Goal: Information Seeking & Learning: Compare options

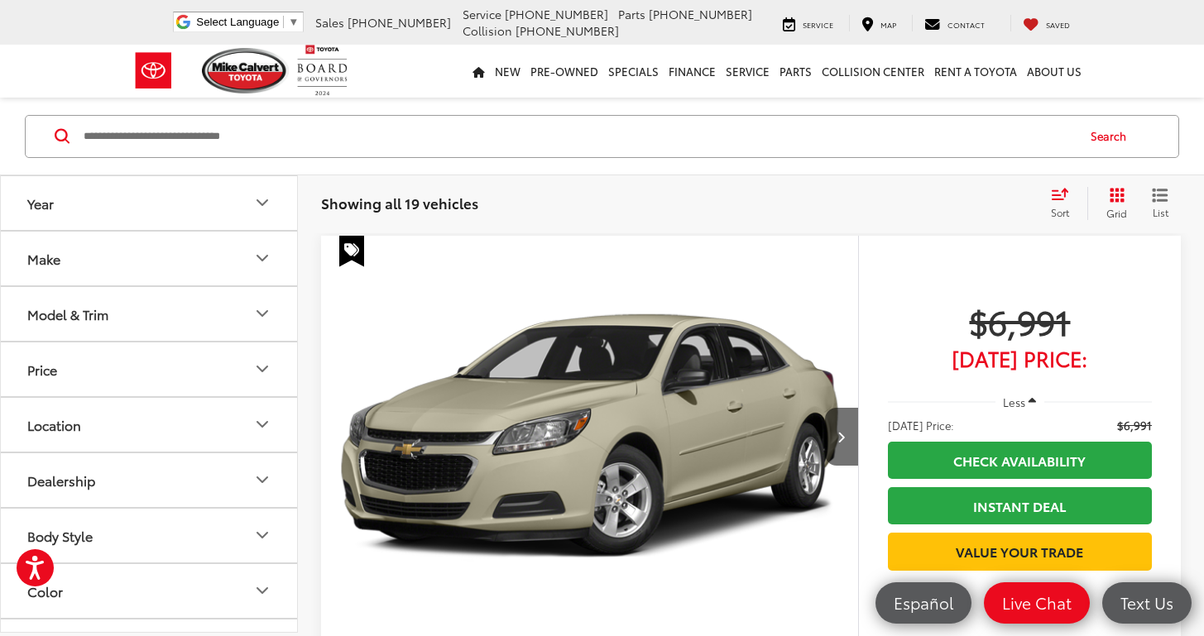
click at [266, 75] on img at bounding box center [246, 70] width 88 height 45
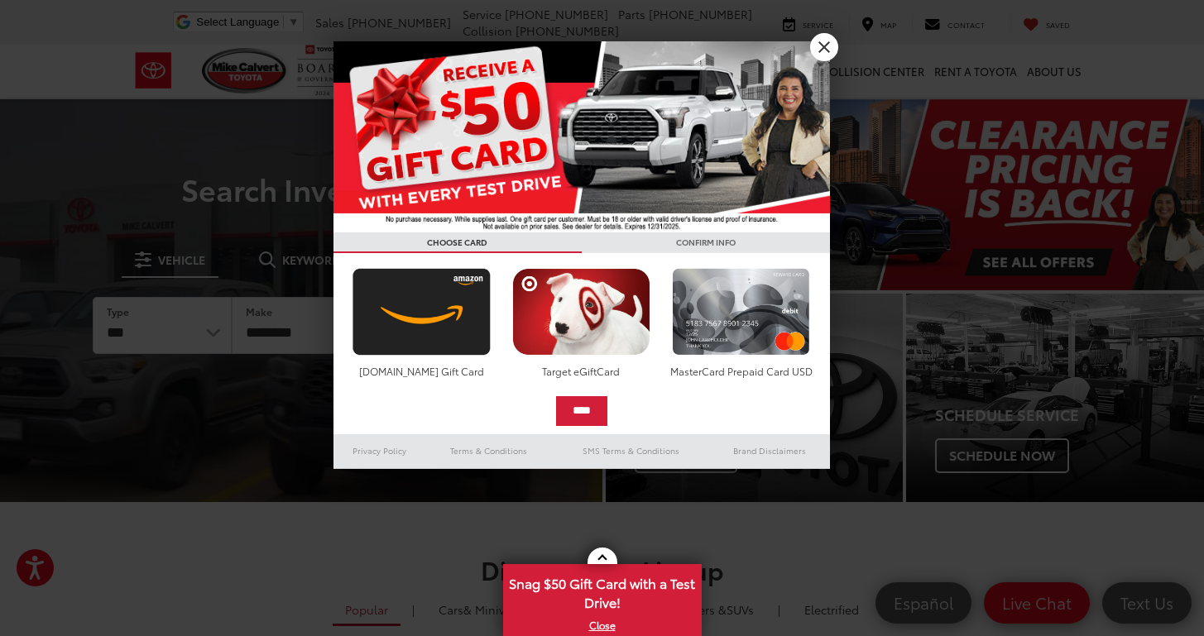
click at [826, 42] on link "X" at bounding box center [824, 47] width 28 height 28
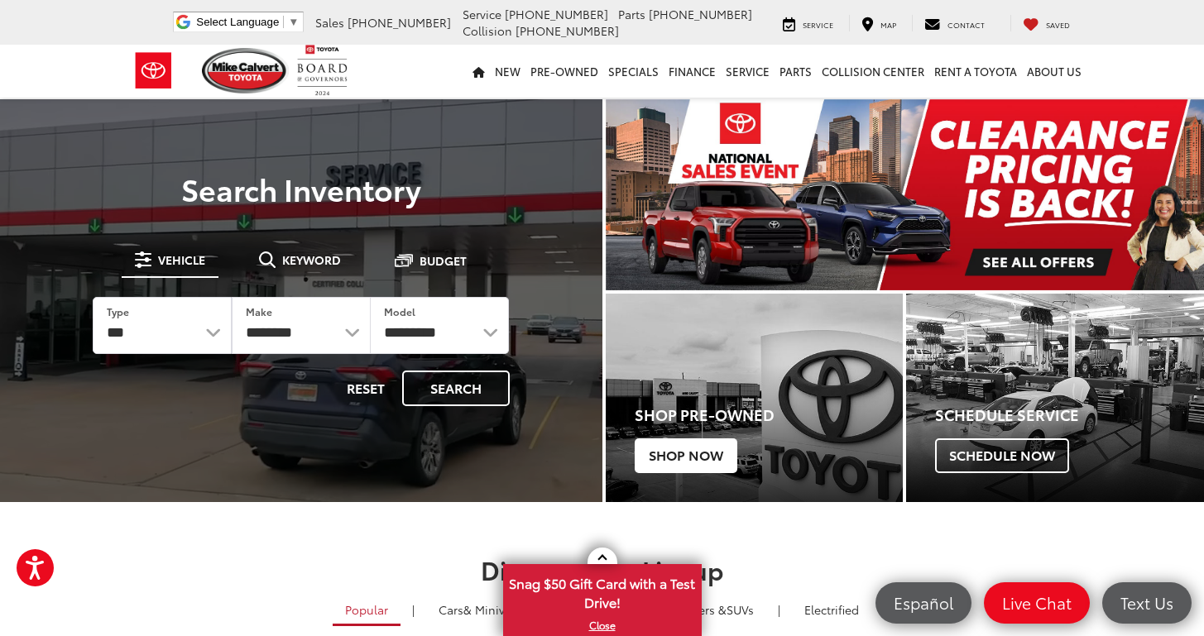
click at [682, 456] on span "Shop Now" at bounding box center [685, 455] width 103 height 35
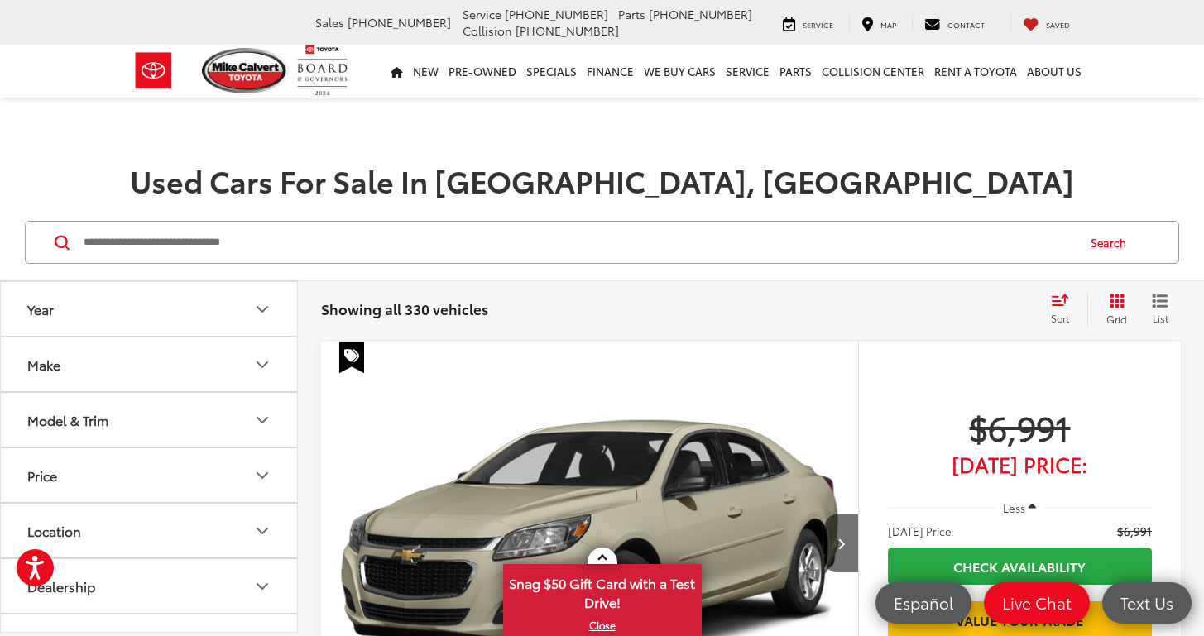
click at [117, 371] on button "Make" at bounding box center [150, 365] width 298 height 54
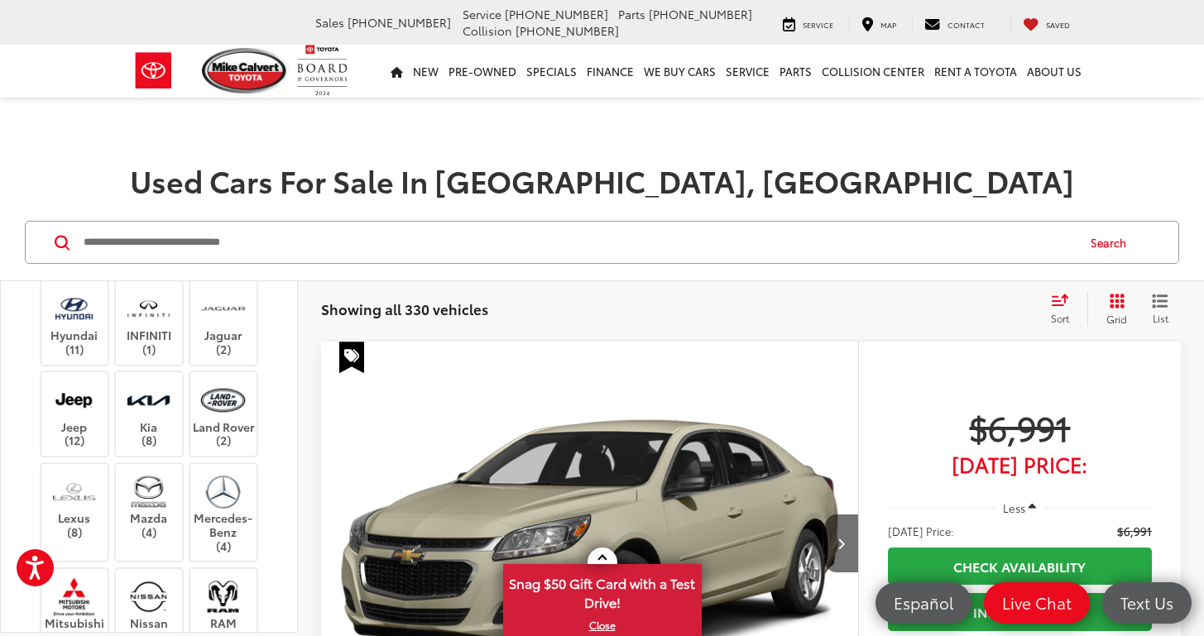
scroll to position [323, 0]
click at [218, 265] on label "Honda (9)" at bounding box center [223, 251] width 67 height 28
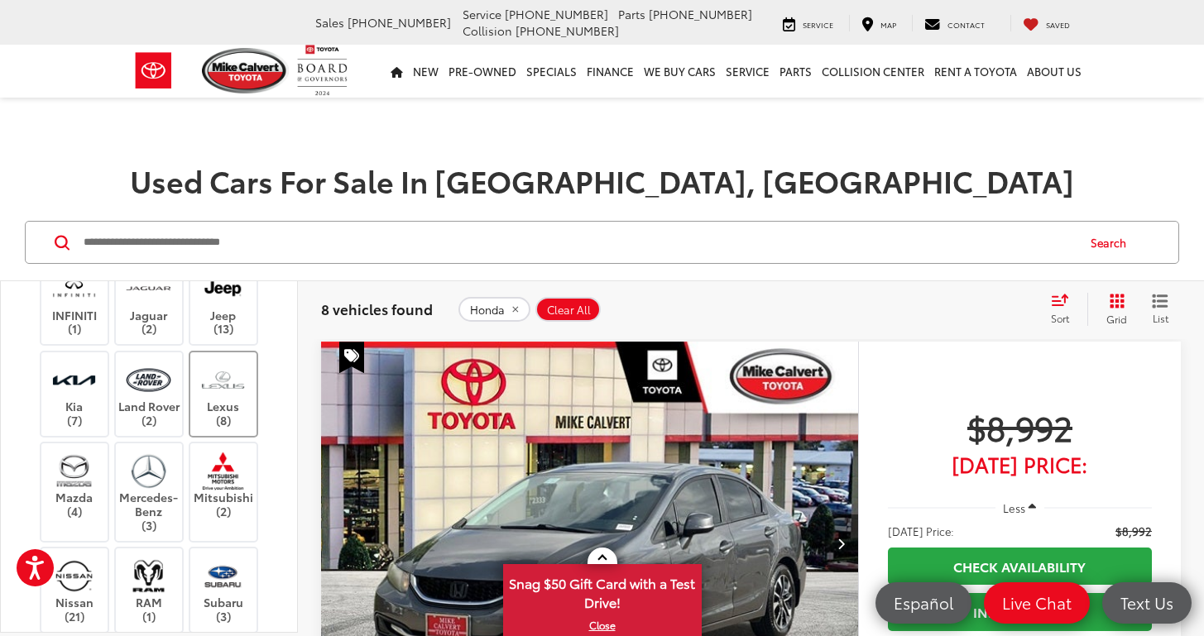
scroll to position [384, 0]
click at [225, 398] on img at bounding box center [222, 378] width 45 height 39
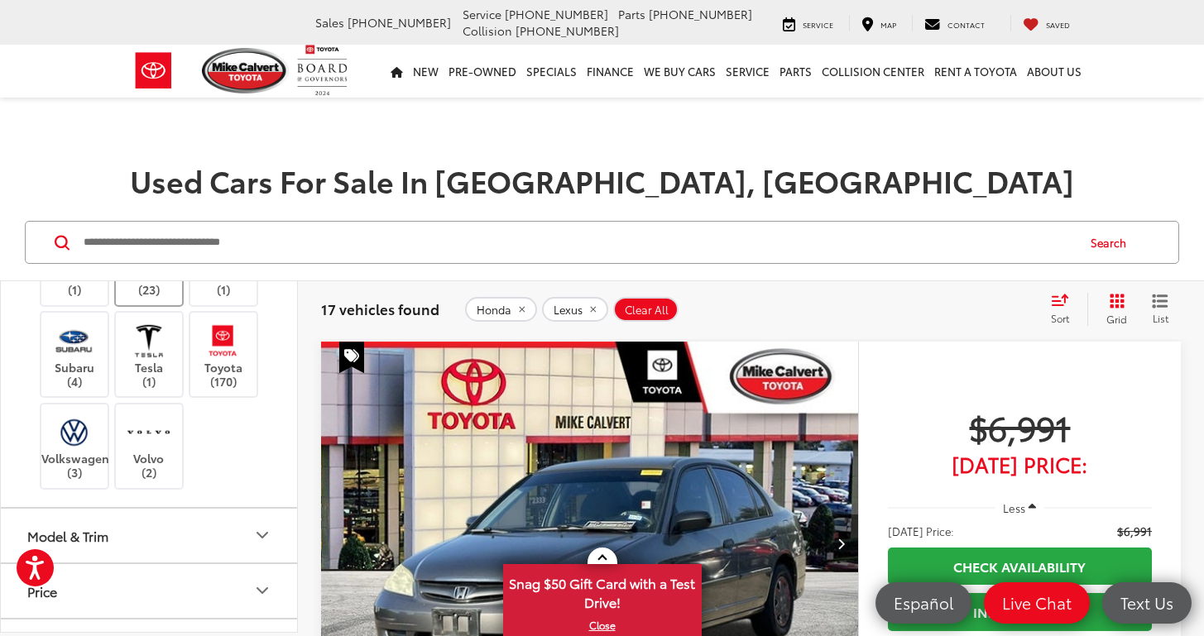
scroll to position [710, 0]
click at [224, 359] on img at bounding box center [222, 339] width 45 height 39
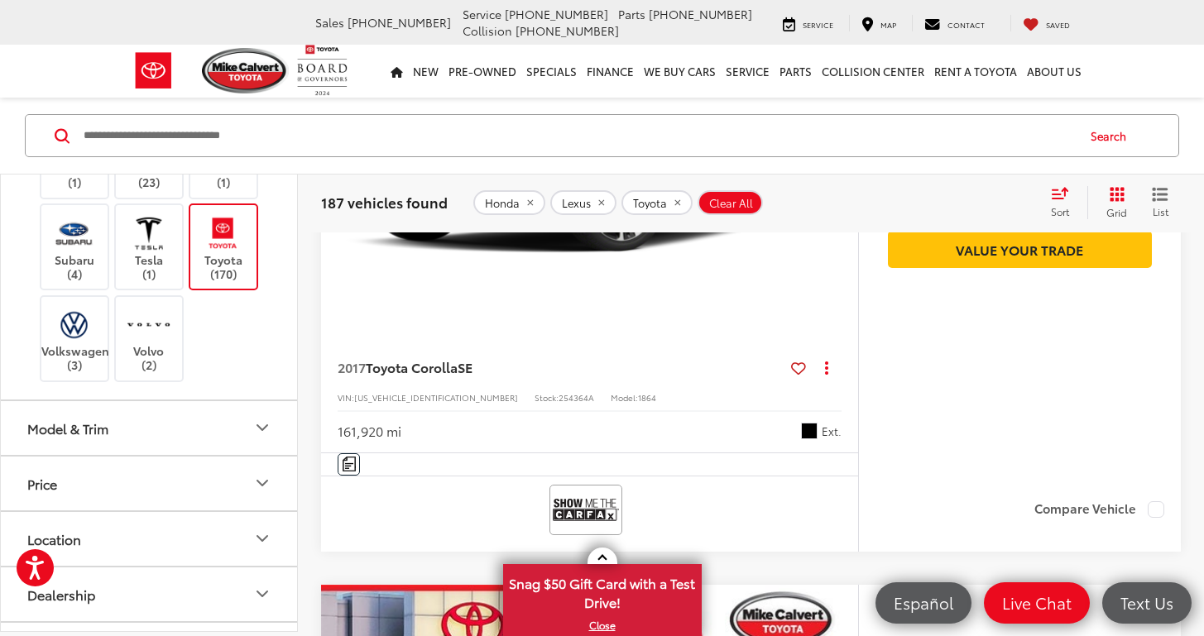
scroll to position [3316, 0]
click at [133, 148] on input "Search by Make, Model, or Keyword" at bounding box center [578, 136] width 993 height 40
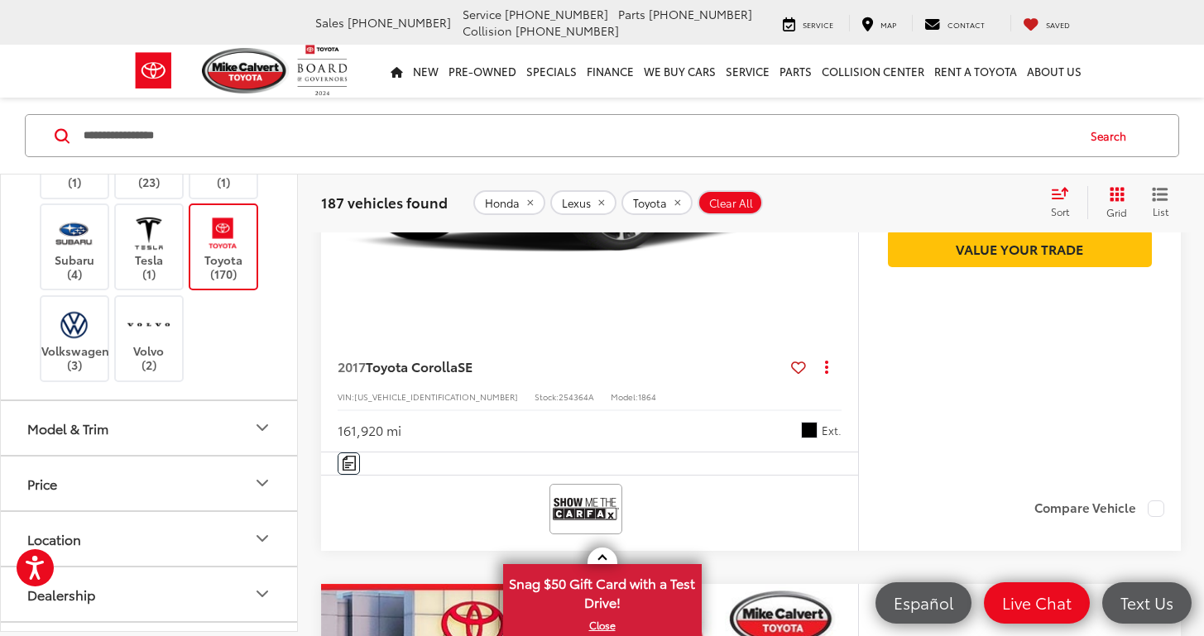
type input "**********"
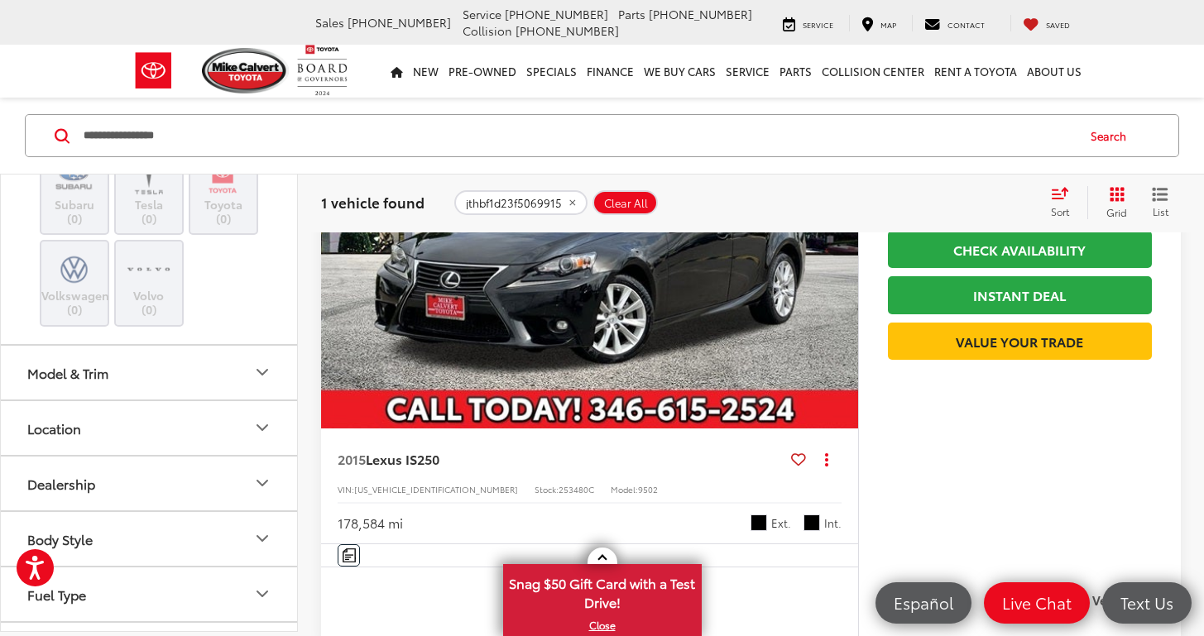
scroll to position [319, 0]
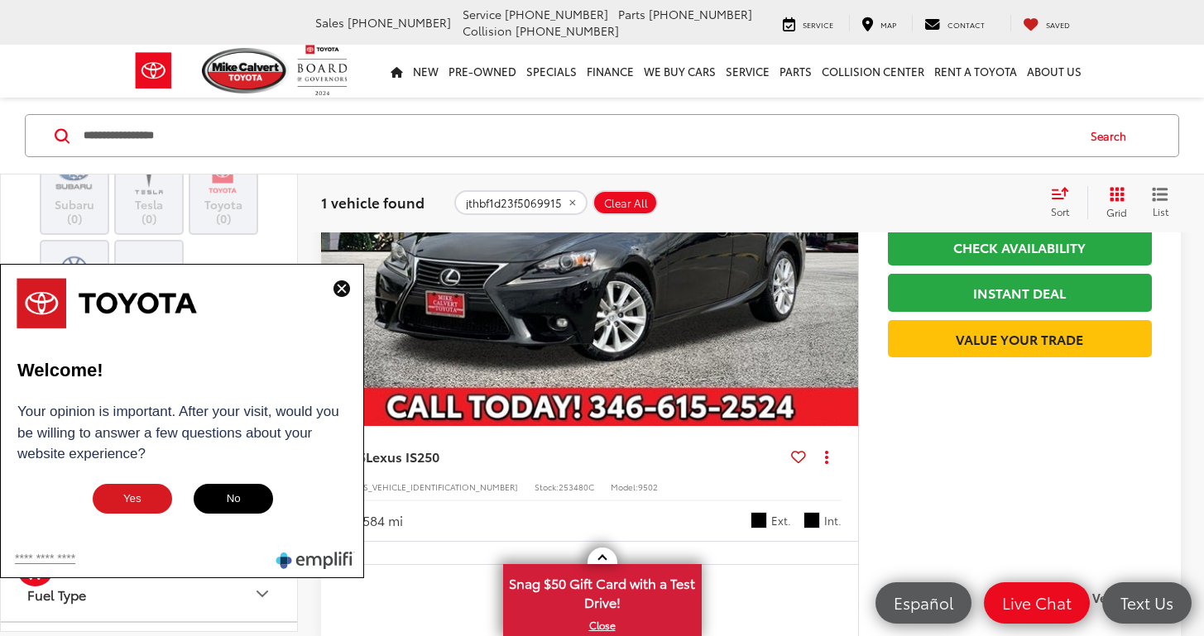
click at [341, 288] on img at bounding box center [341, 288] width 17 height 17
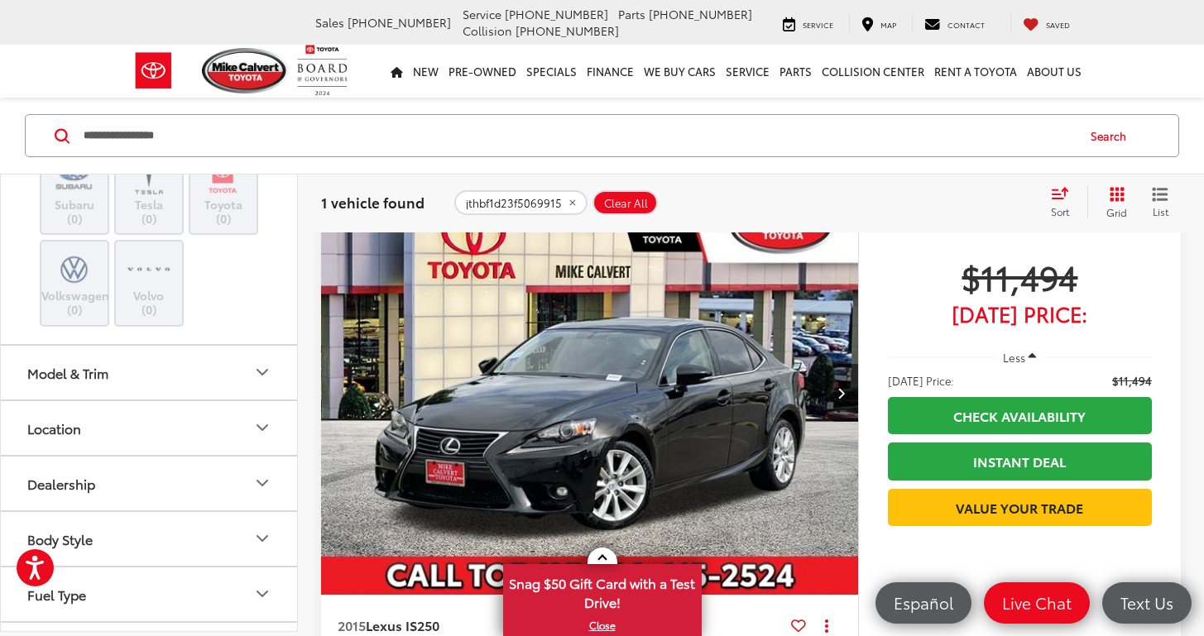
scroll to position [143, 0]
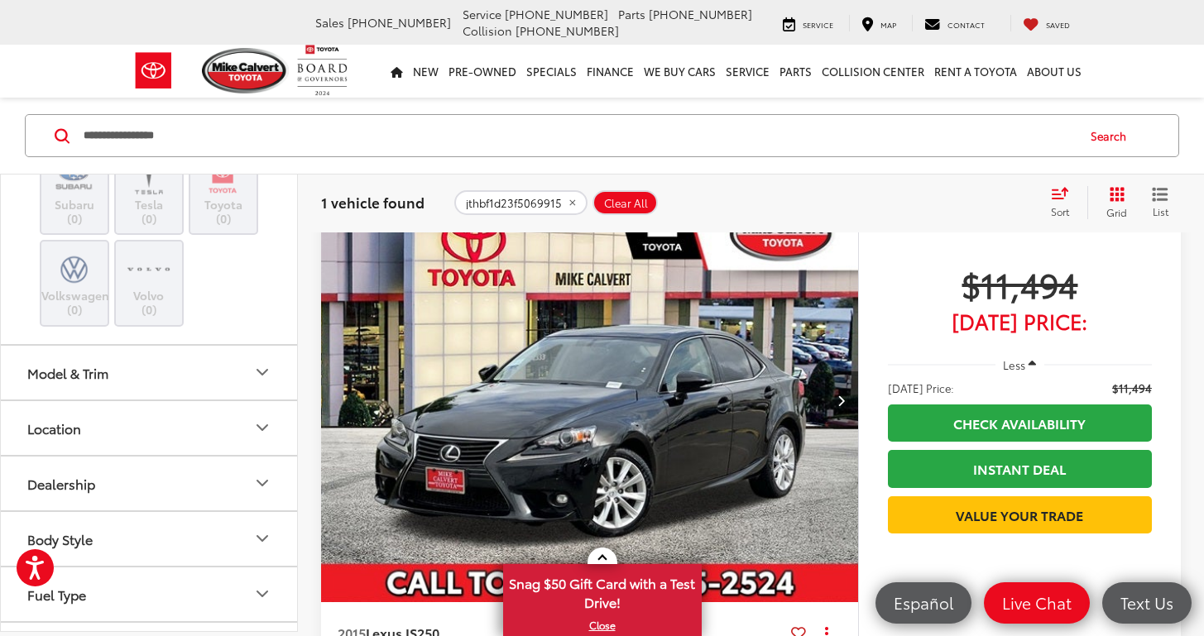
click at [840, 404] on icon "Next image" at bounding box center [840, 401] width 7 height 12
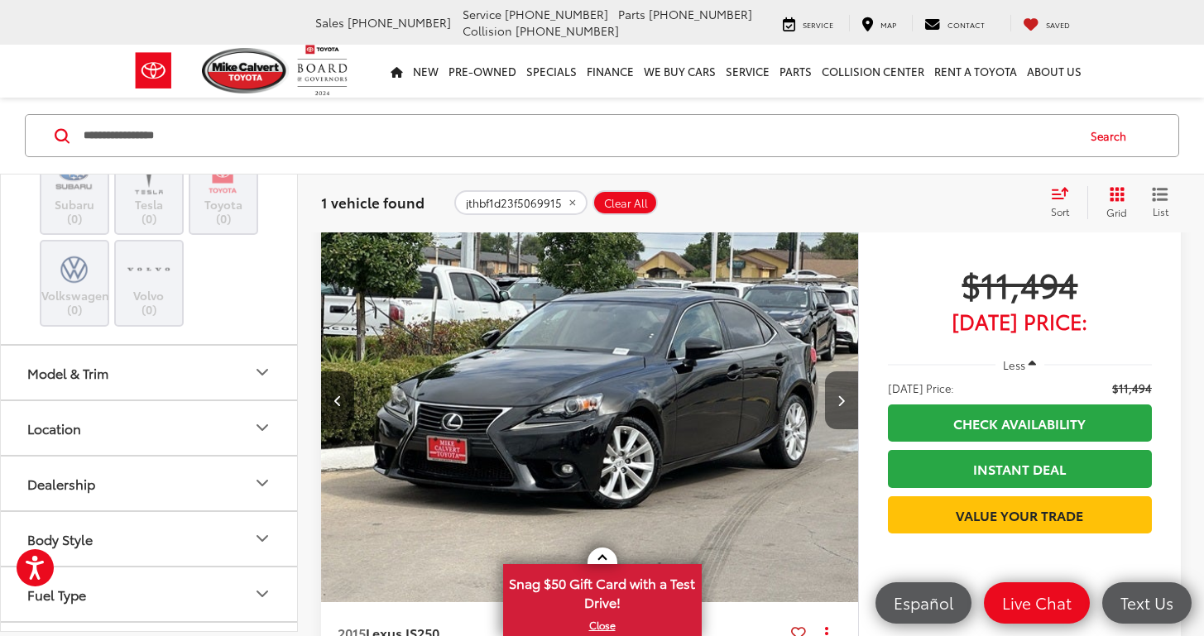
click at [840, 404] on icon "Next image" at bounding box center [840, 401] width 7 height 12
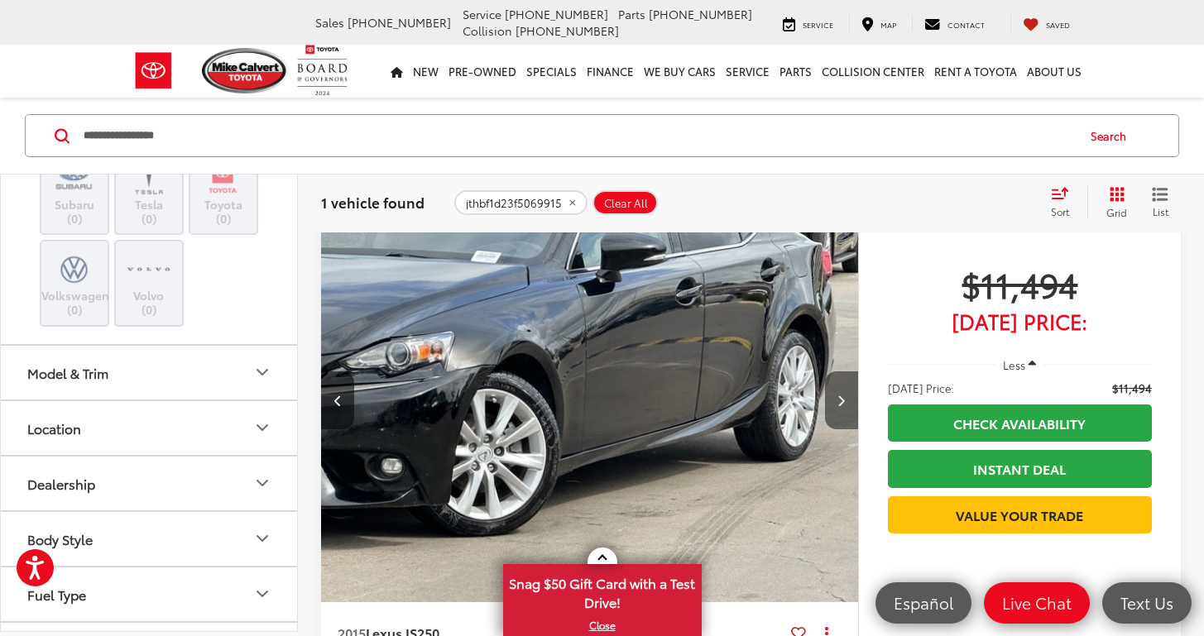
click at [840, 404] on icon "Next image" at bounding box center [840, 401] width 7 height 12
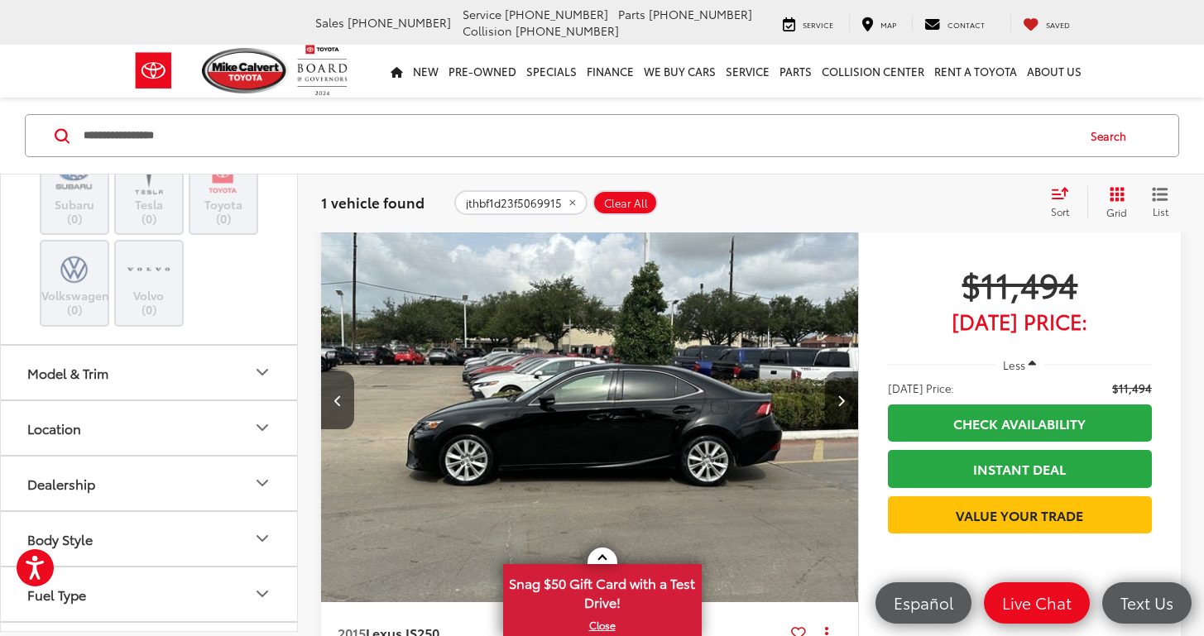
click at [840, 404] on icon "Next image" at bounding box center [840, 401] width 7 height 12
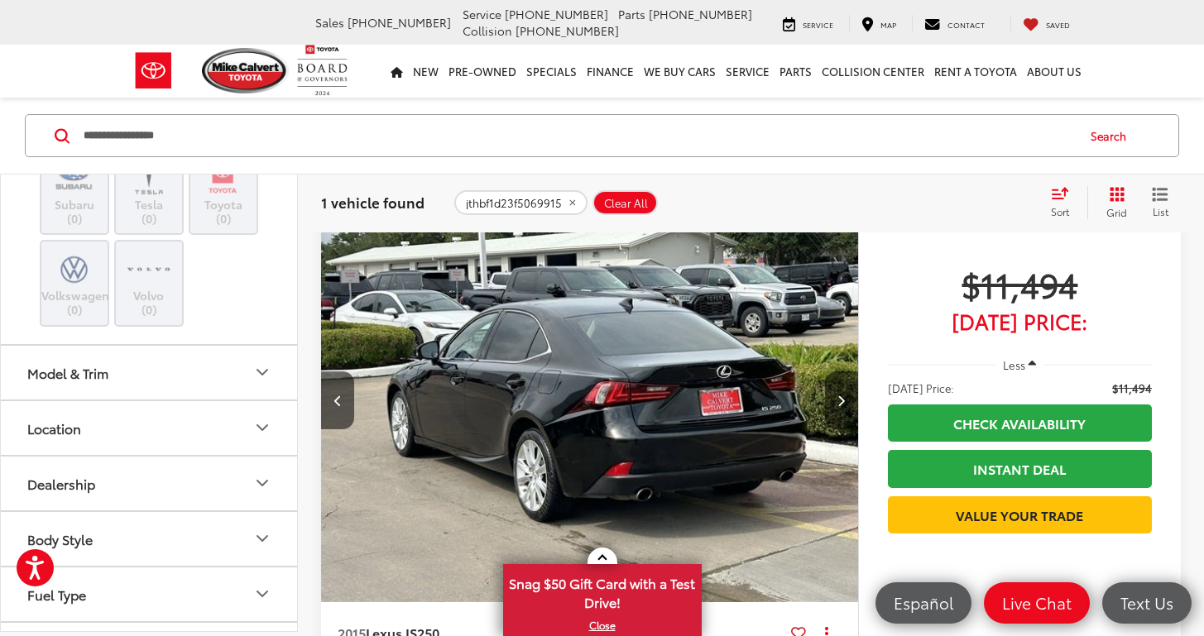
click at [840, 404] on icon "Next image" at bounding box center [840, 401] width 7 height 12
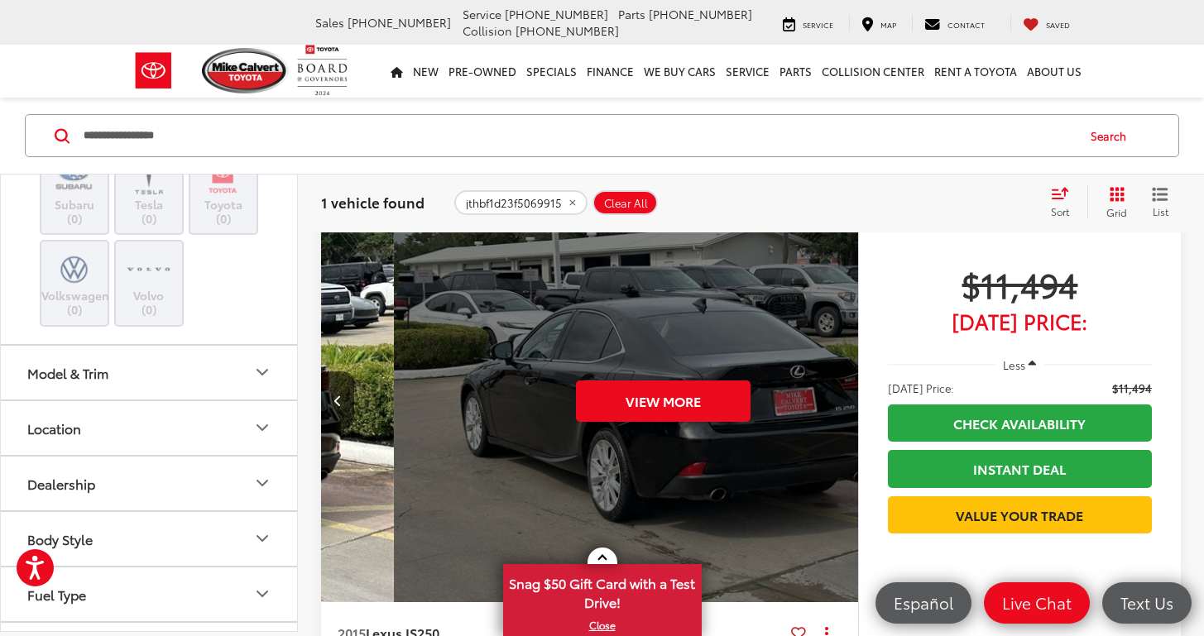
scroll to position [0, 2697]
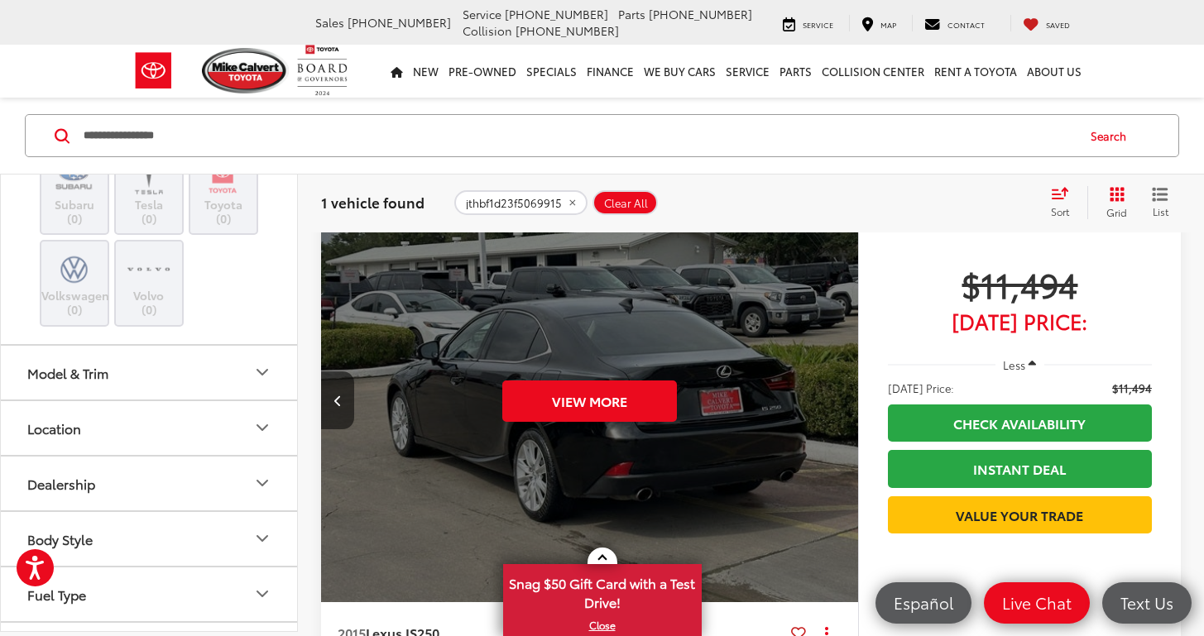
click at [840, 404] on div "View More" at bounding box center [589, 401] width 539 height 405
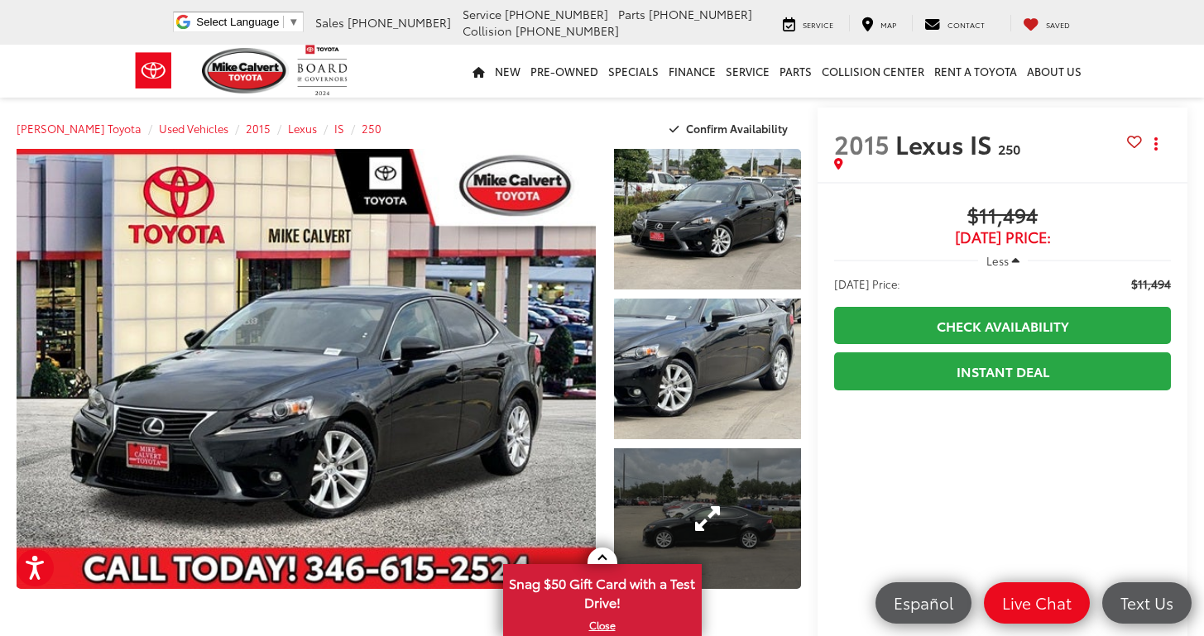
click at [690, 481] on link "Expand Photo 3" at bounding box center [708, 518] width 188 height 141
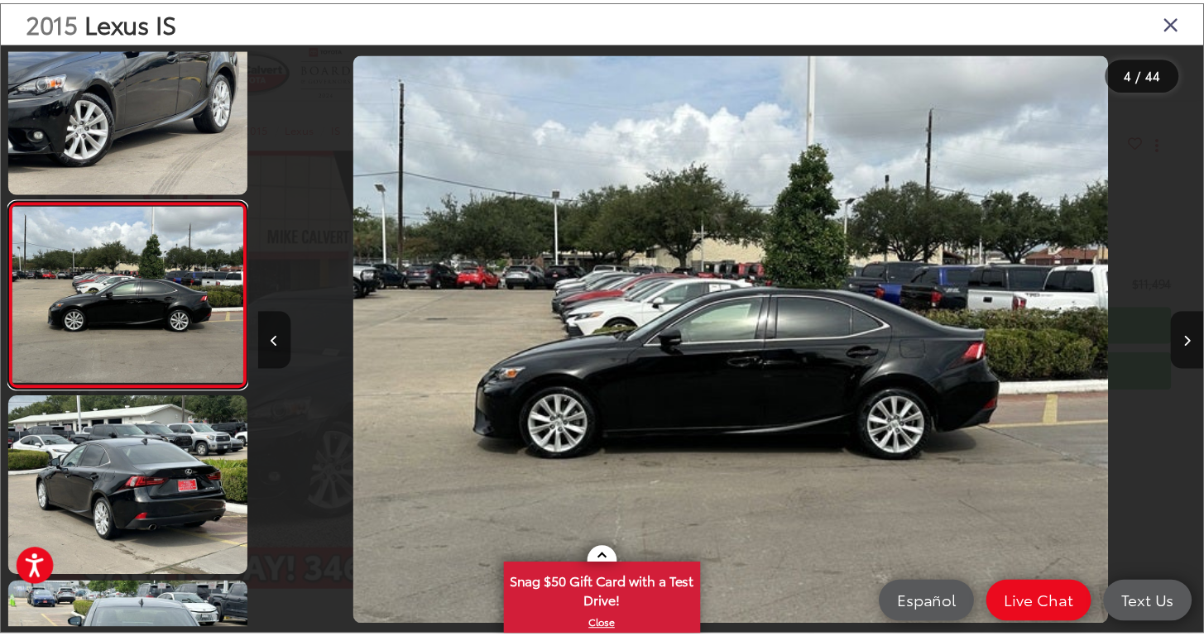
scroll to position [415, 0]
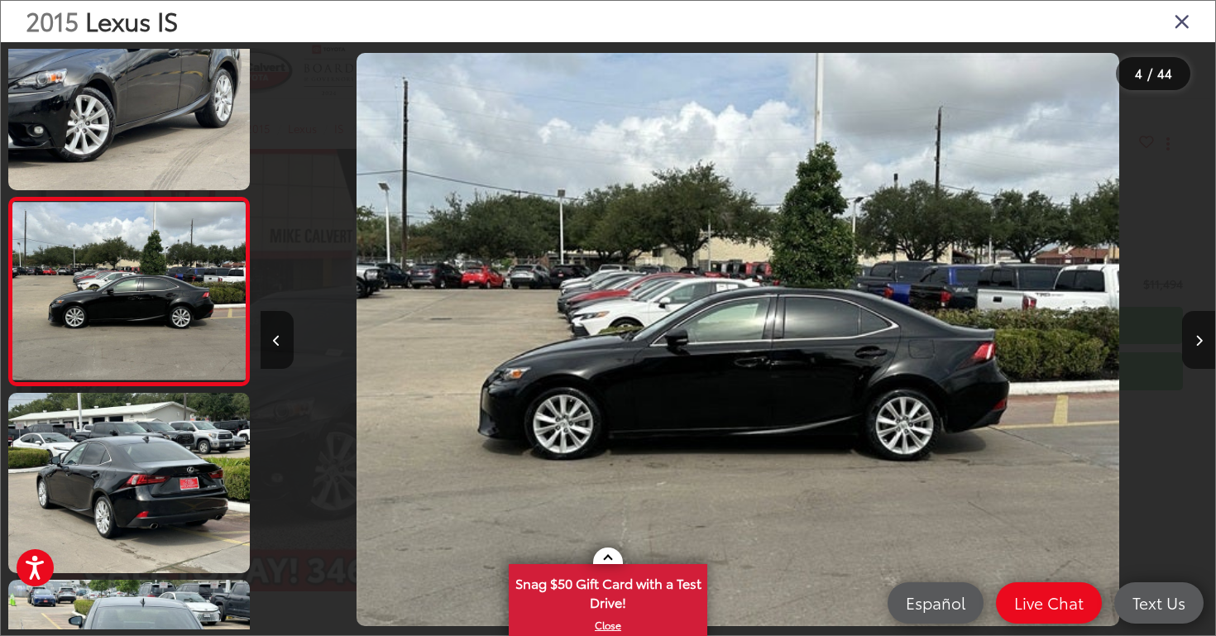
click at [1182, 20] on icon "Close gallery" at bounding box center [1182, 21] width 17 height 22
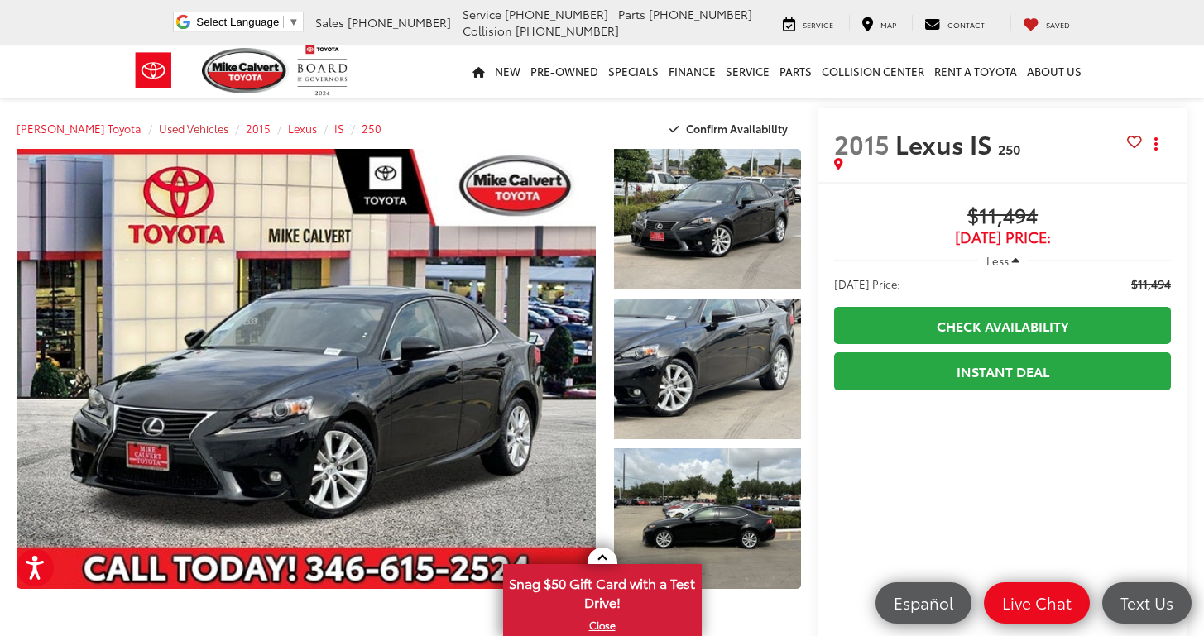
click at [159, 134] on span "Used Vehicles" at bounding box center [193, 128] width 69 height 15
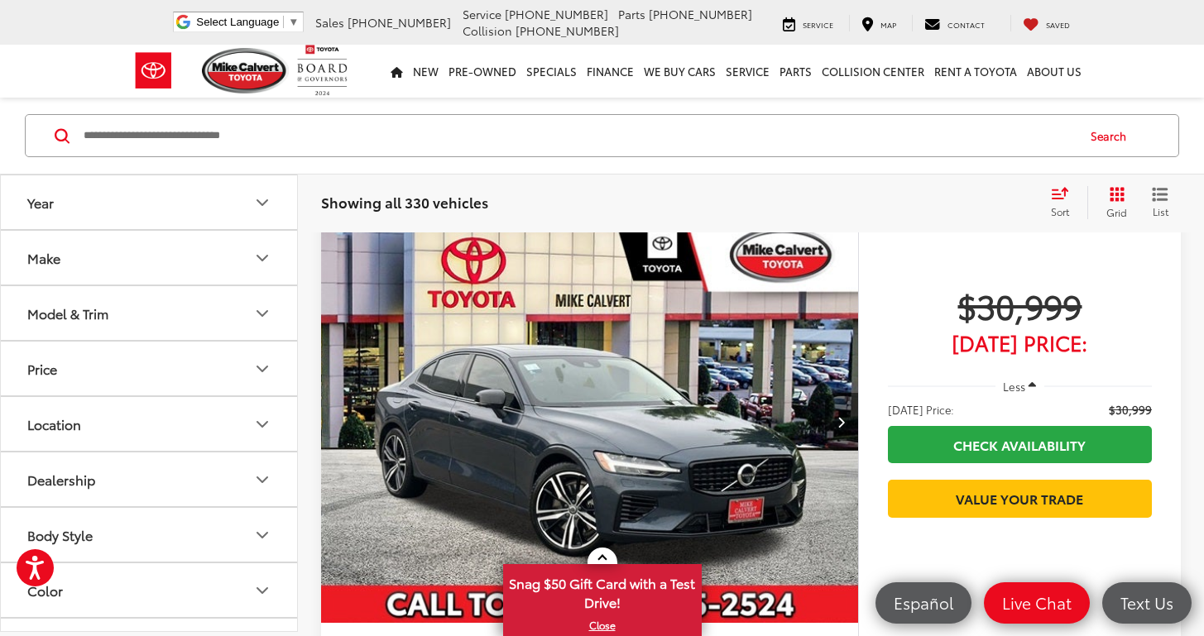
click at [96, 269] on button "Make" at bounding box center [150, 258] width 298 height 54
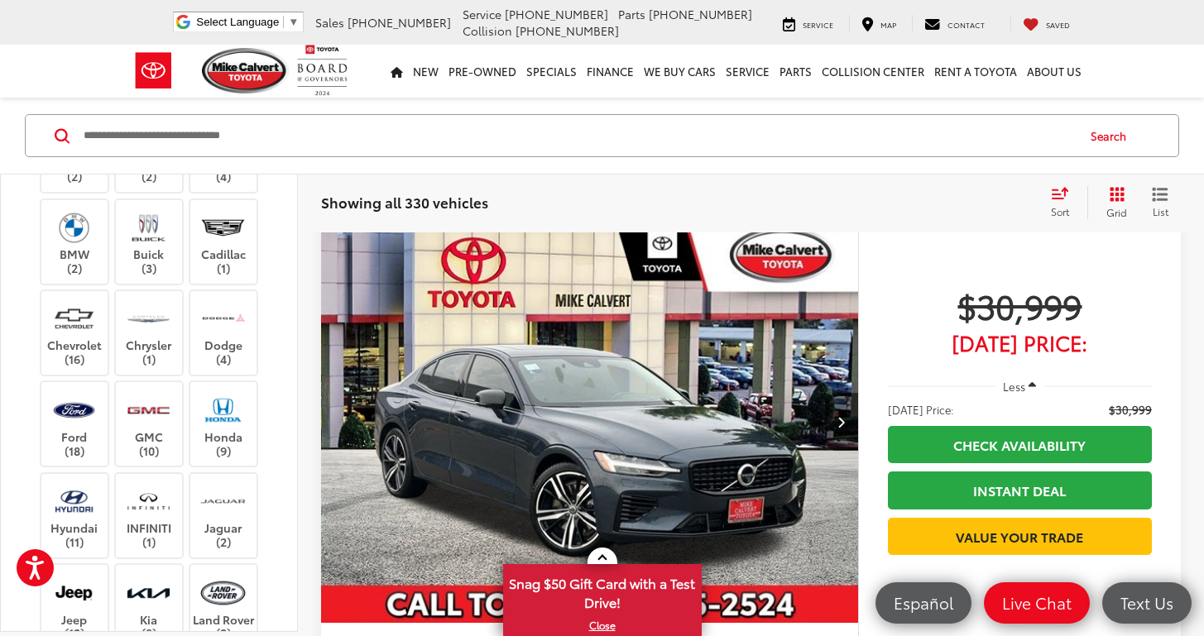
scroll to position [151, 0]
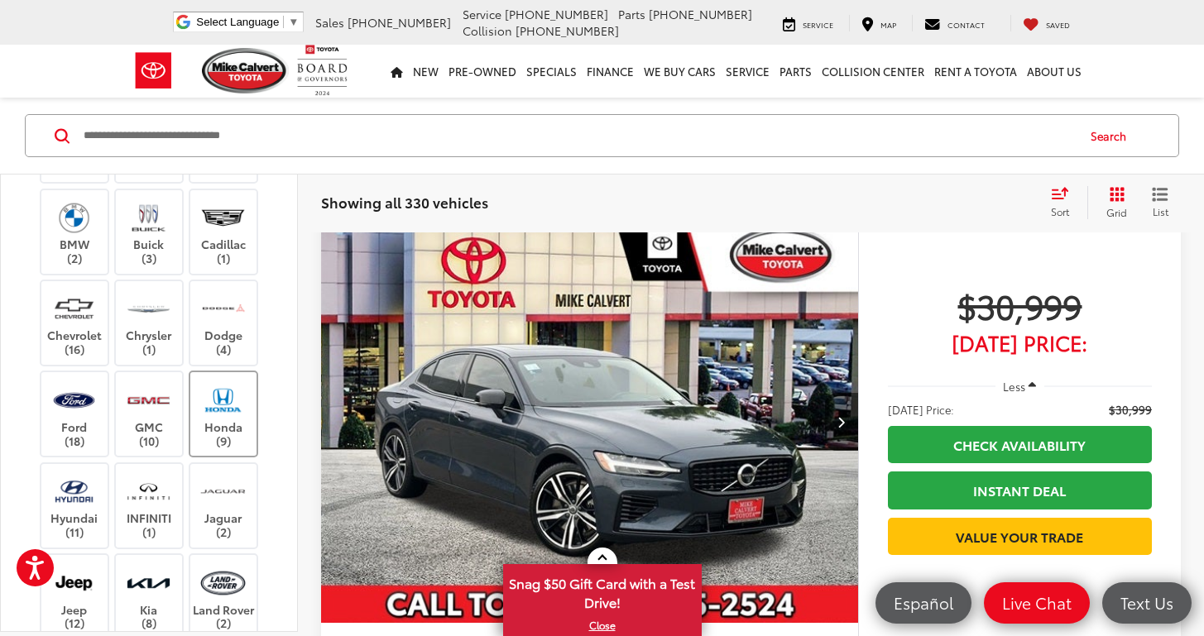
click at [222, 419] on img at bounding box center [222, 400] width 45 height 39
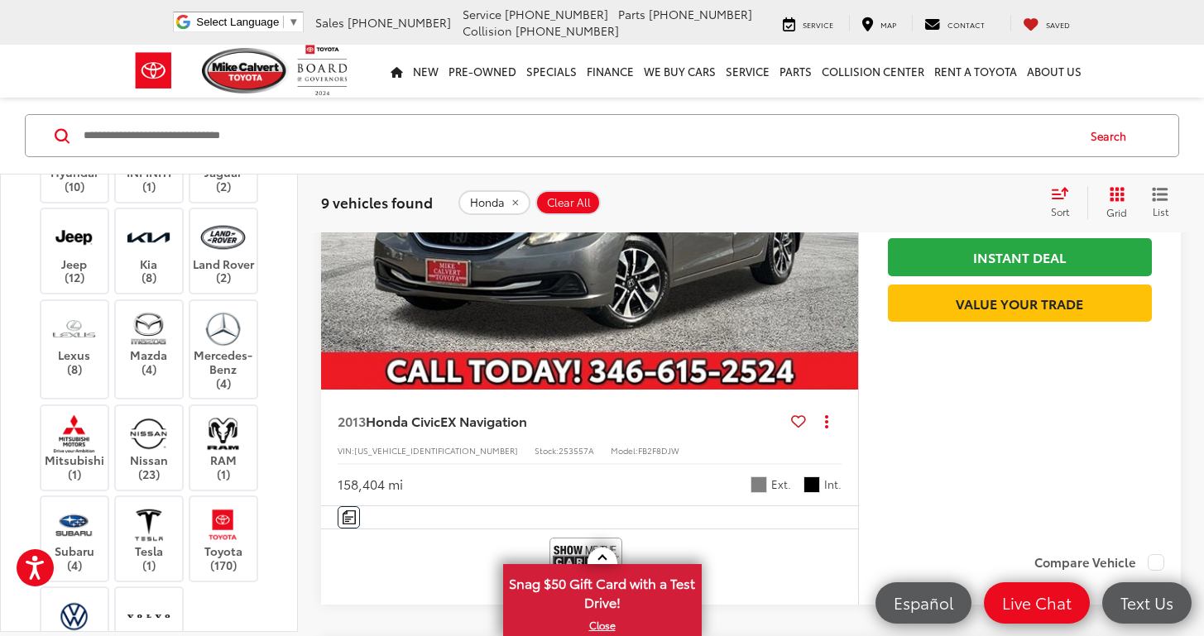
scroll to position [500, 0]
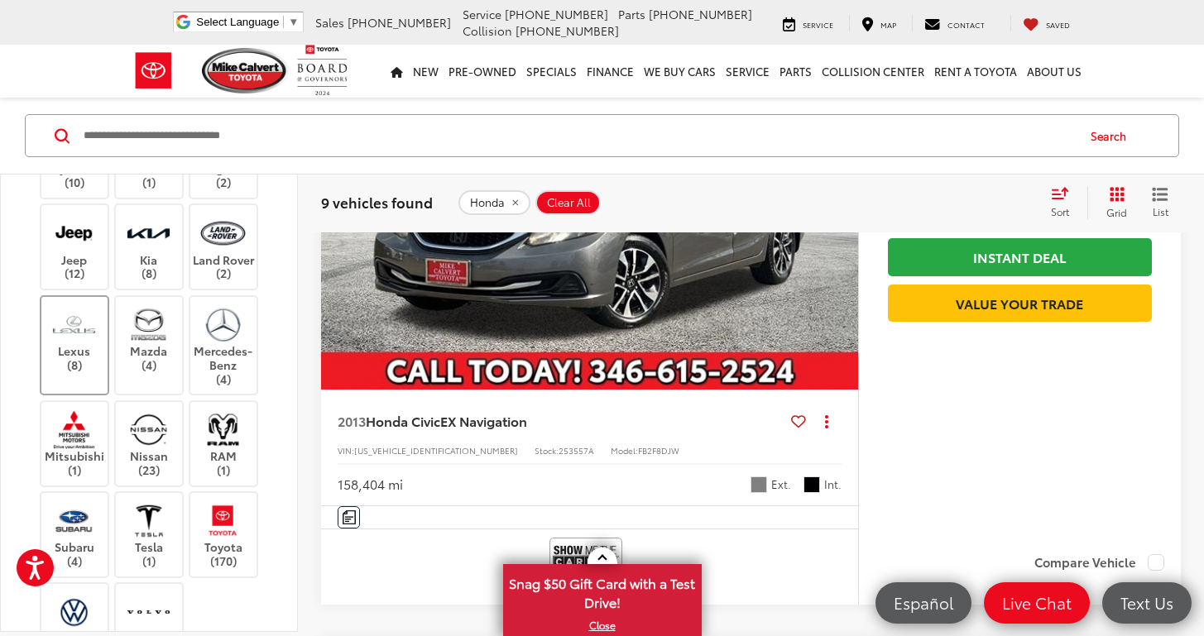
click at [85, 344] on img at bounding box center [73, 324] width 45 height 39
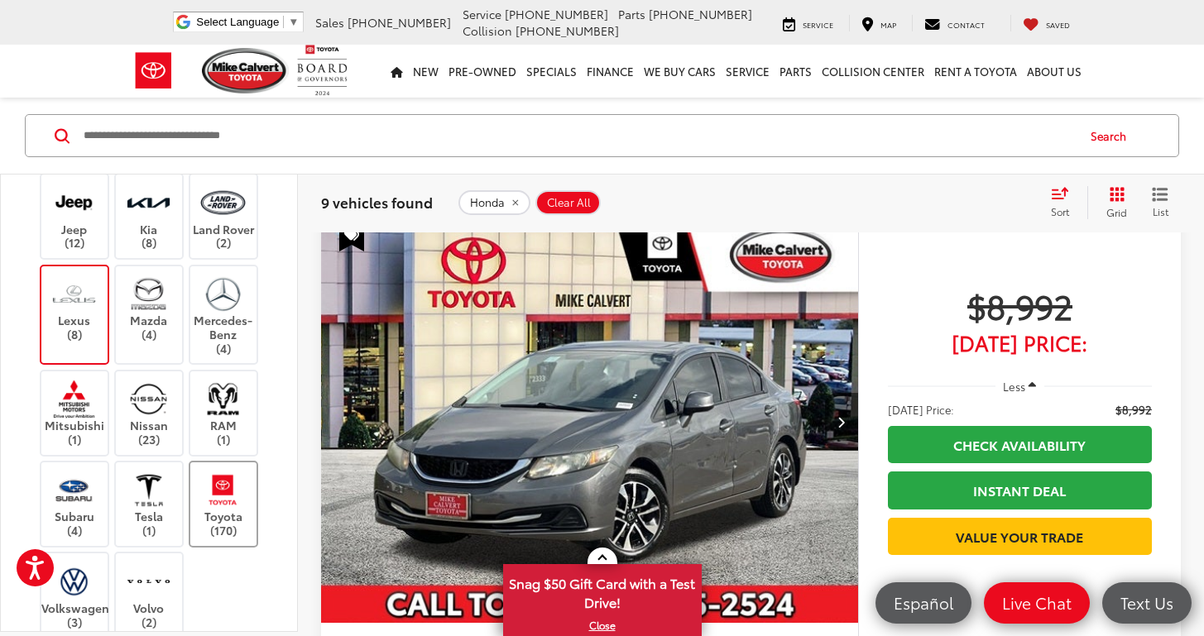
scroll to position [549, 0]
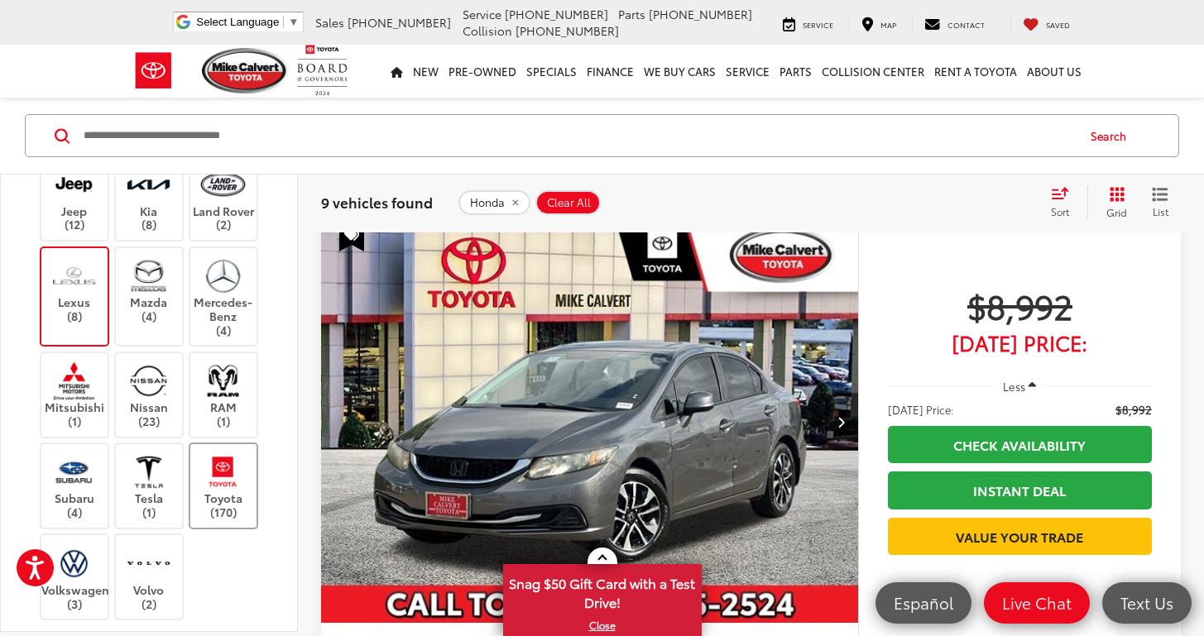
click at [236, 520] on label "Toyota (170)" at bounding box center [223, 485] width 67 height 67
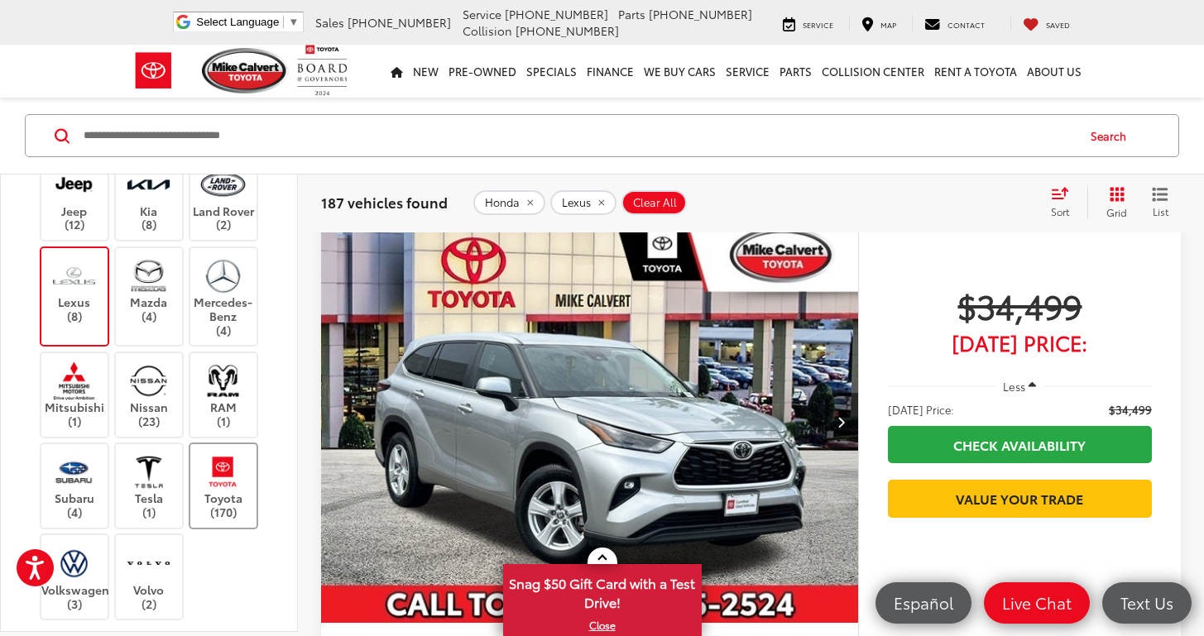
click at [236, 520] on label "Toyota (170)" at bounding box center [223, 485] width 67 height 67
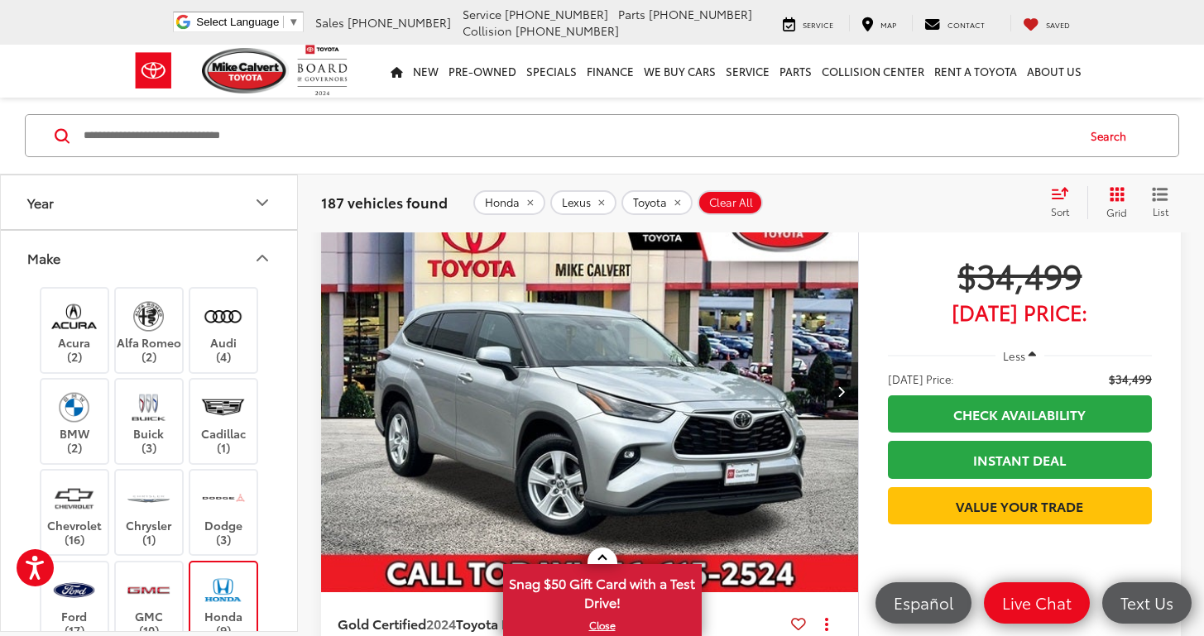
click at [1068, 199] on icon "Select sort value" at bounding box center [1060, 193] width 18 height 12
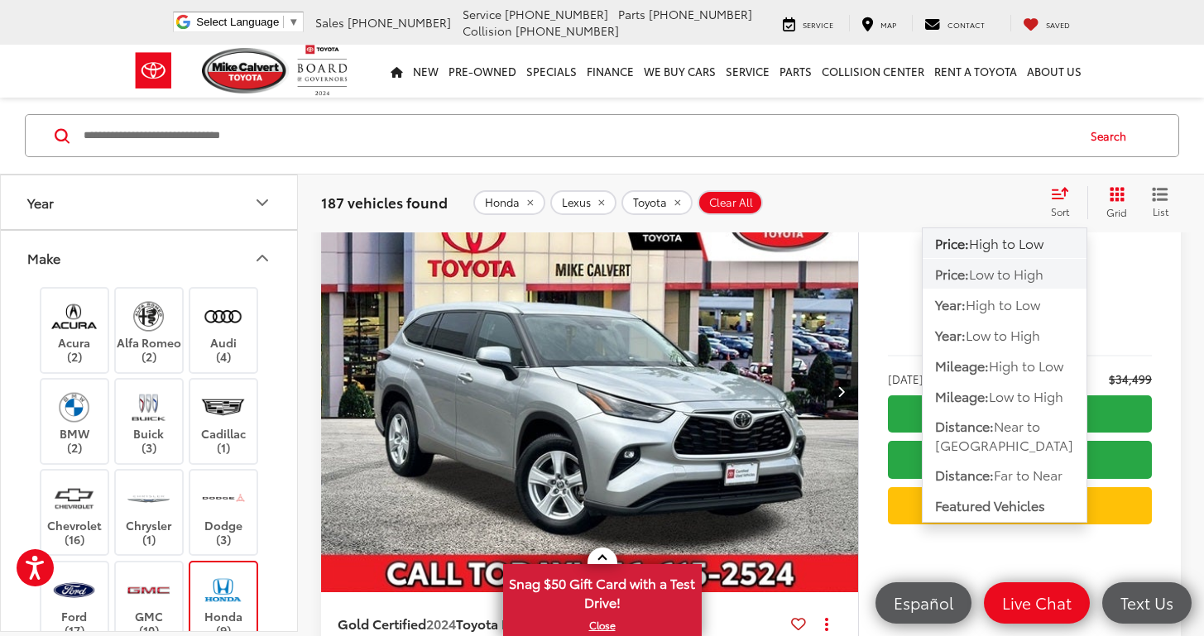
click at [1030, 278] on span "Low to High" at bounding box center [1006, 273] width 74 height 19
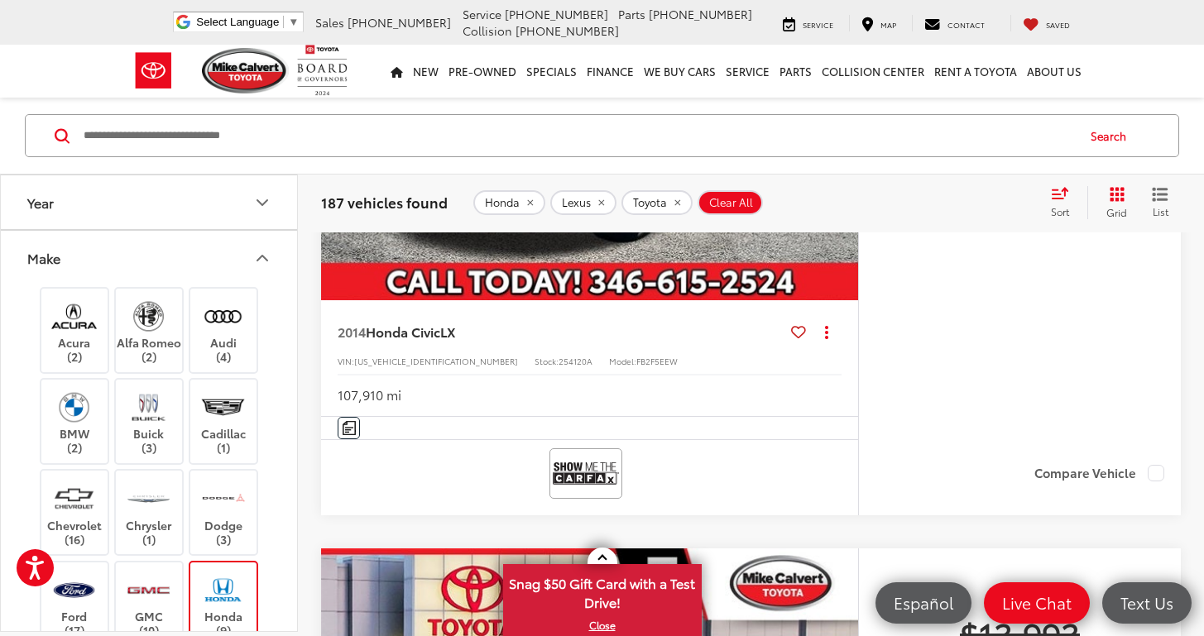
scroll to position [4537, 0]
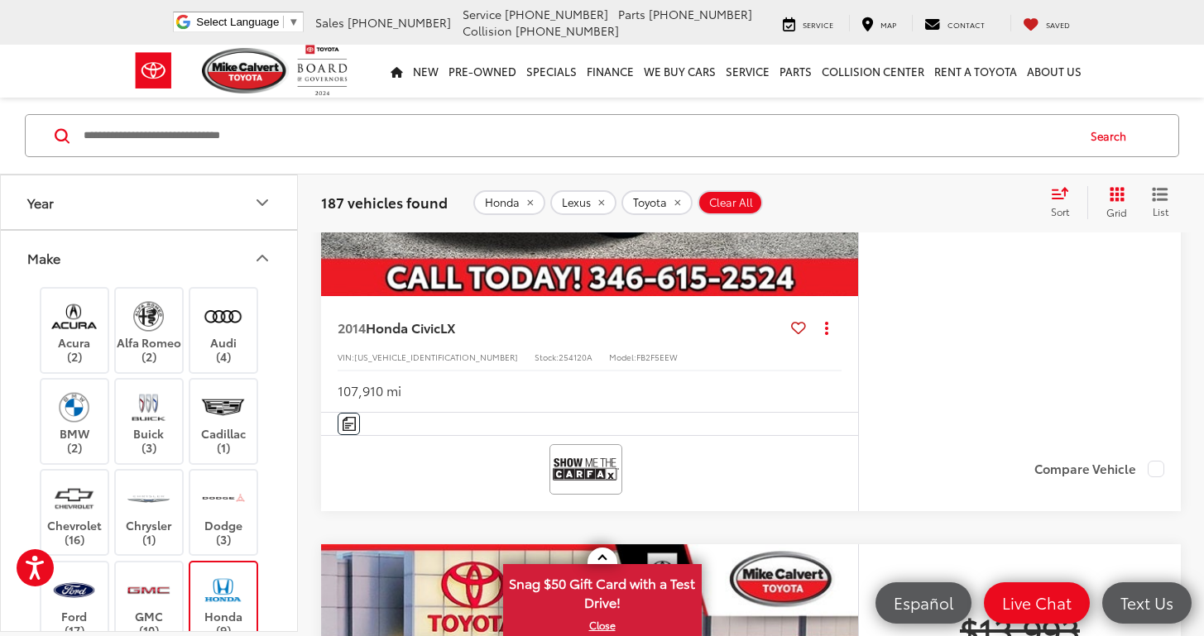
click at [644, 298] on img "2014 Honda Civic LX 0" at bounding box center [589, 95] width 539 height 405
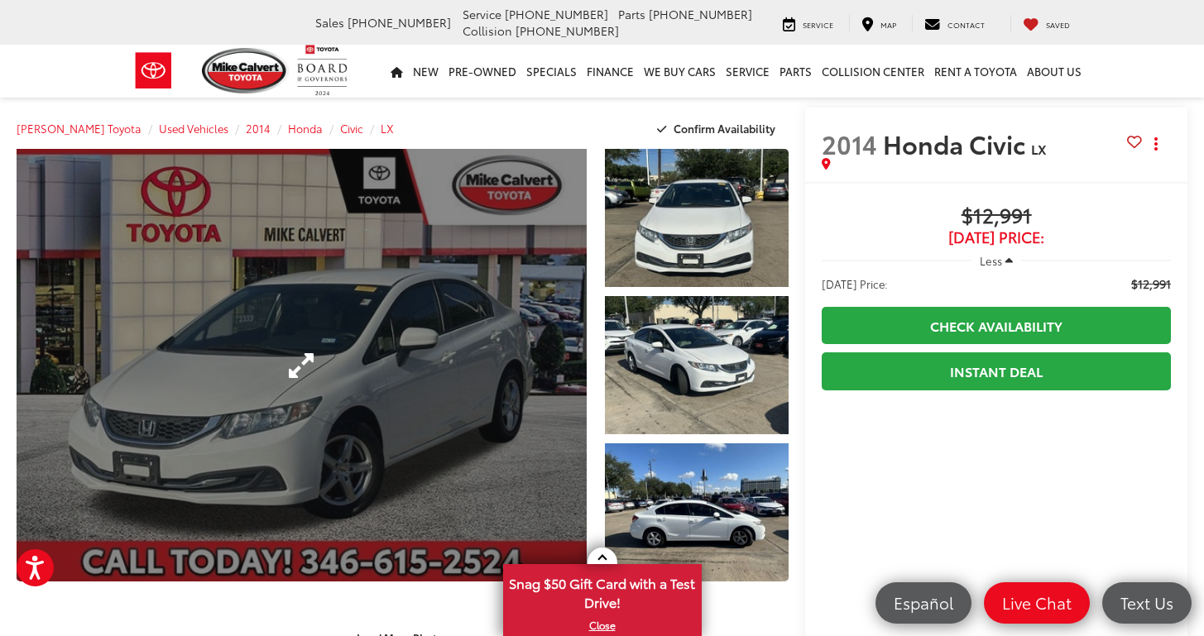
click at [359, 405] on link "Expand Photo 0" at bounding box center [302, 365] width 570 height 433
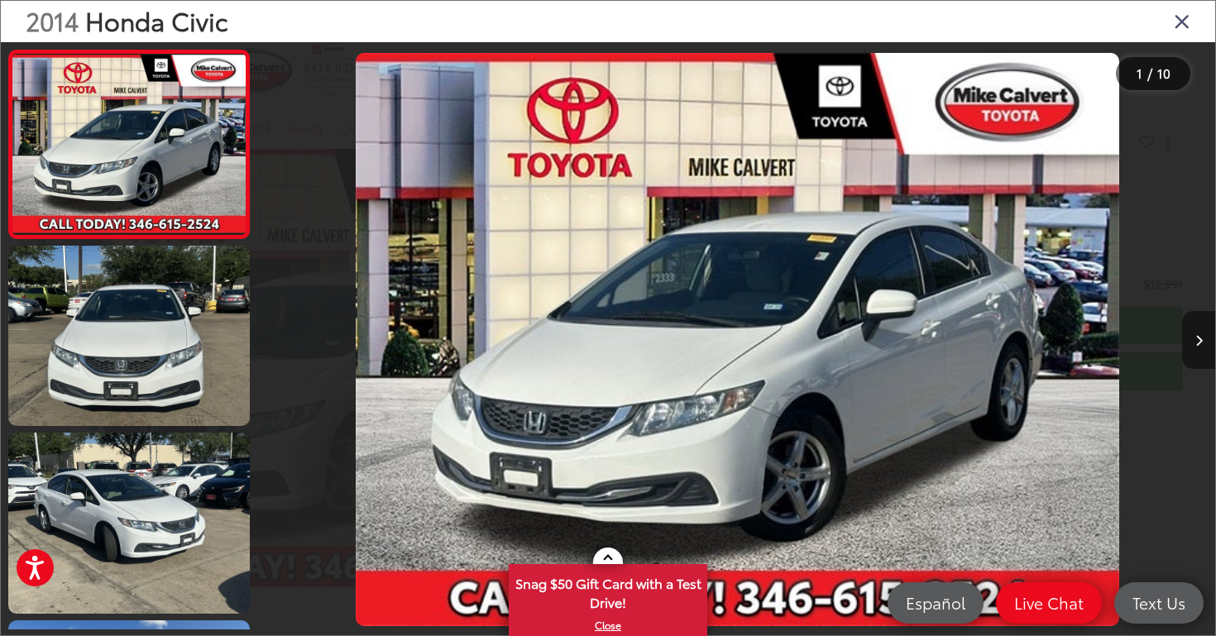
click at [1203, 336] on button "Next image" at bounding box center [1198, 340] width 33 height 58
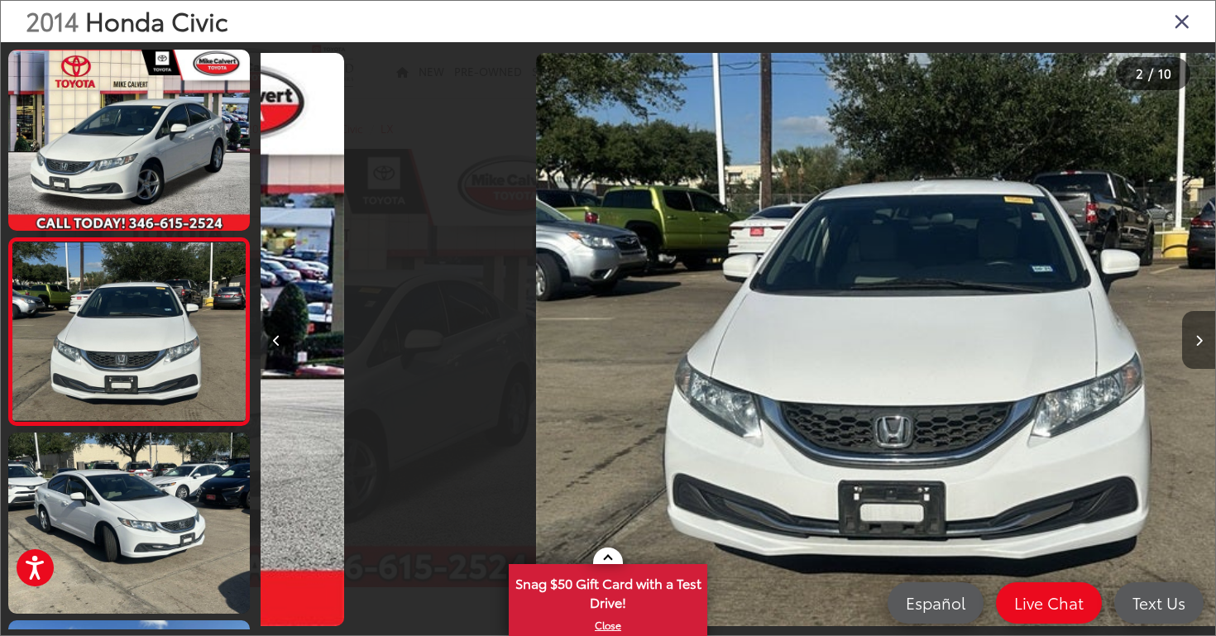
scroll to position [41, 0]
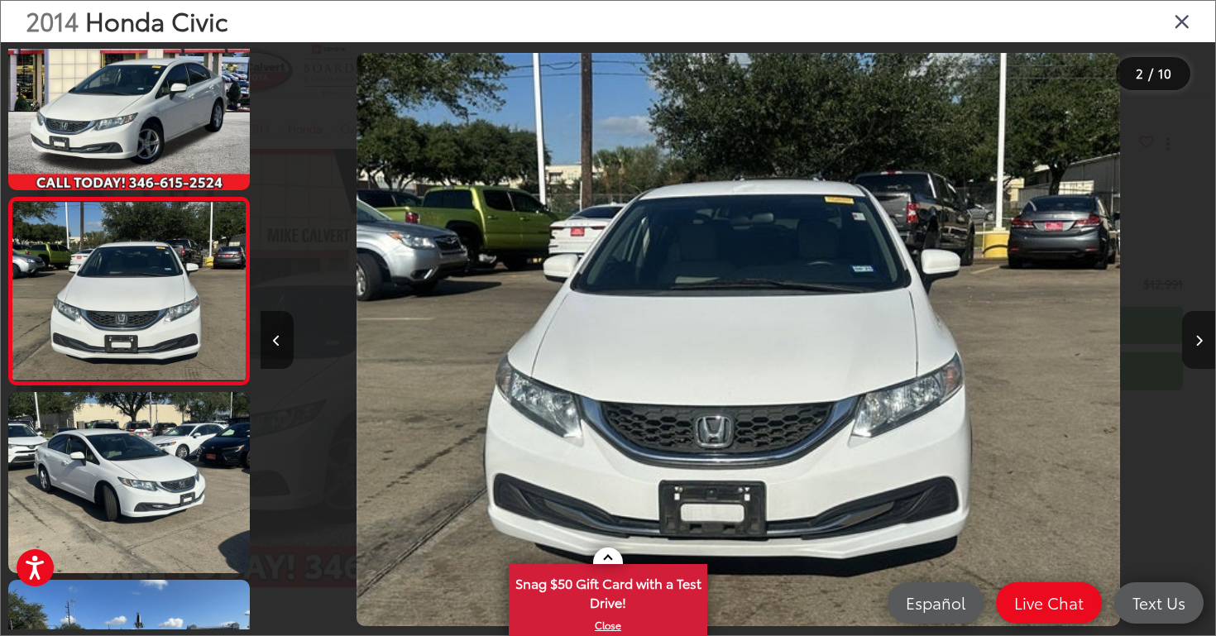
click at [1203, 336] on button "Next image" at bounding box center [1198, 340] width 33 height 58
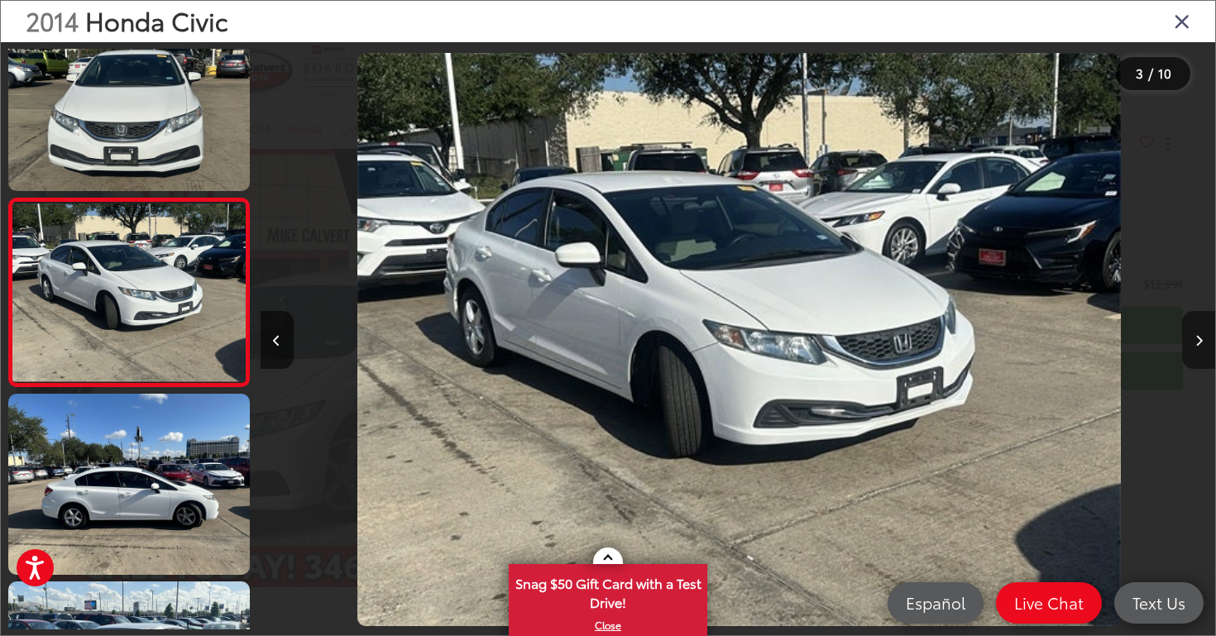
scroll to position [0, 1910]
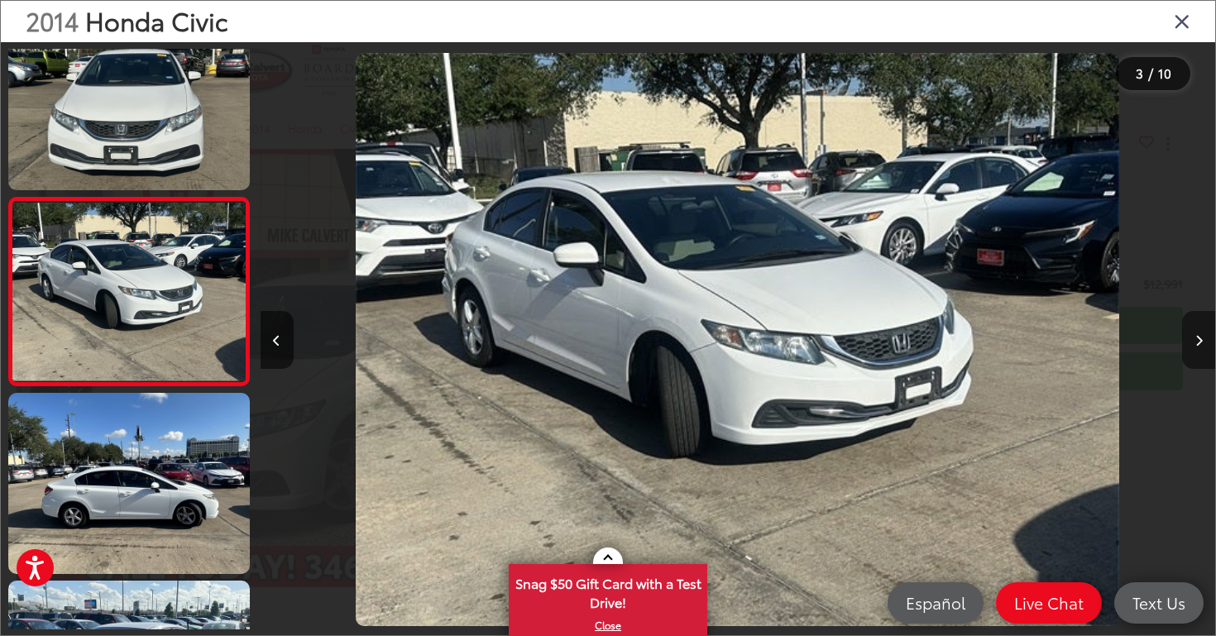
click at [1203, 336] on button "Next image" at bounding box center [1198, 340] width 33 height 58
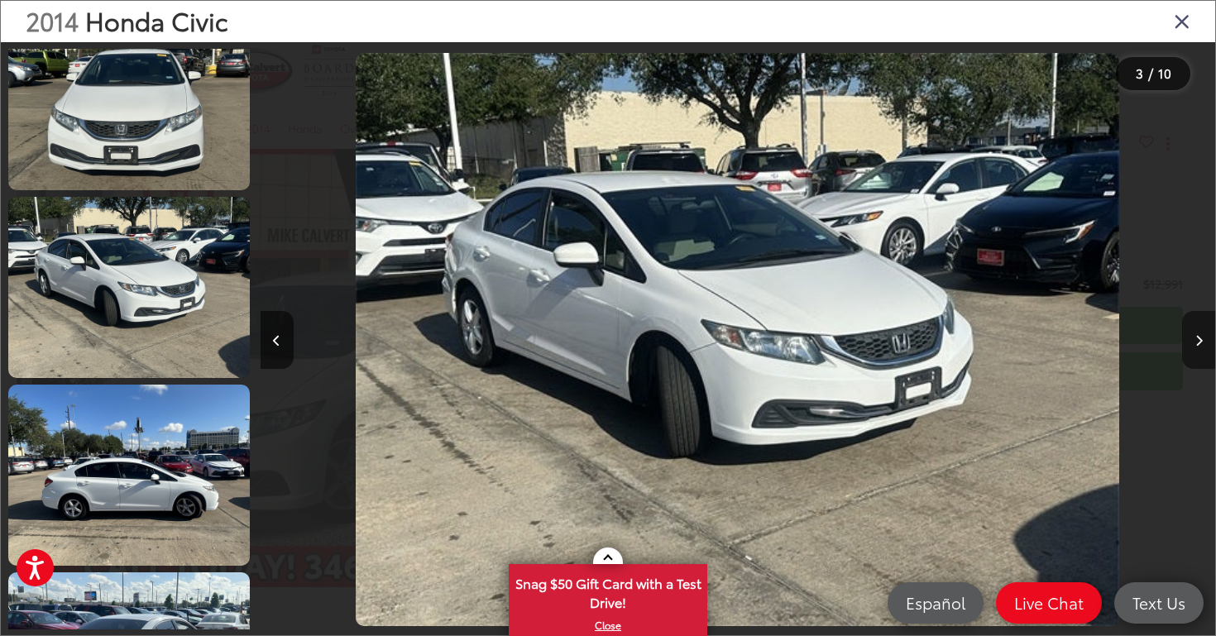
scroll to position [415, 0]
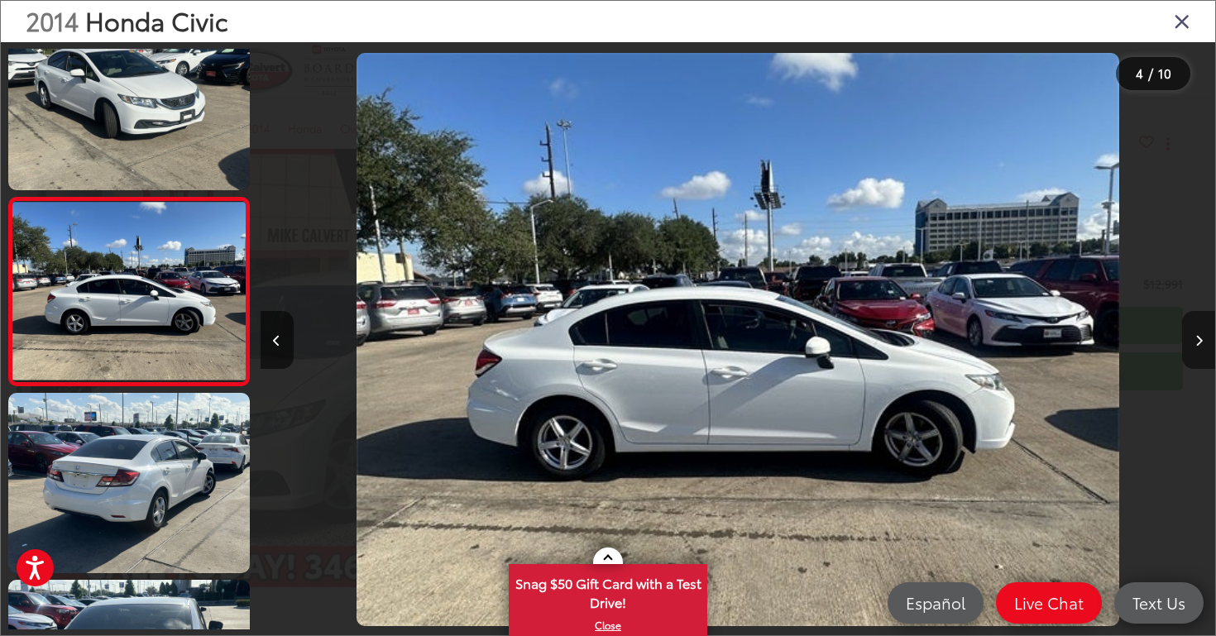
click at [1203, 336] on button "Next image" at bounding box center [1198, 340] width 33 height 58
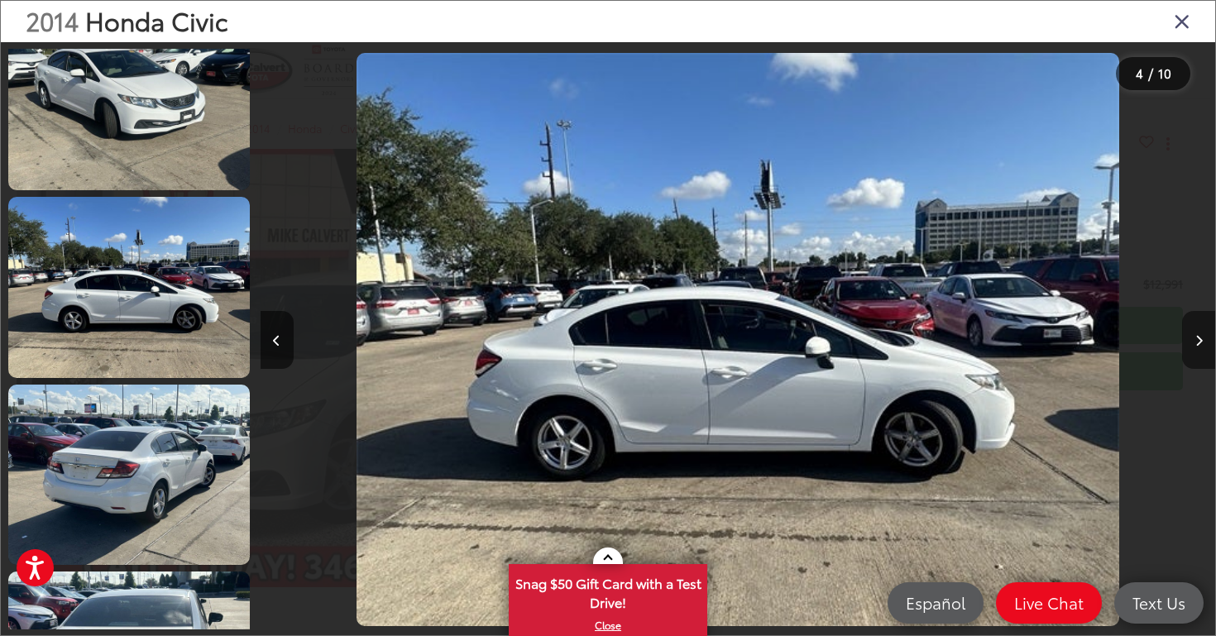
scroll to position [603, 0]
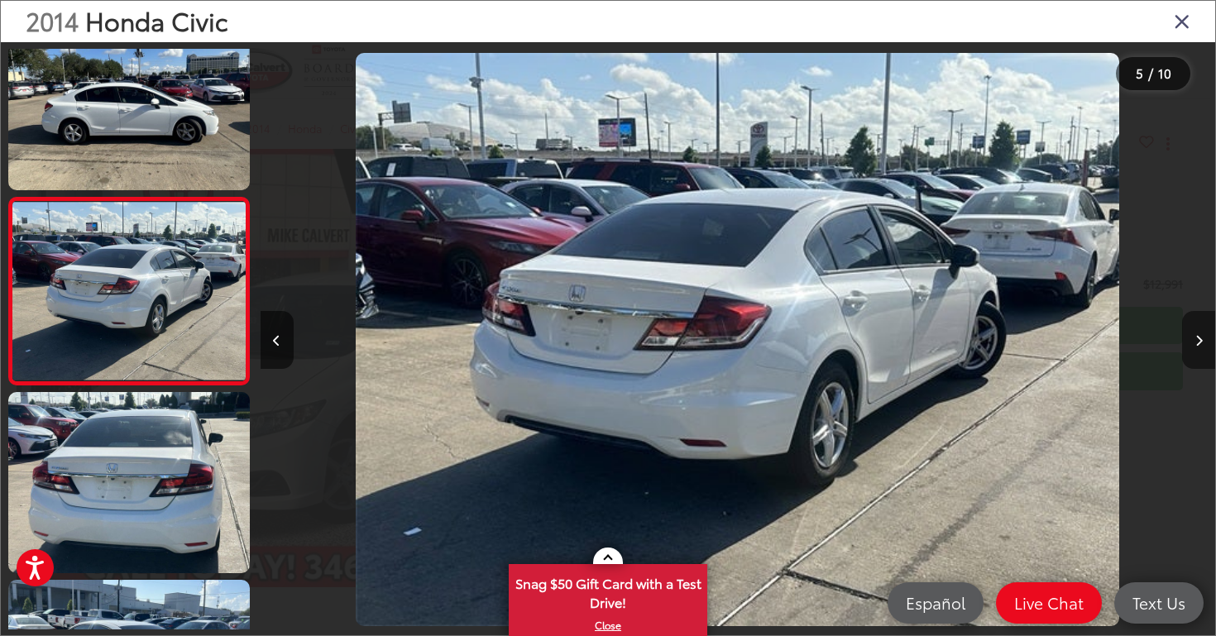
click at [1203, 336] on button "Next image" at bounding box center [1198, 340] width 33 height 58
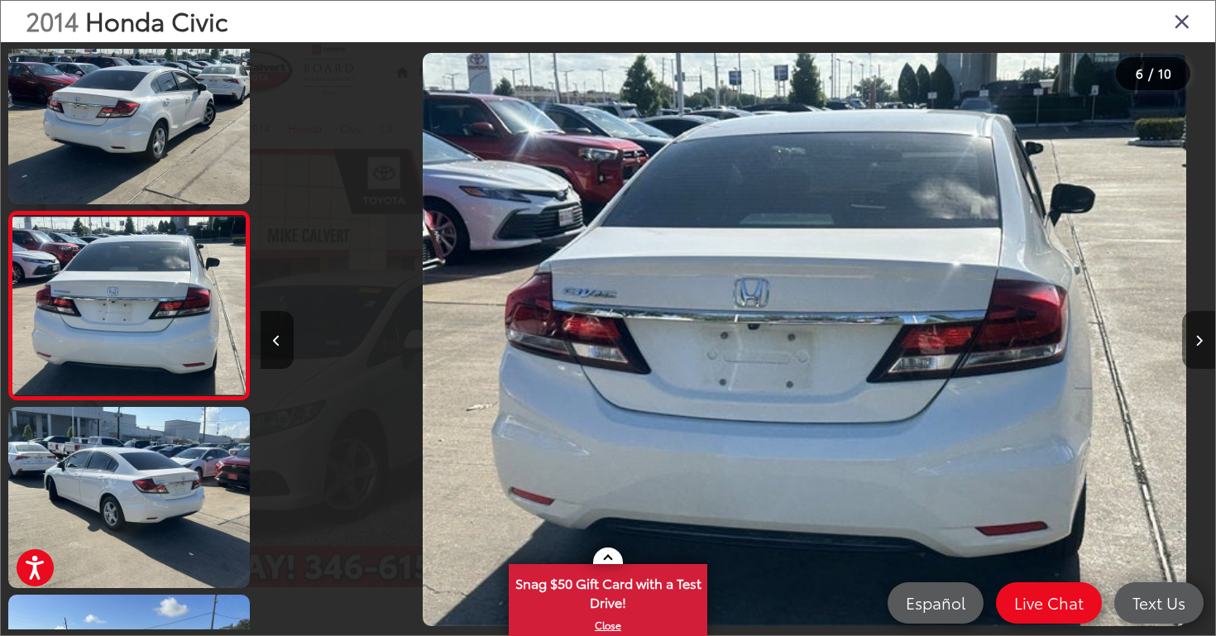
scroll to position [790, 0]
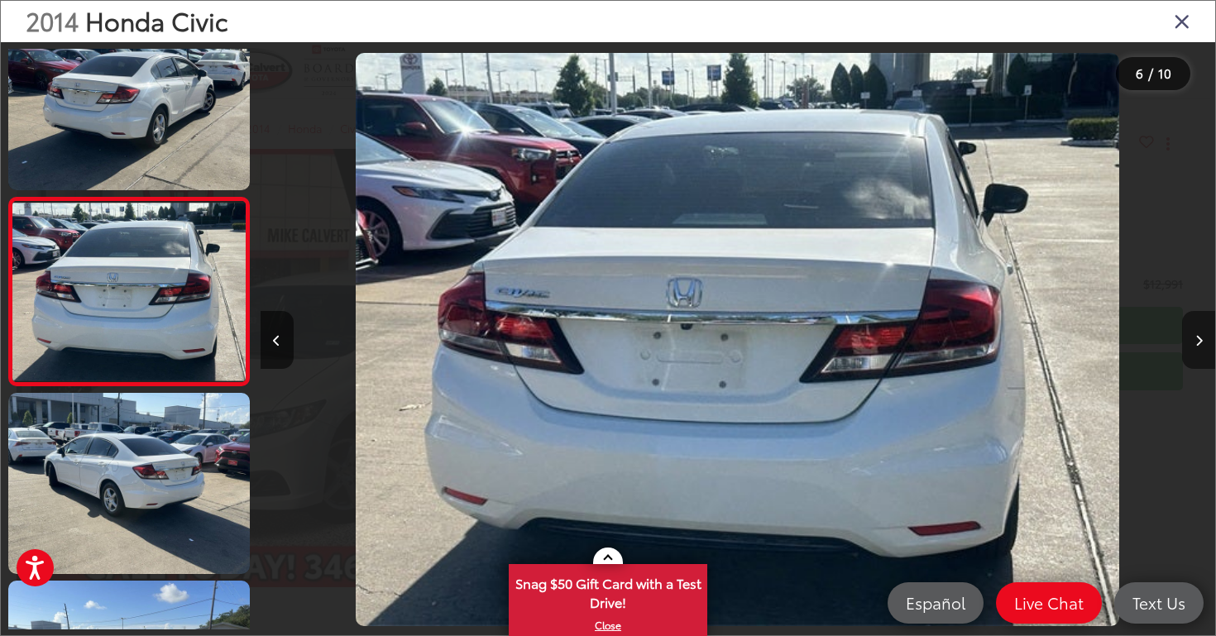
click at [1203, 336] on button "Next image" at bounding box center [1198, 340] width 33 height 58
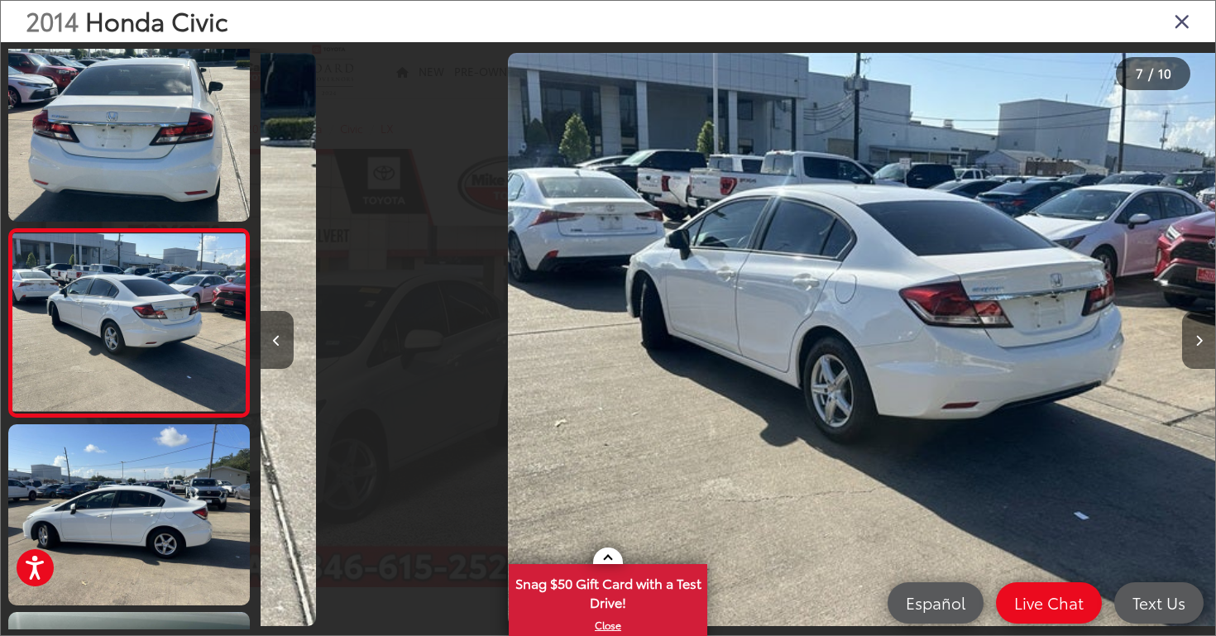
scroll to position [0, 5729]
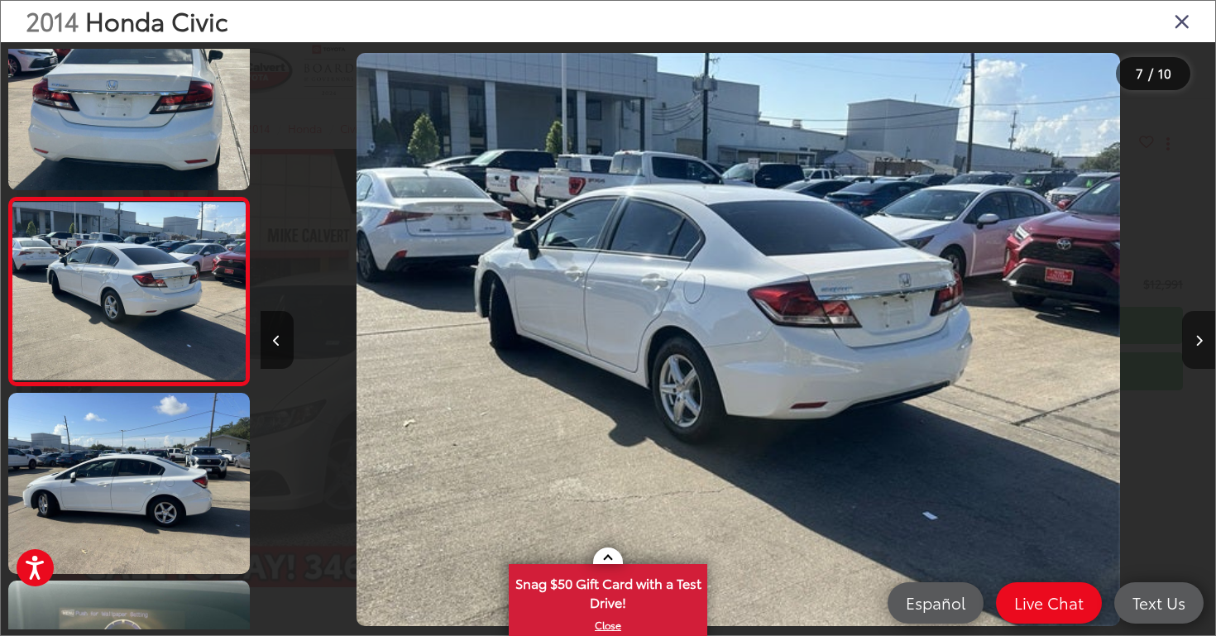
click at [1203, 336] on button "Next image" at bounding box center [1198, 340] width 33 height 58
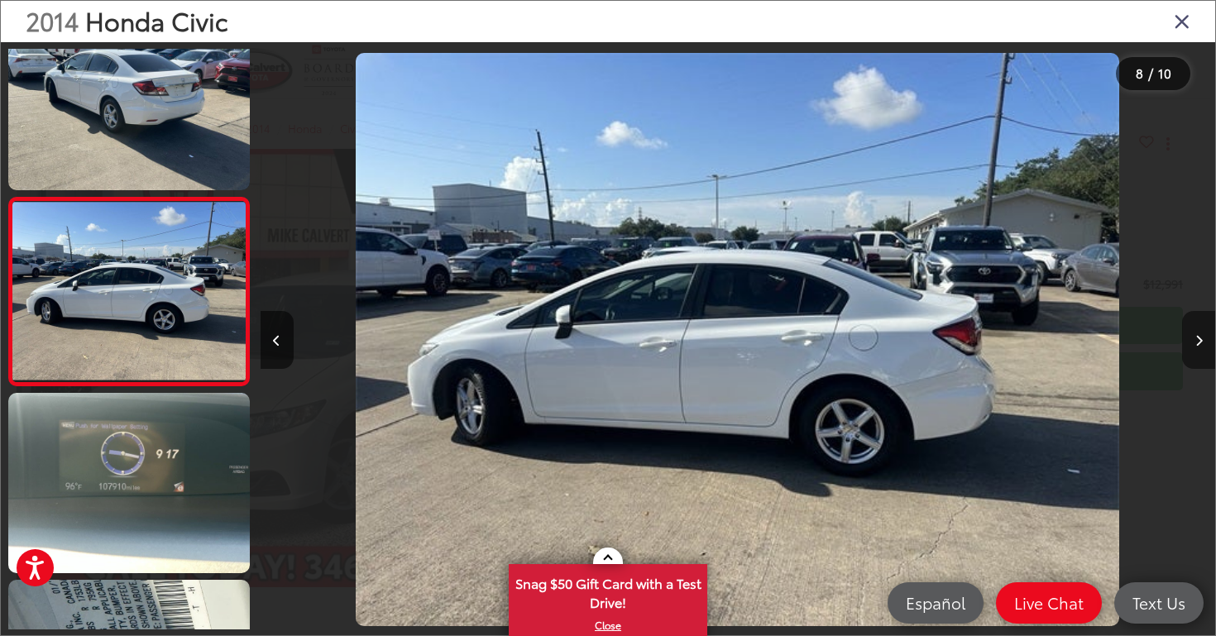
scroll to position [1166, 0]
click at [1203, 336] on button "Next image" at bounding box center [1198, 340] width 33 height 58
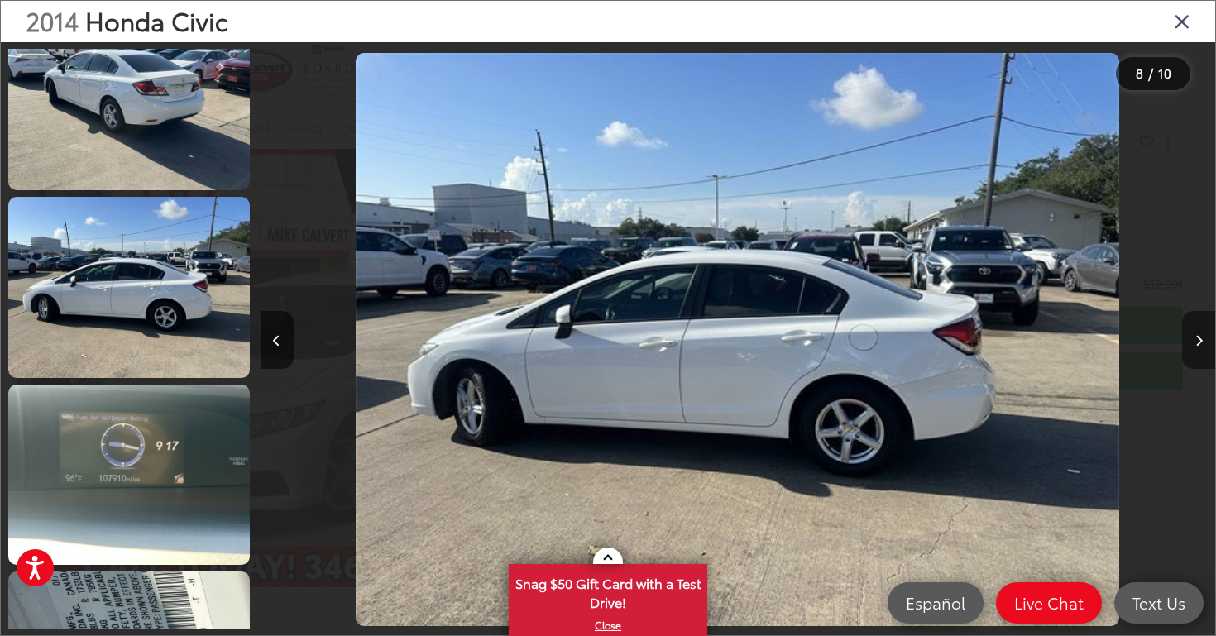
scroll to position [1297, 0]
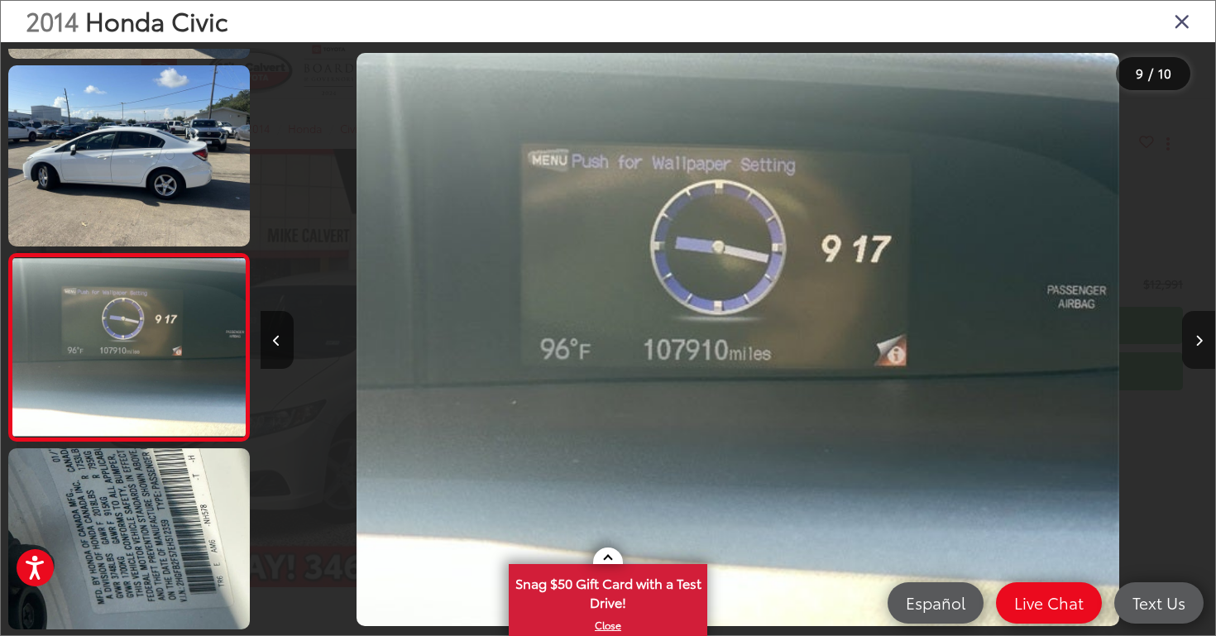
click at [1203, 336] on button "Next image" at bounding box center [1198, 340] width 33 height 58
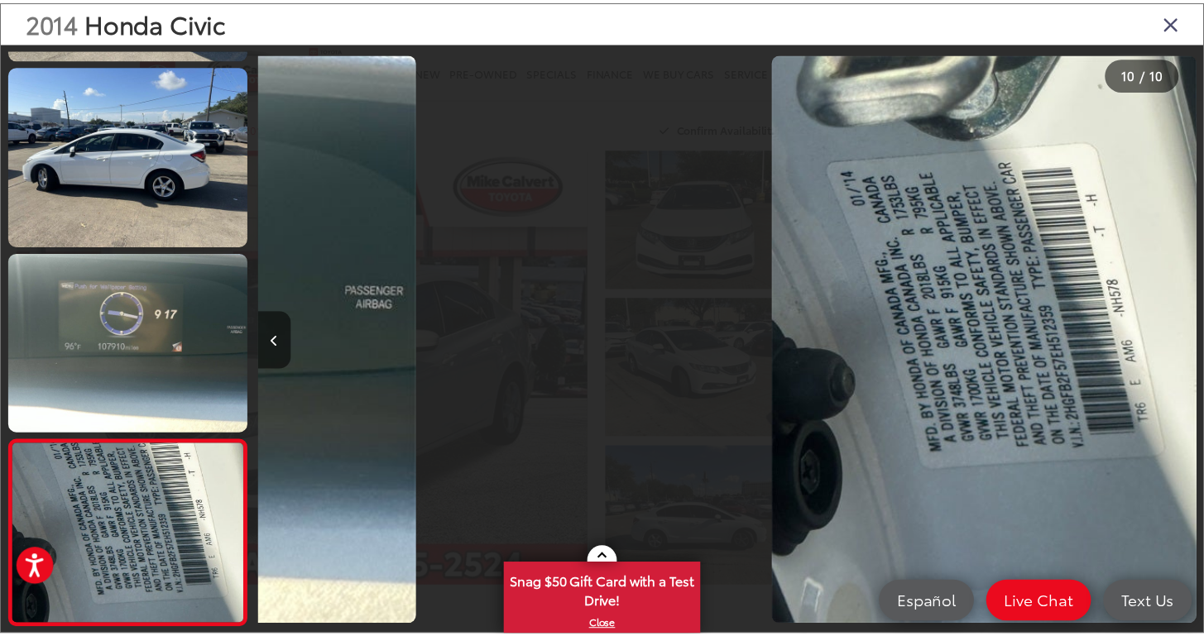
scroll to position [0, 8595]
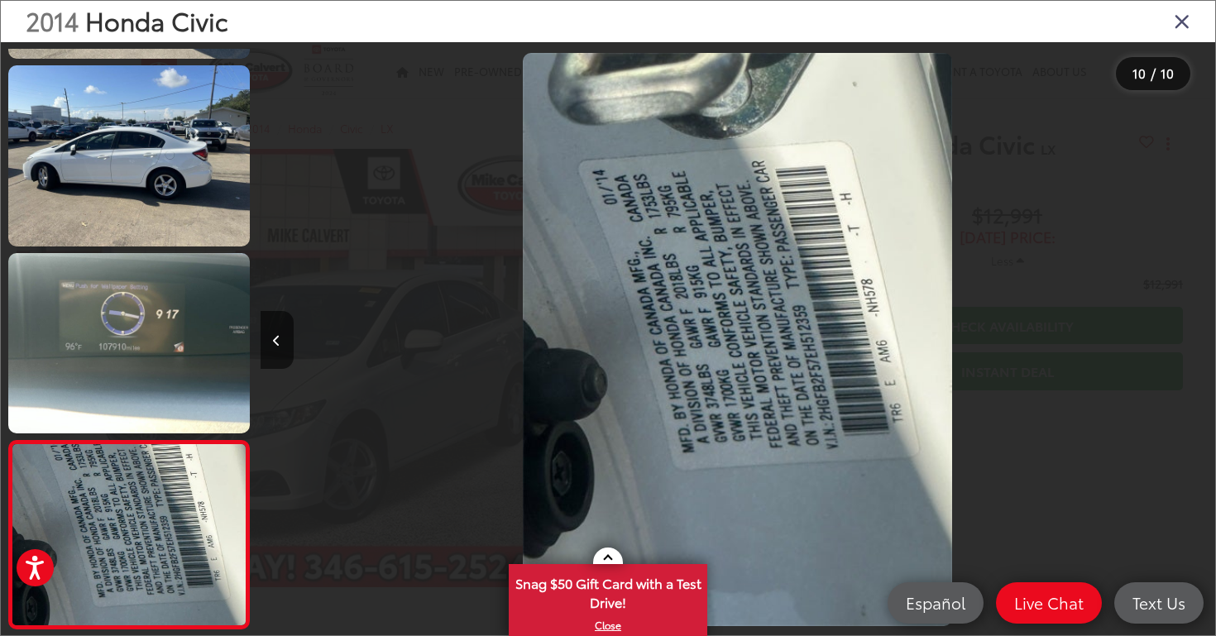
click at [1203, 336] on div at bounding box center [1095, 339] width 239 height 595
click at [1180, 19] on icon "Close gallery" at bounding box center [1182, 21] width 17 height 22
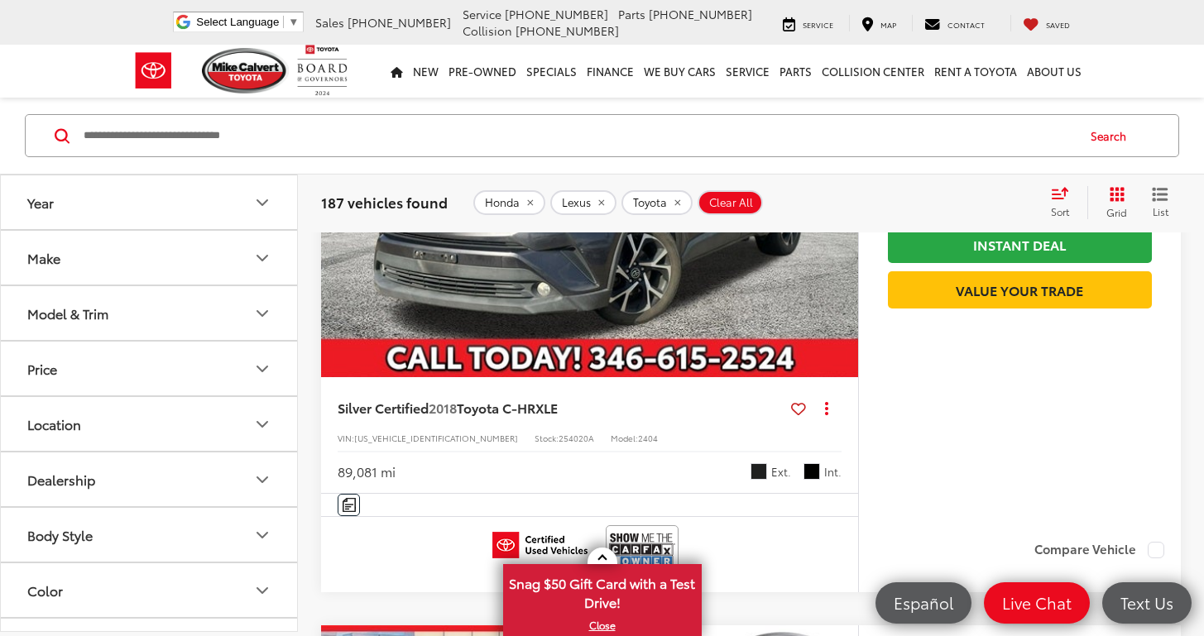
scroll to position [5757, 0]
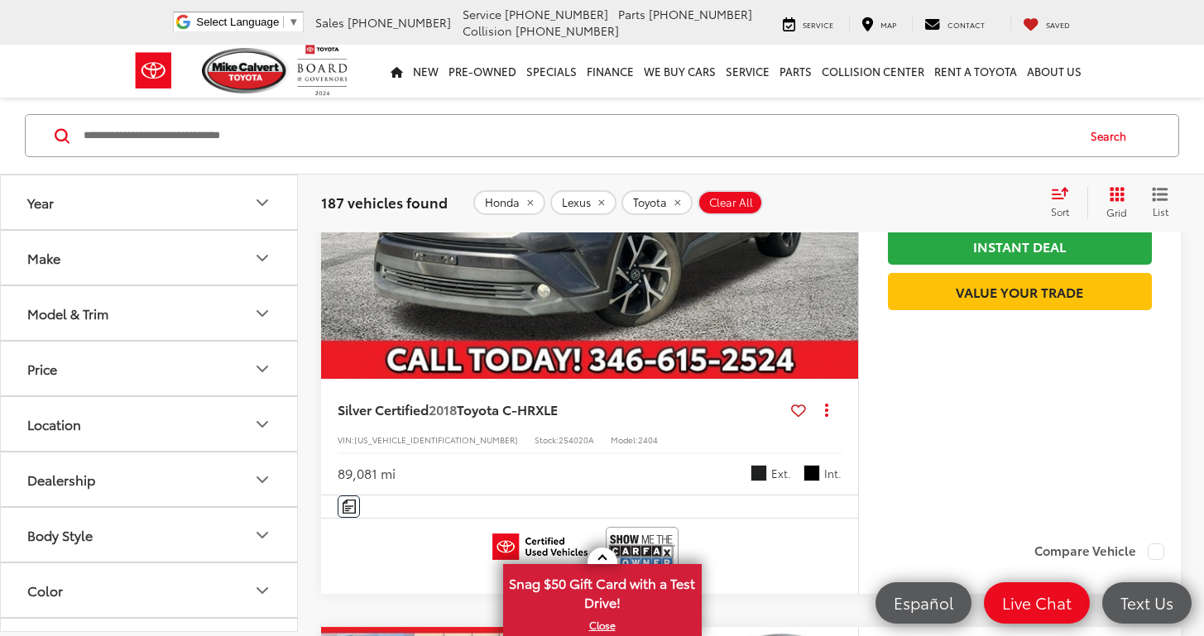
click at [570, 381] on img "2018 Toyota C-HR XLE 0" at bounding box center [589, 178] width 539 height 405
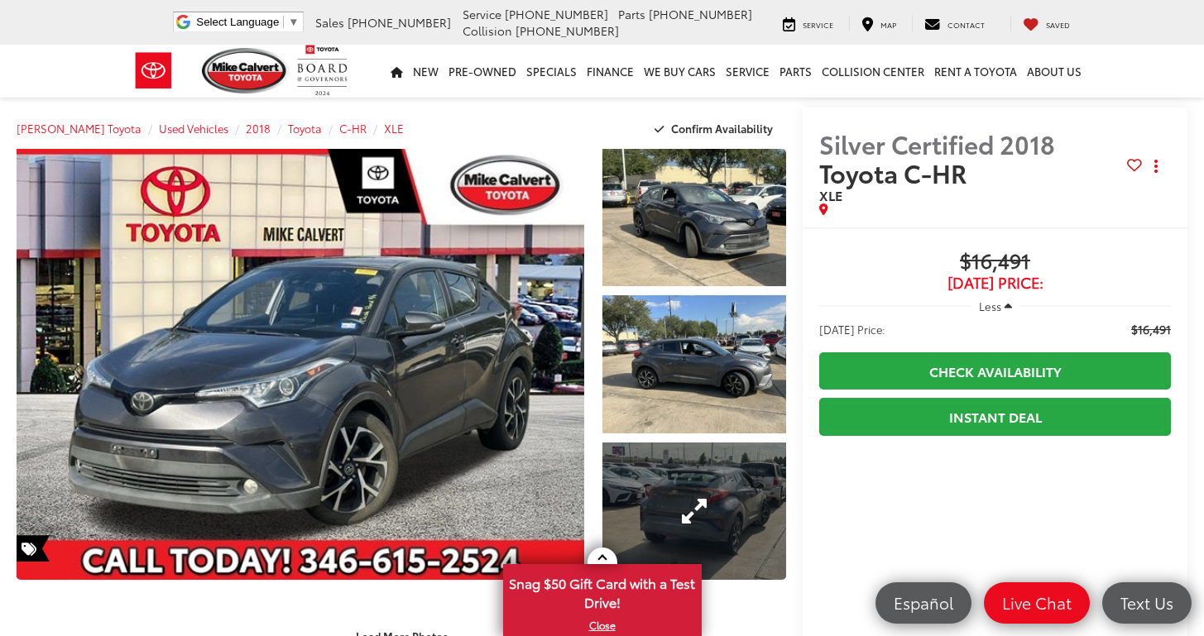
click at [711, 510] on link "Expand Photo 3" at bounding box center [694, 511] width 184 height 137
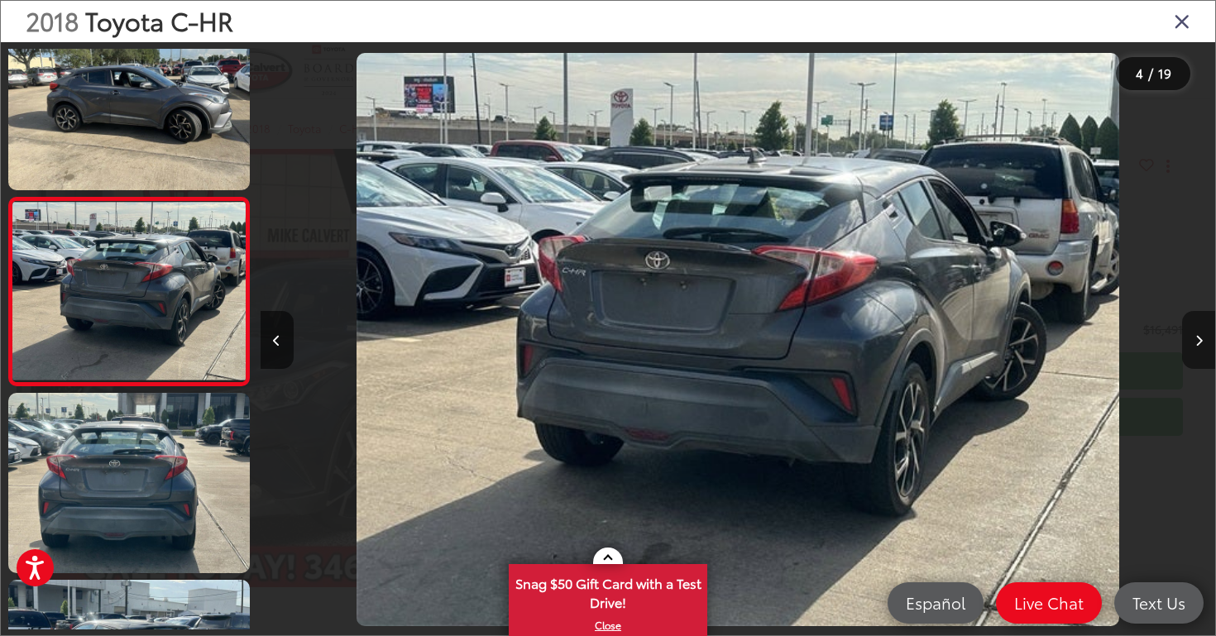
click at [1203, 340] on button "Next image" at bounding box center [1198, 340] width 33 height 58
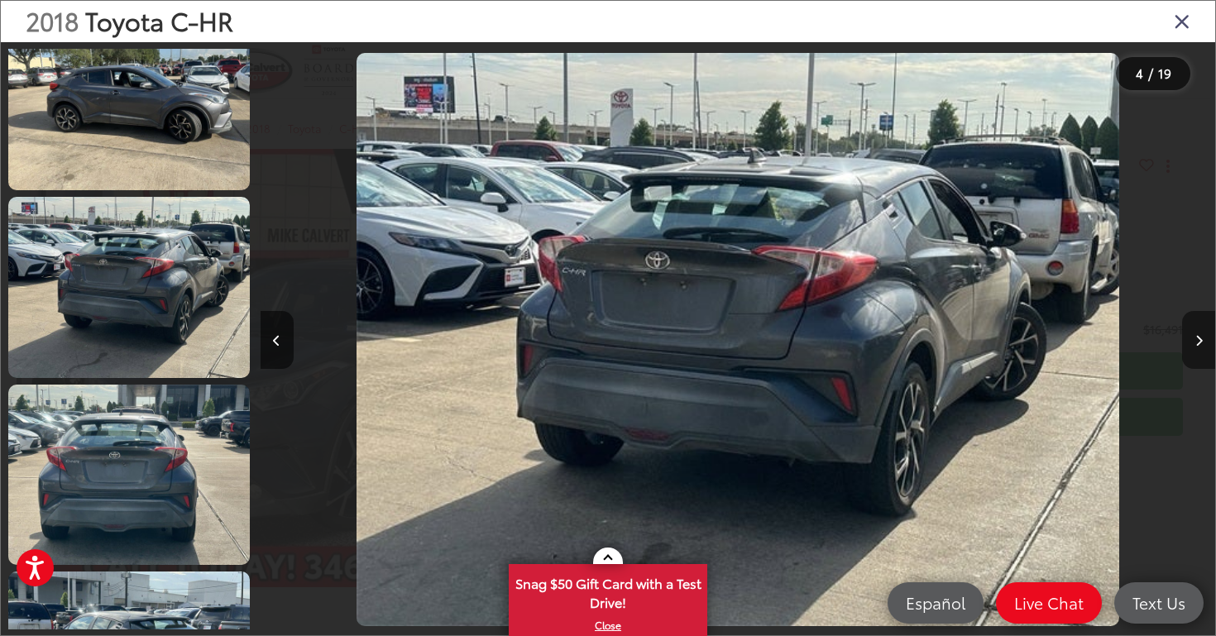
scroll to position [603, 0]
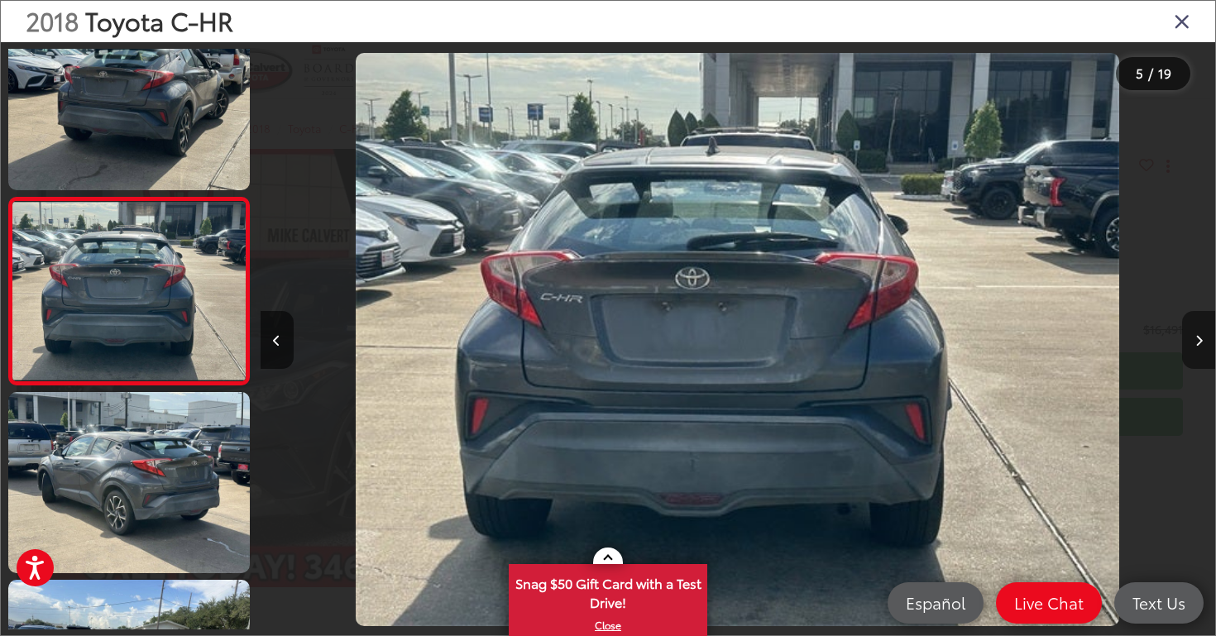
click at [1203, 340] on button "Next image" at bounding box center [1198, 340] width 33 height 58
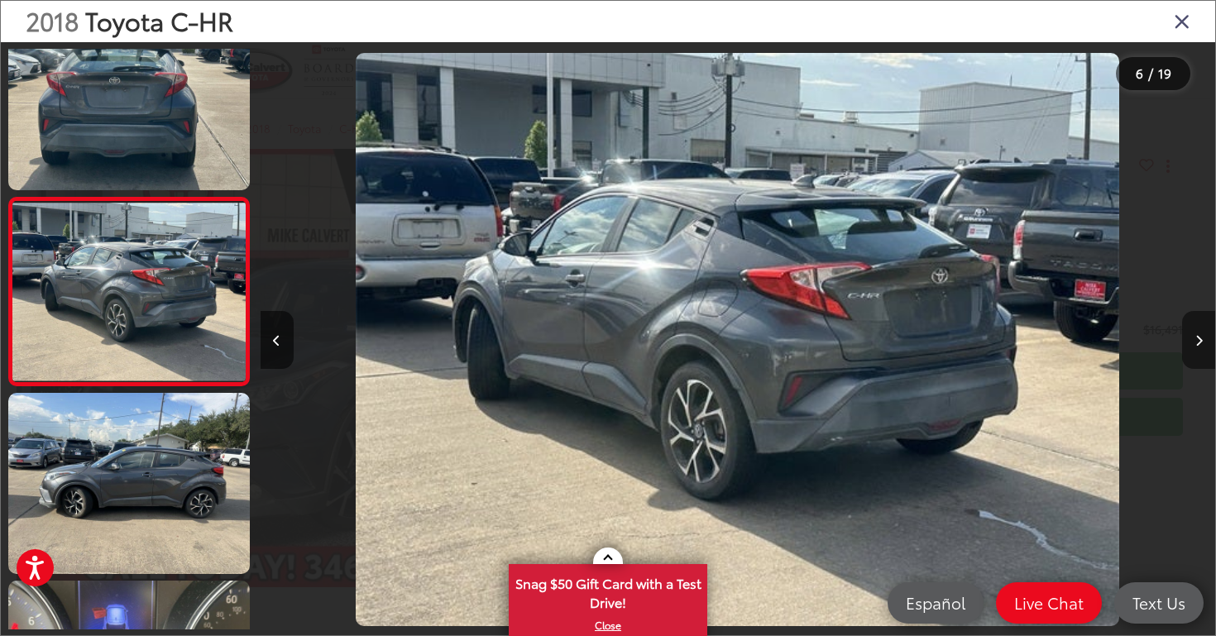
scroll to position [790, 0]
click at [1203, 340] on button "Next image" at bounding box center [1198, 340] width 33 height 58
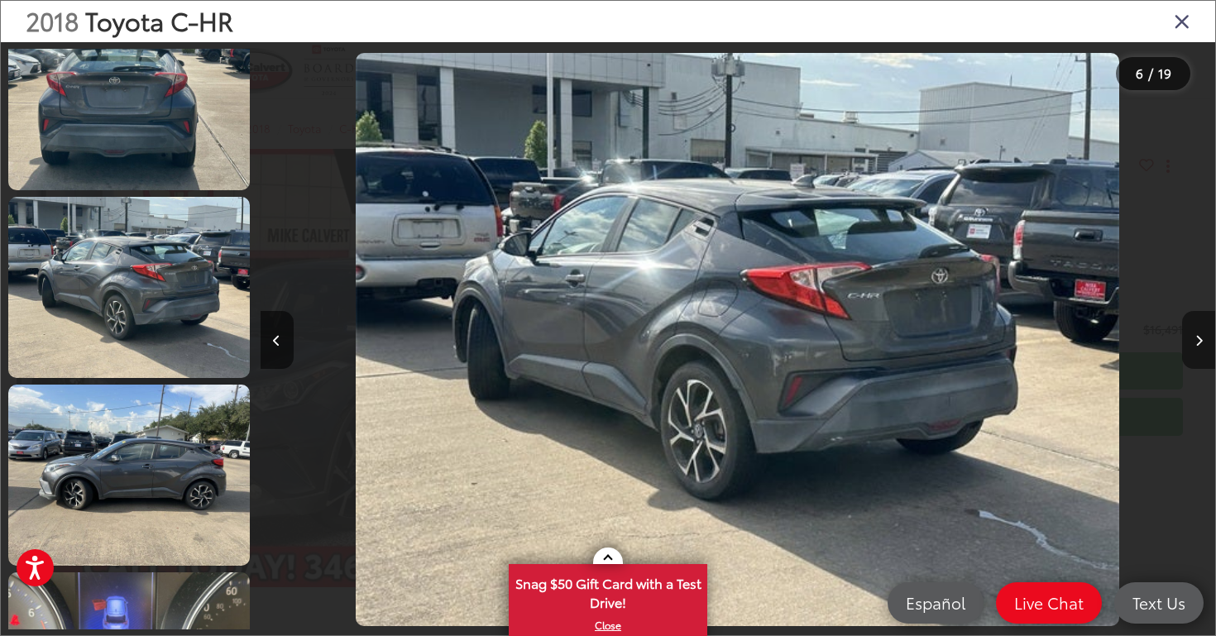
scroll to position [978, 0]
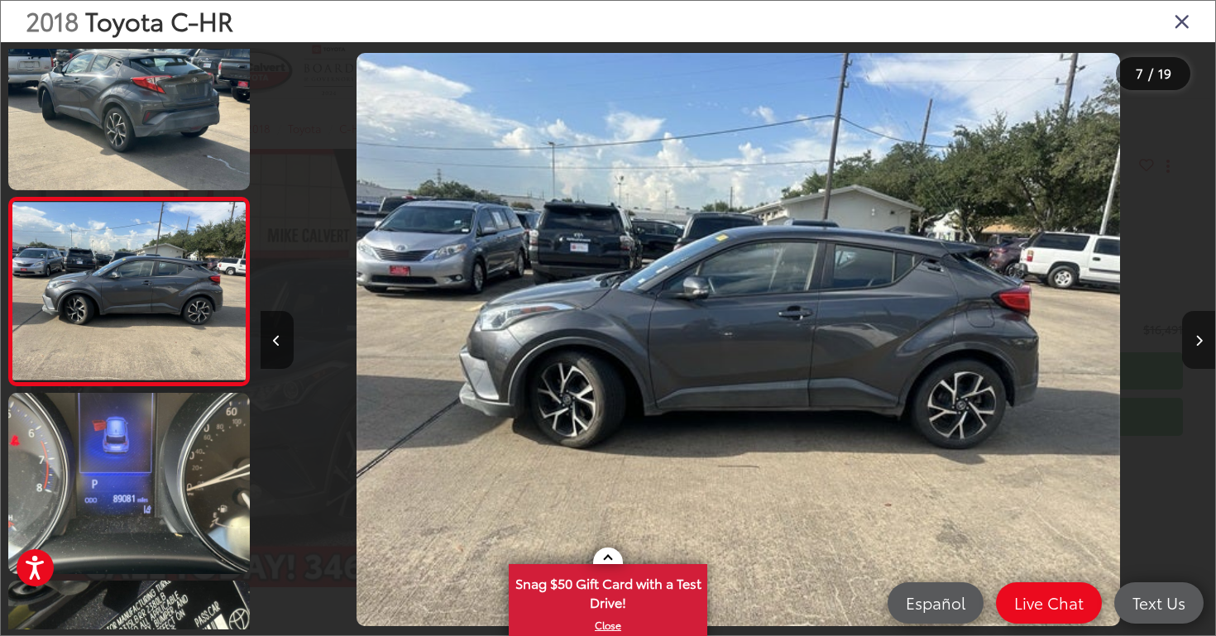
click at [1203, 340] on button "Next image" at bounding box center [1198, 340] width 33 height 58
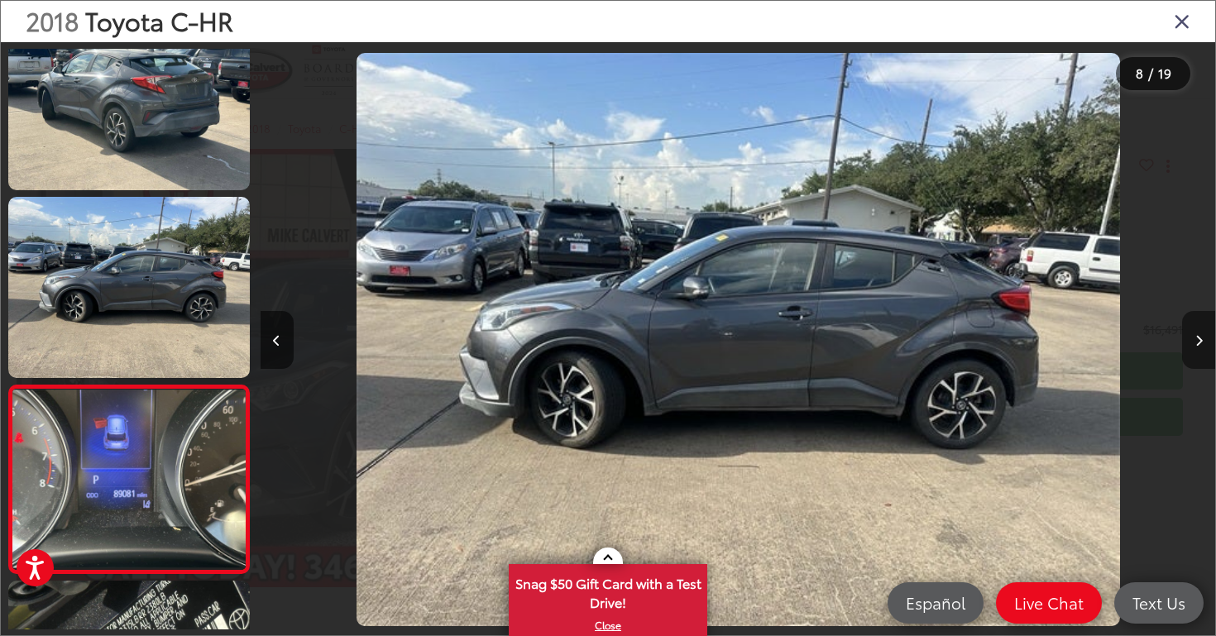
scroll to position [1166, 0]
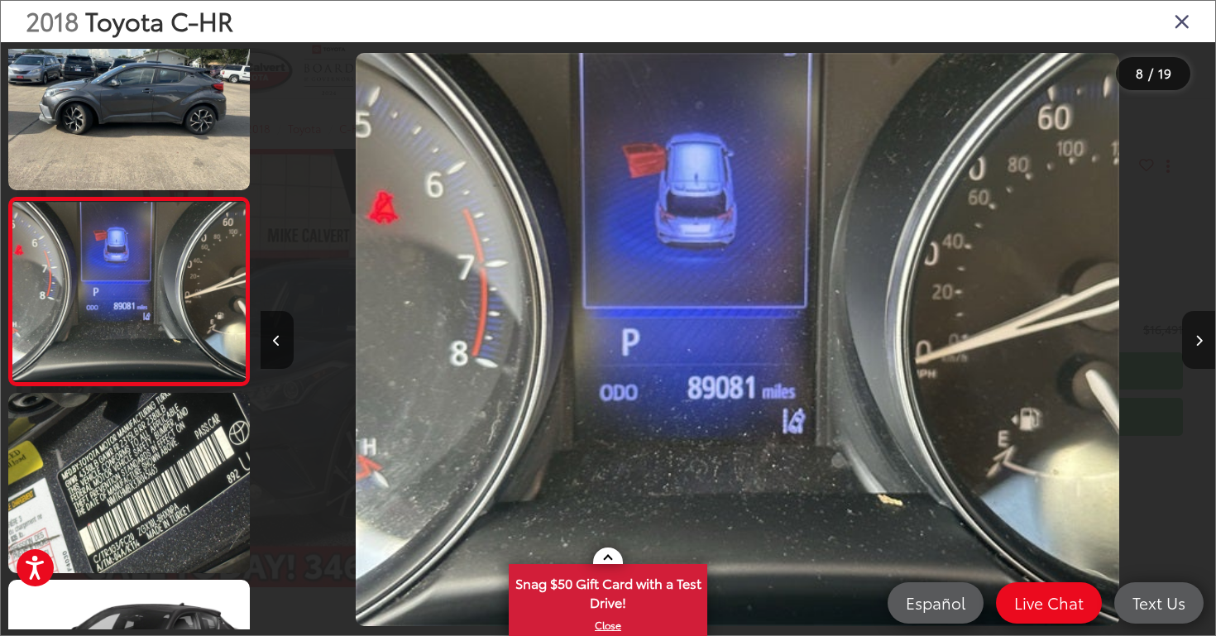
click at [1203, 340] on button "Next image" at bounding box center [1198, 340] width 33 height 58
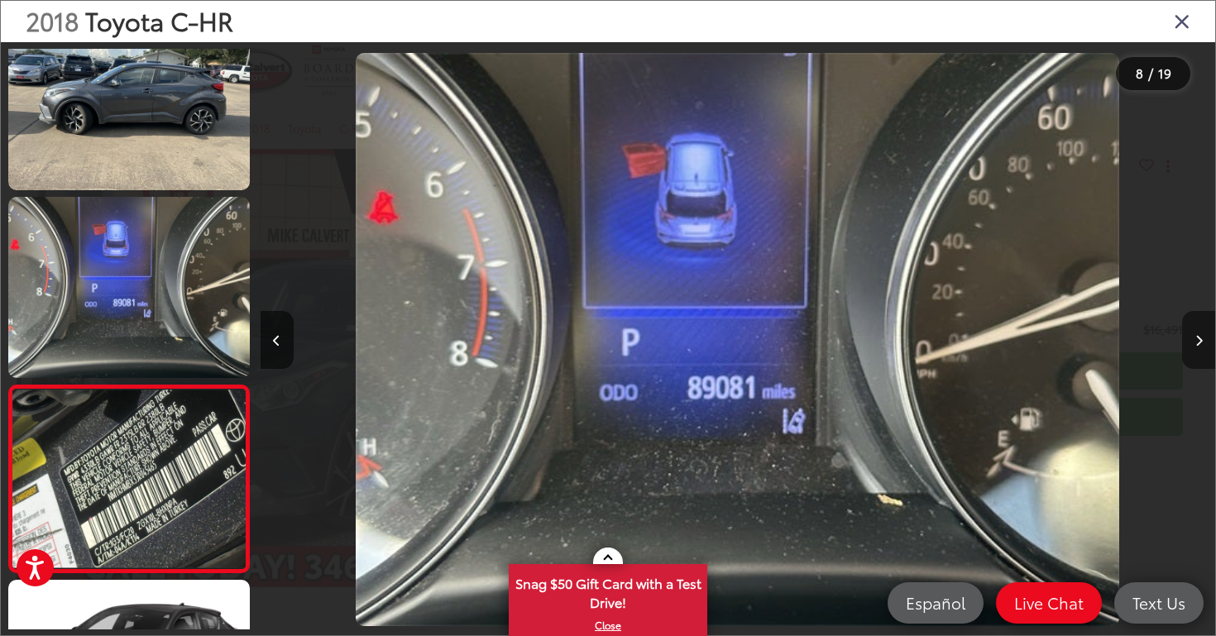
scroll to position [1353, 0]
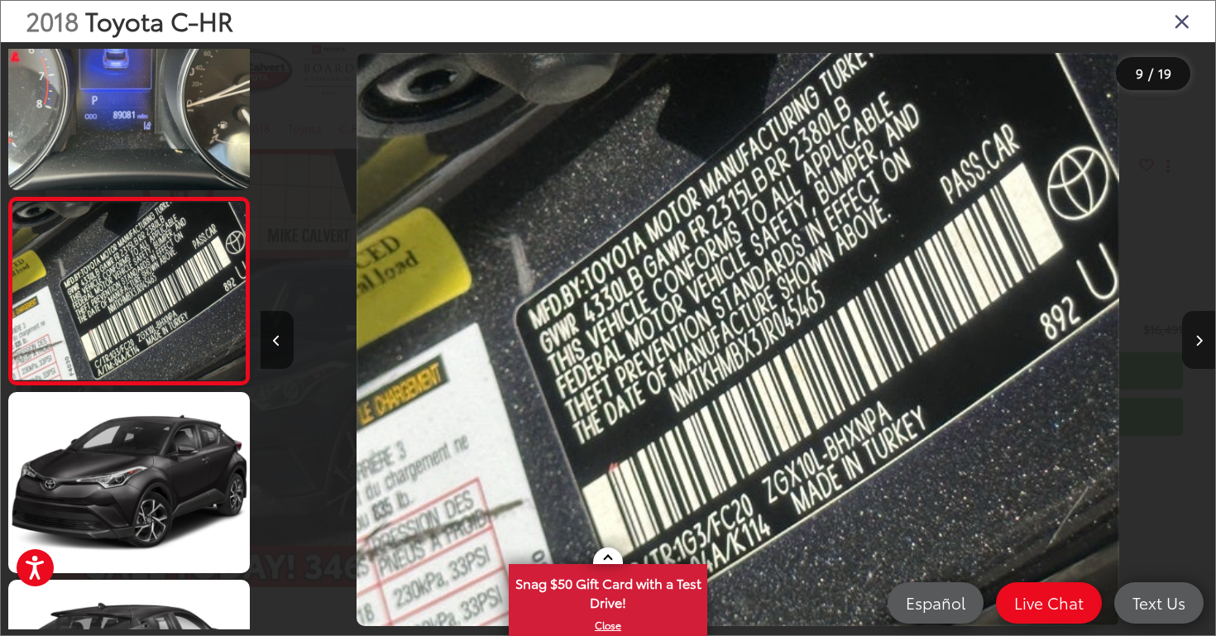
click at [1203, 340] on button "Next image" at bounding box center [1198, 340] width 33 height 58
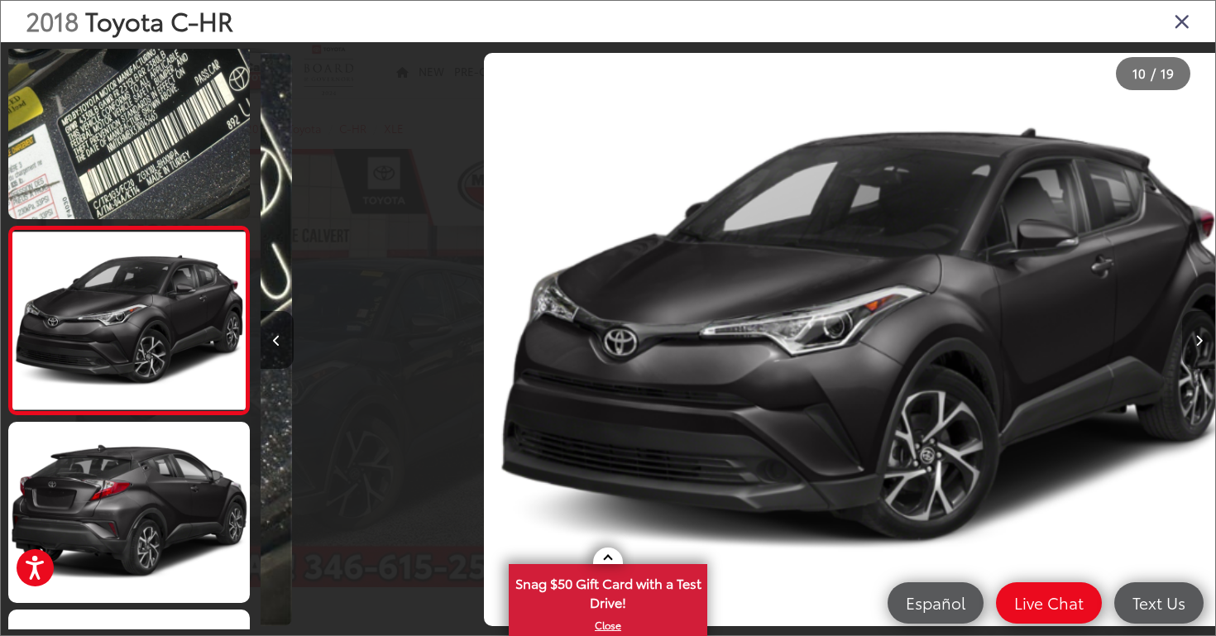
scroll to position [1540, 0]
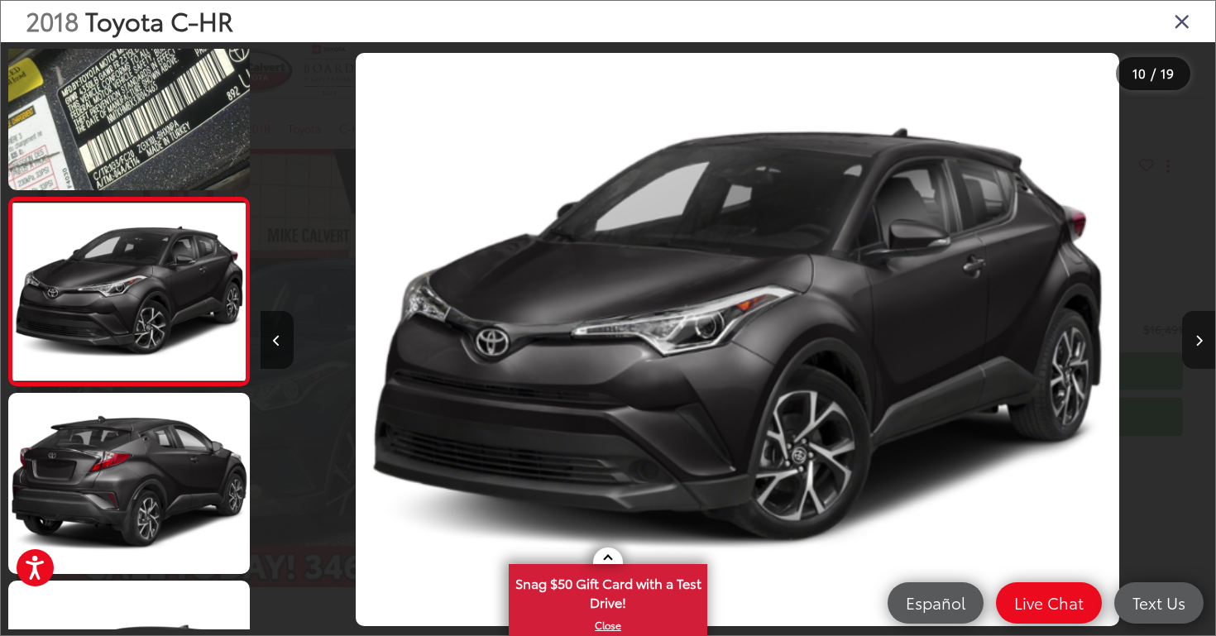
click at [1203, 340] on button "Next image" at bounding box center [1198, 340] width 33 height 58
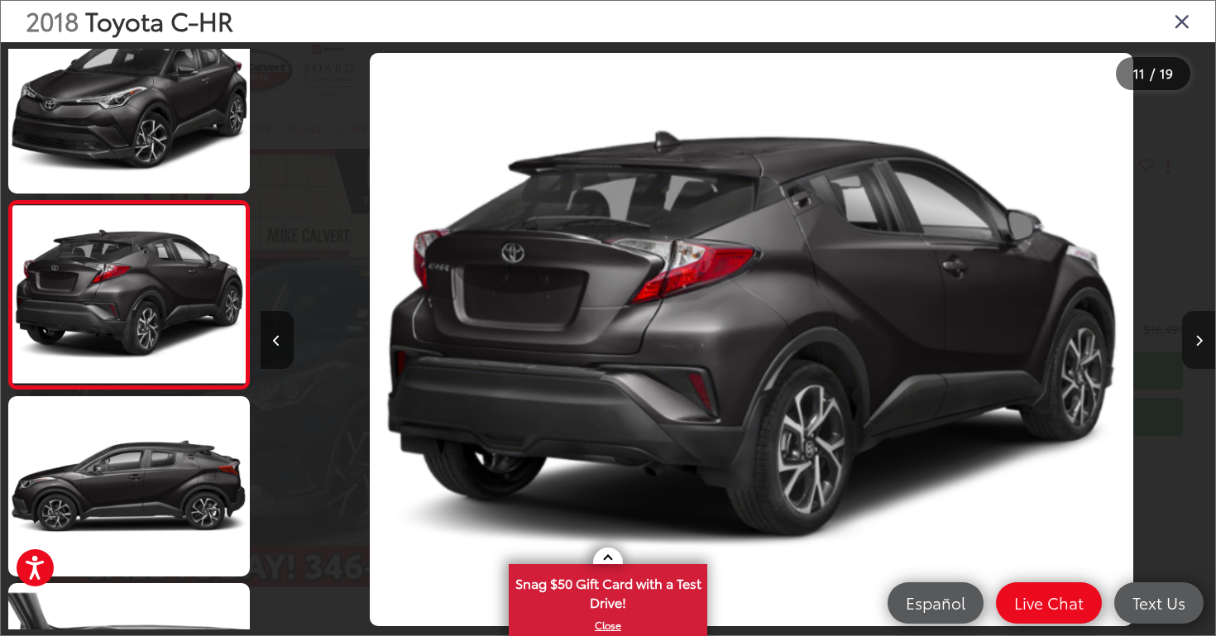
scroll to position [1728, 0]
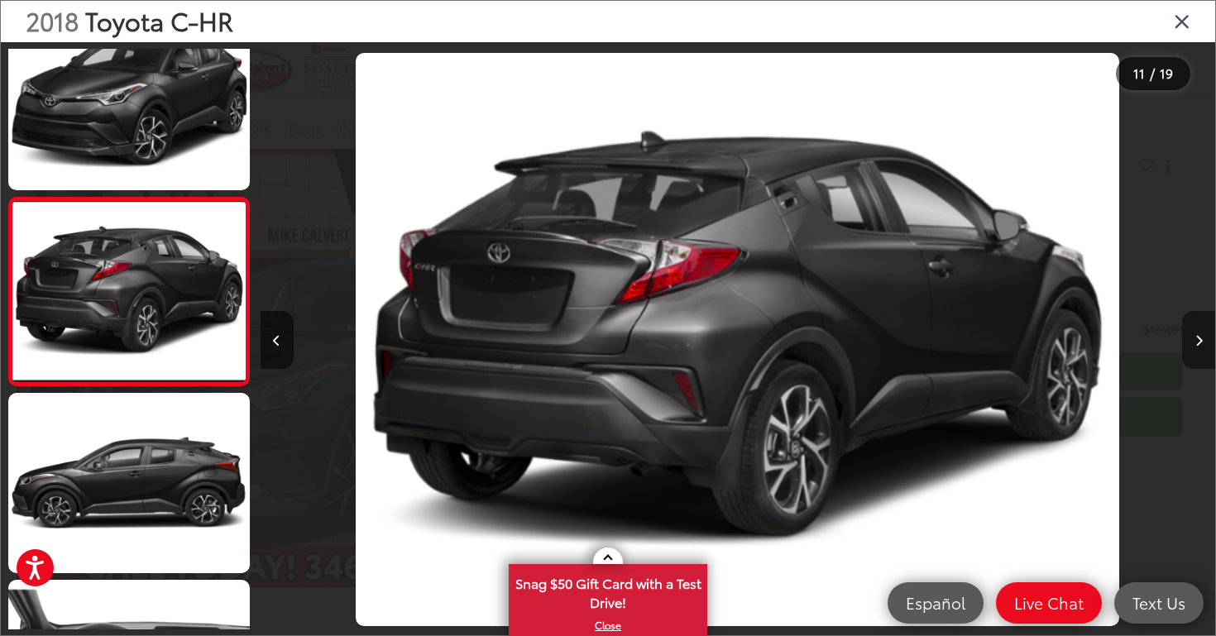
click at [1203, 340] on button "Next image" at bounding box center [1198, 340] width 33 height 58
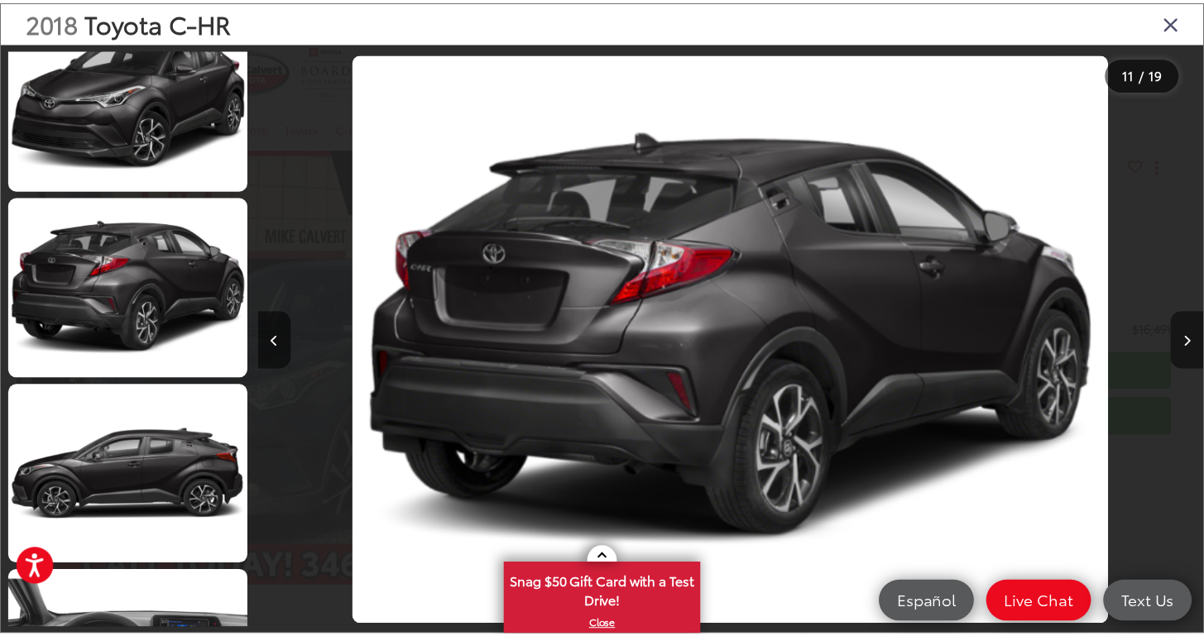
scroll to position [1916, 0]
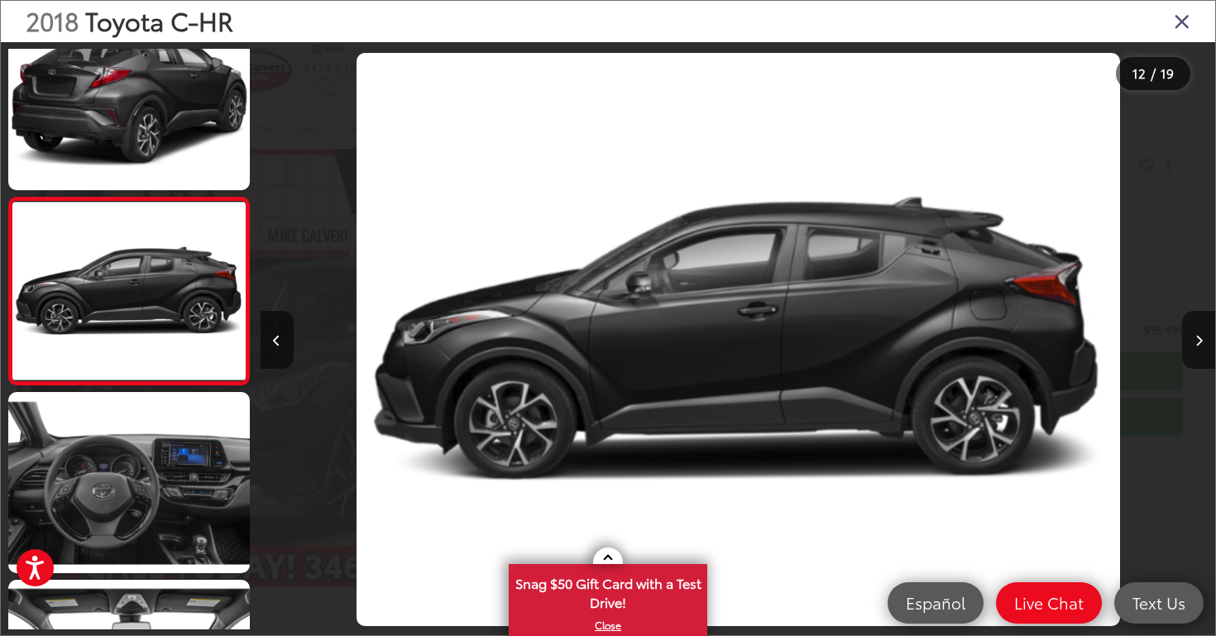
click at [1180, 22] on icon "Close gallery" at bounding box center [1182, 21] width 17 height 22
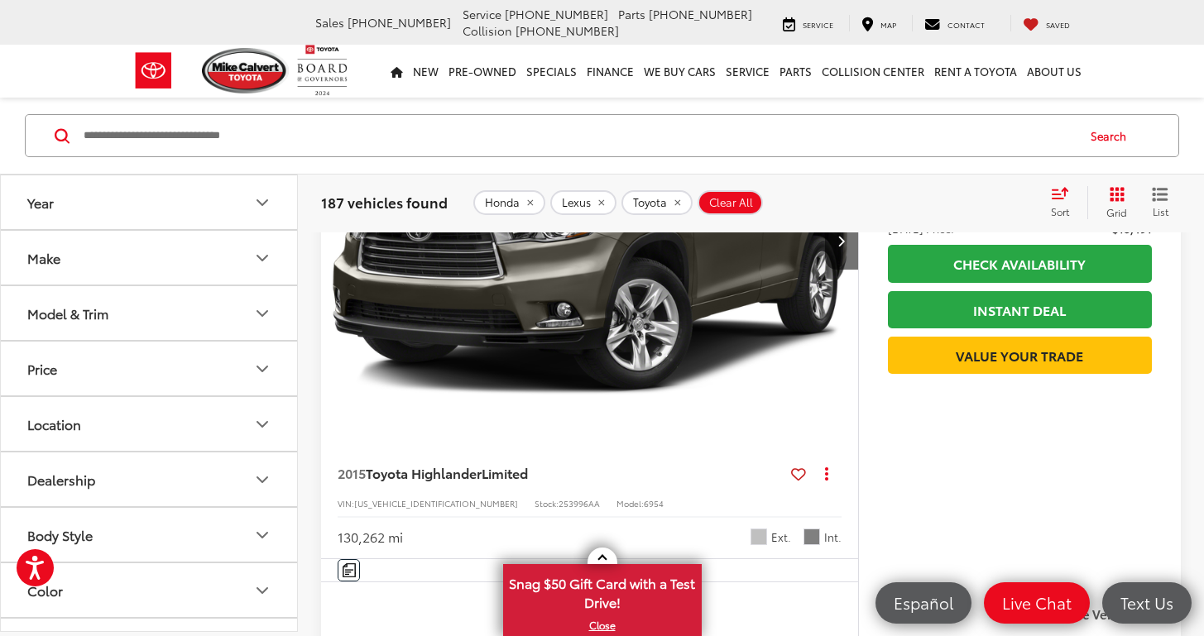
scroll to position [6940, 0]
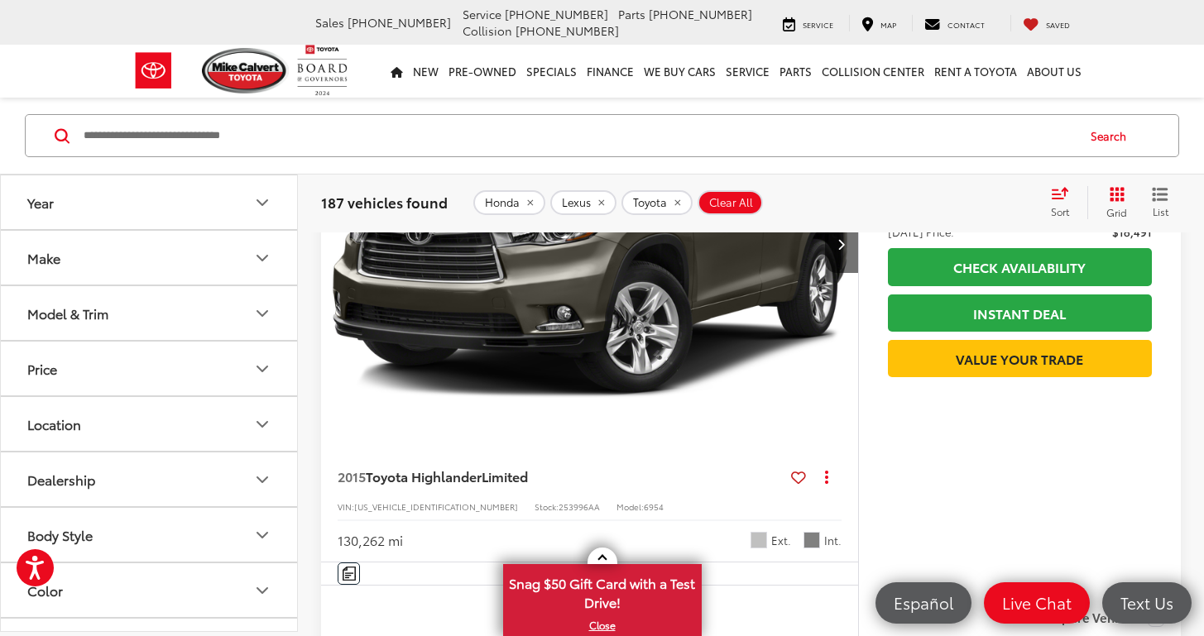
click at [609, 448] on img "2015 Toyota Highlander Limited 0" at bounding box center [589, 245] width 539 height 405
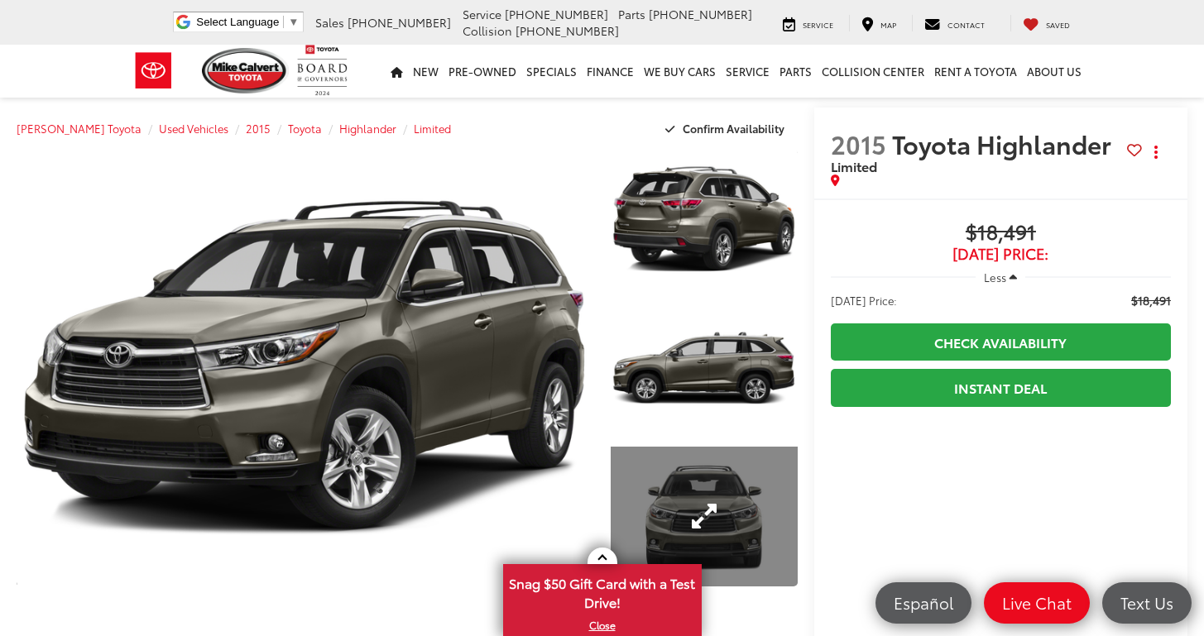
click at [730, 503] on link "Expand Photo 3" at bounding box center [703, 517] width 186 height 140
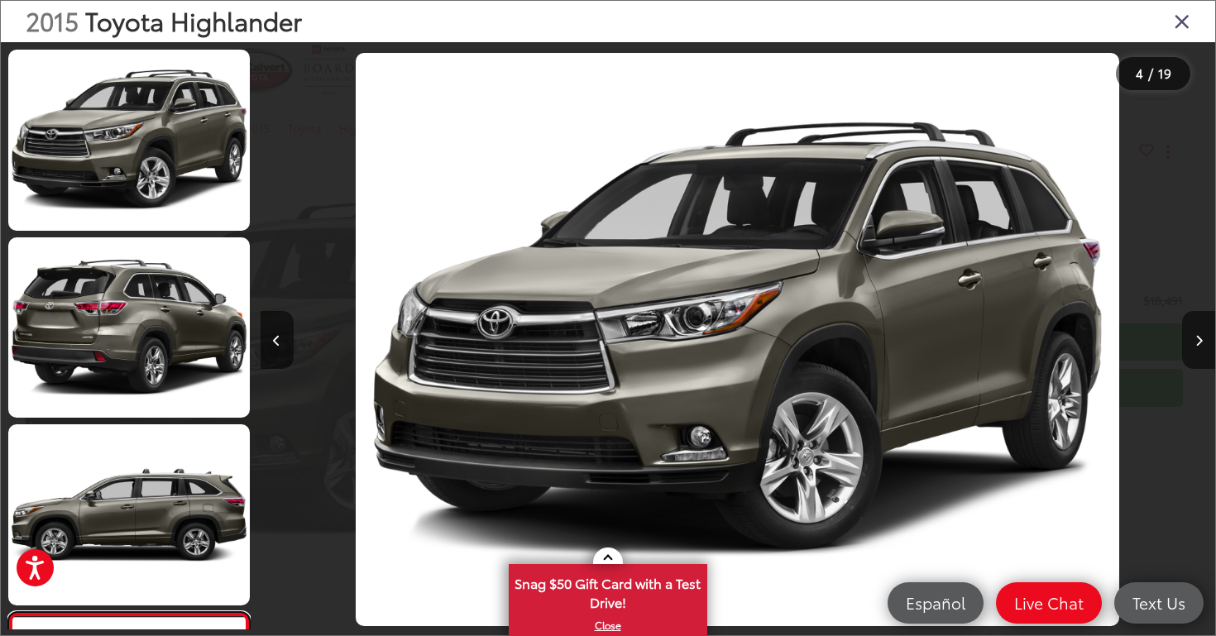
scroll to position [415, 0]
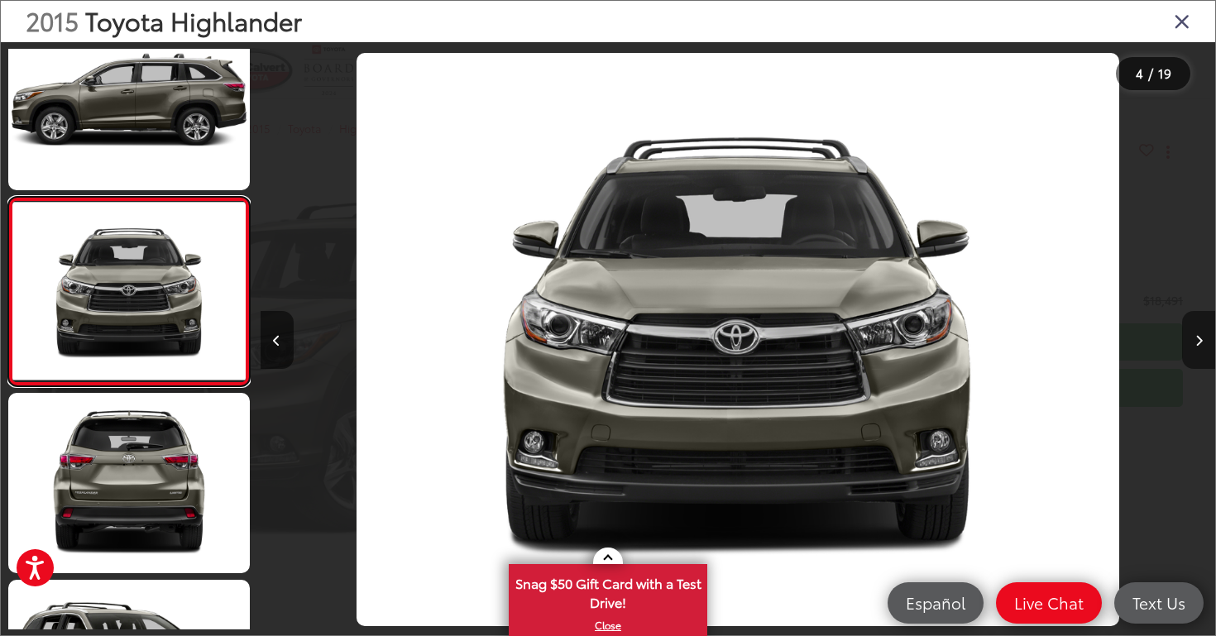
click at [1202, 345] on icon "Next image" at bounding box center [1198, 341] width 7 height 12
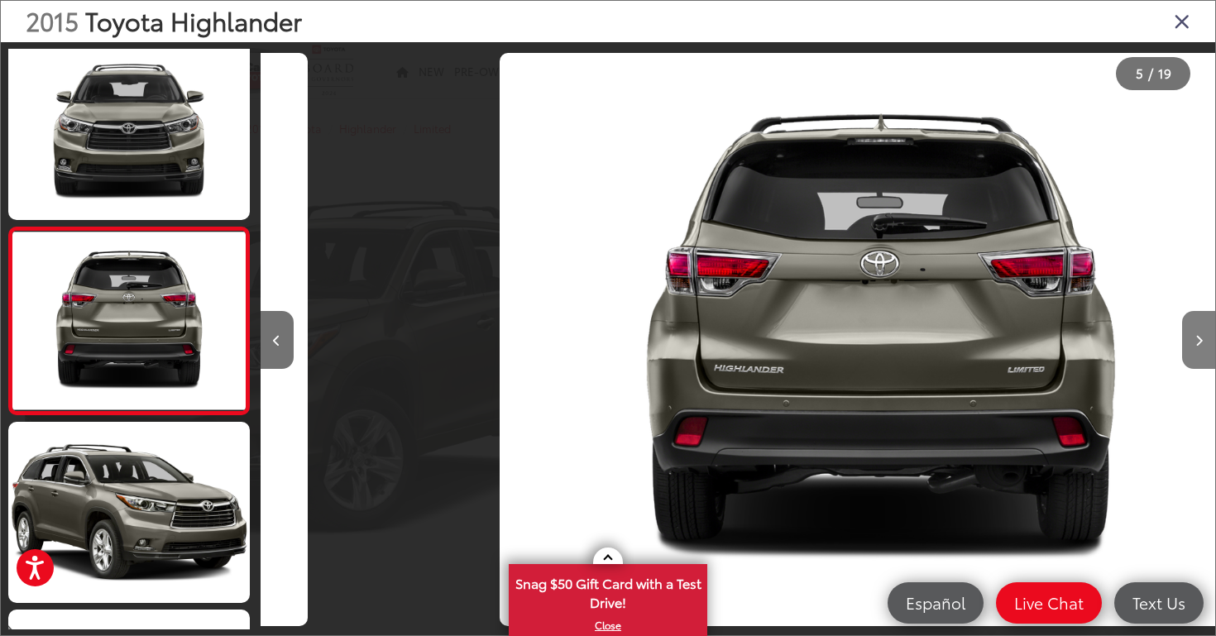
scroll to position [603, 0]
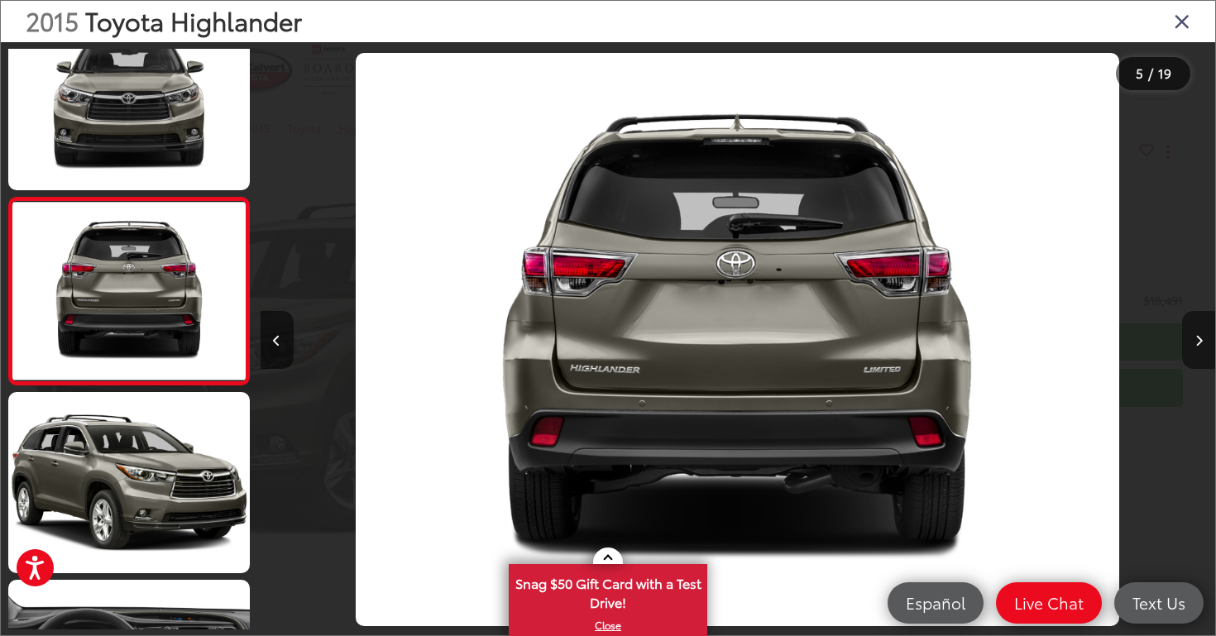
click at [1202, 345] on icon "Next image" at bounding box center [1198, 341] width 7 height 12
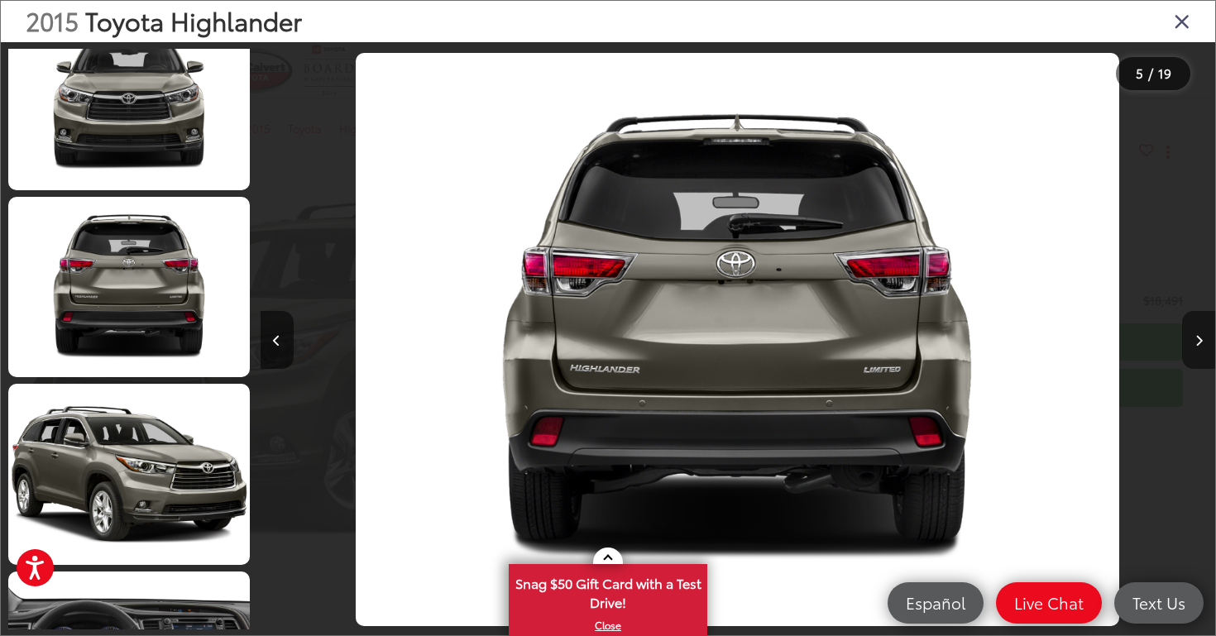
scroll to position [790, 0]
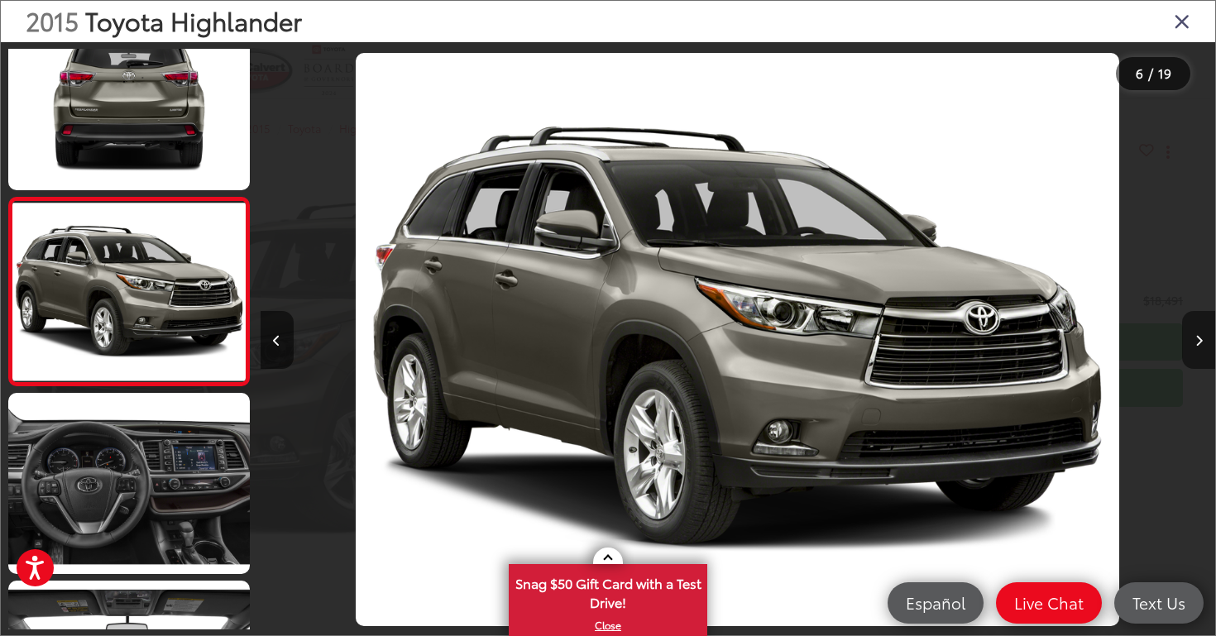
click at [1202, 345] on icon "Next image" at bounding box center [1198, 341] width 7 height 12
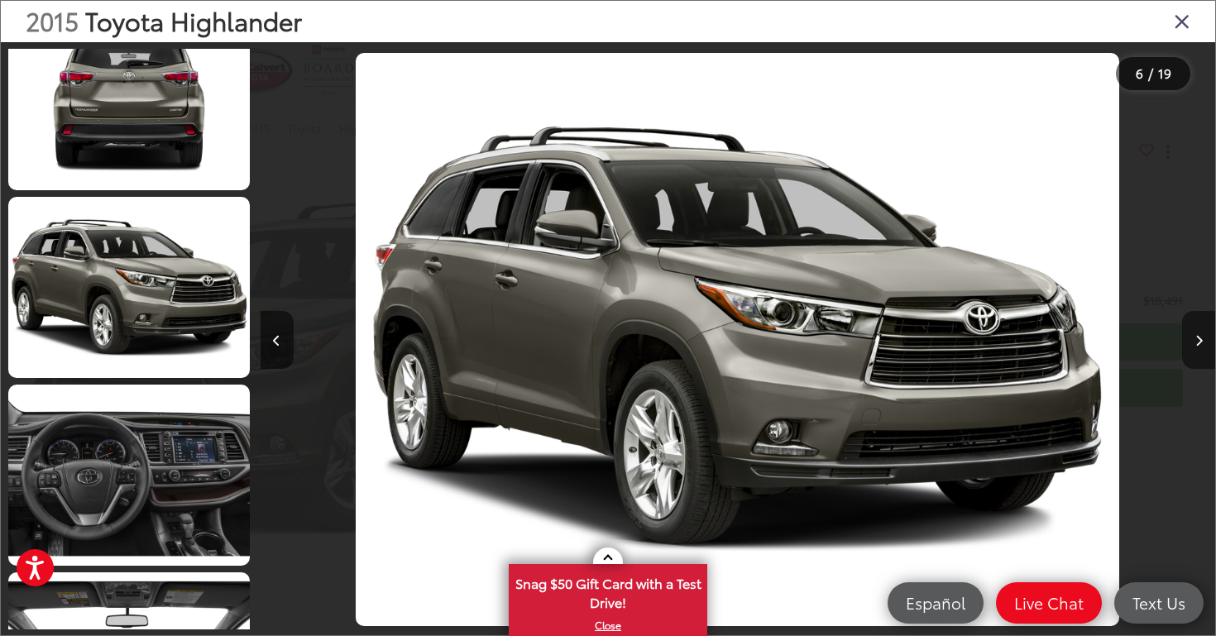
scroll to position [978, 0]
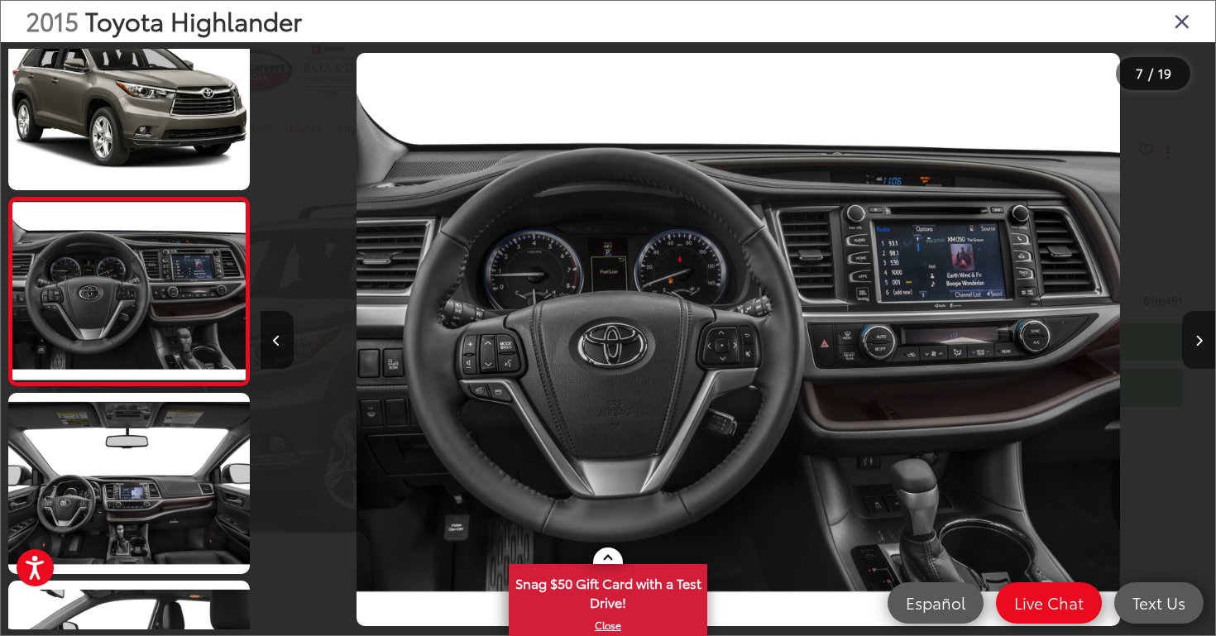
click at [1202, 345] on icon "Next image" at bounding box center [1198, 341] width 7 height 12
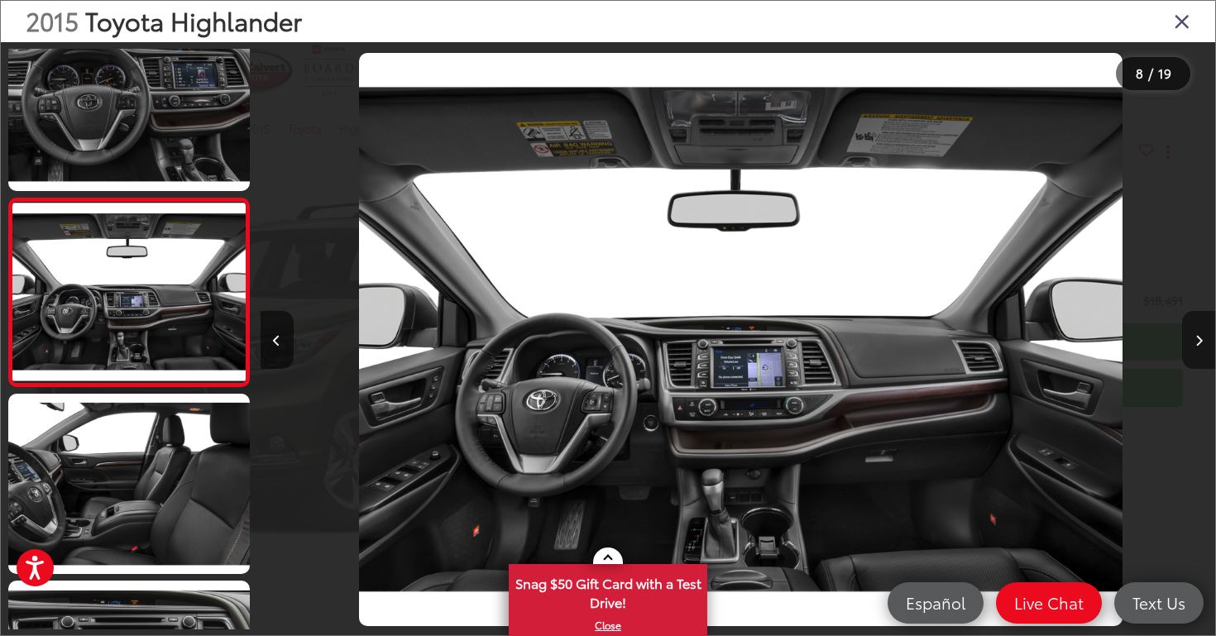
scroll to position [0, 6685]
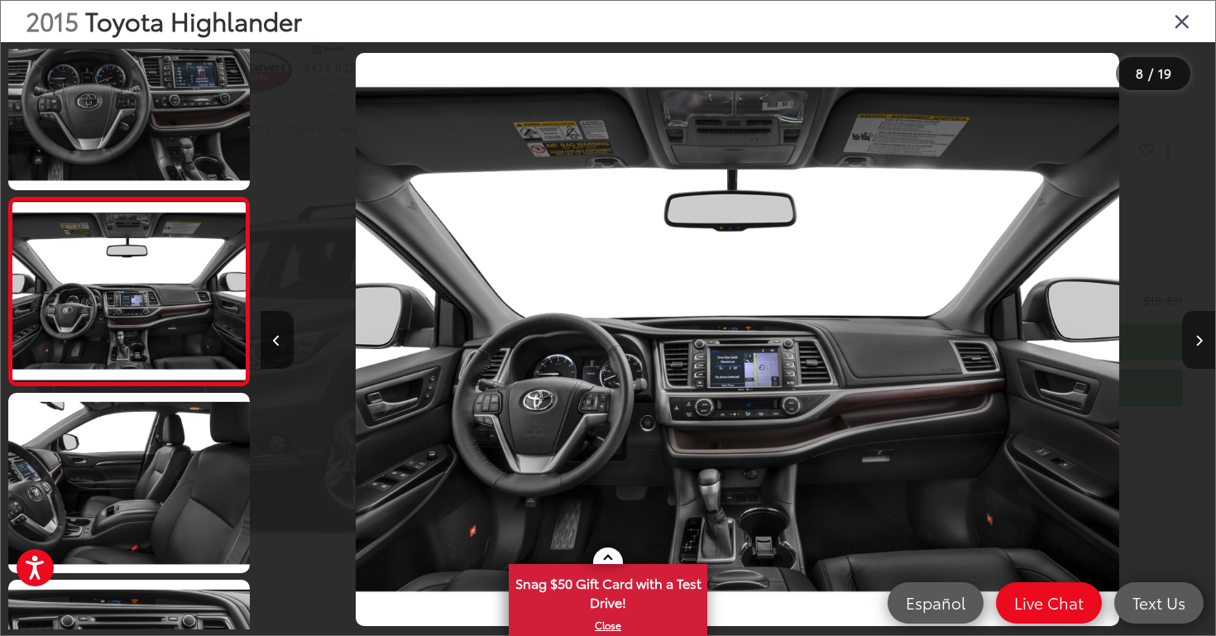
click at [1202, 345] on icon "Next image" at bounding box center [1198, 341] width 7 height 12
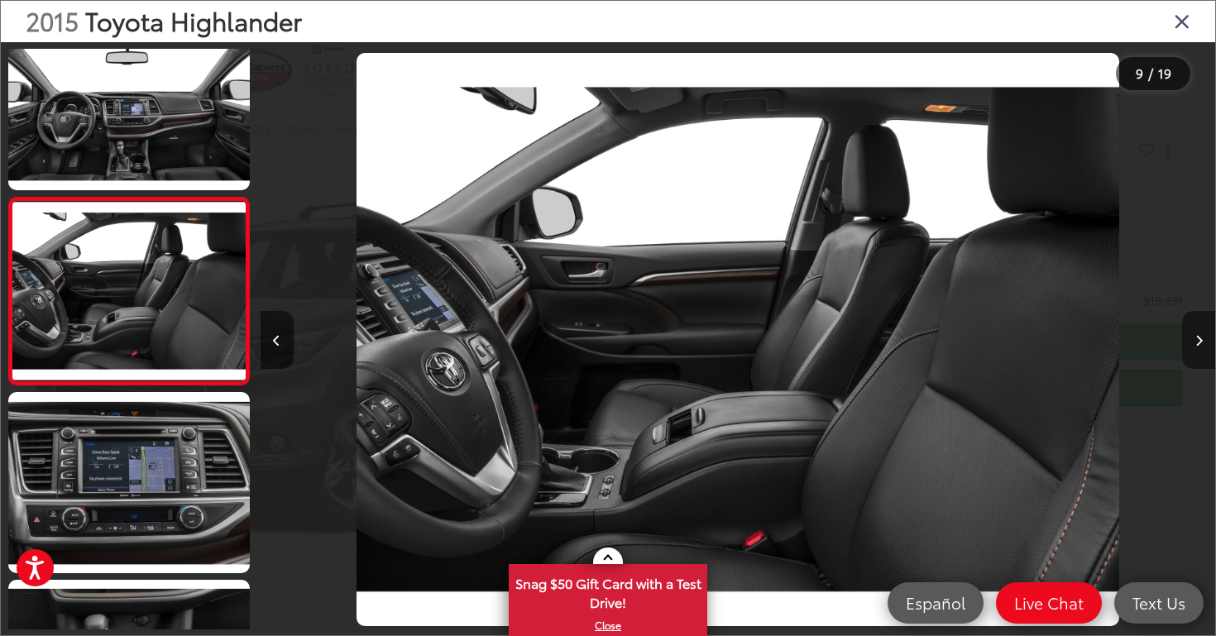
scroll to position [0, 7640]
click at [1202, 345] on icon "Next image" at bounding box center [1198, 341] width 7 height 12
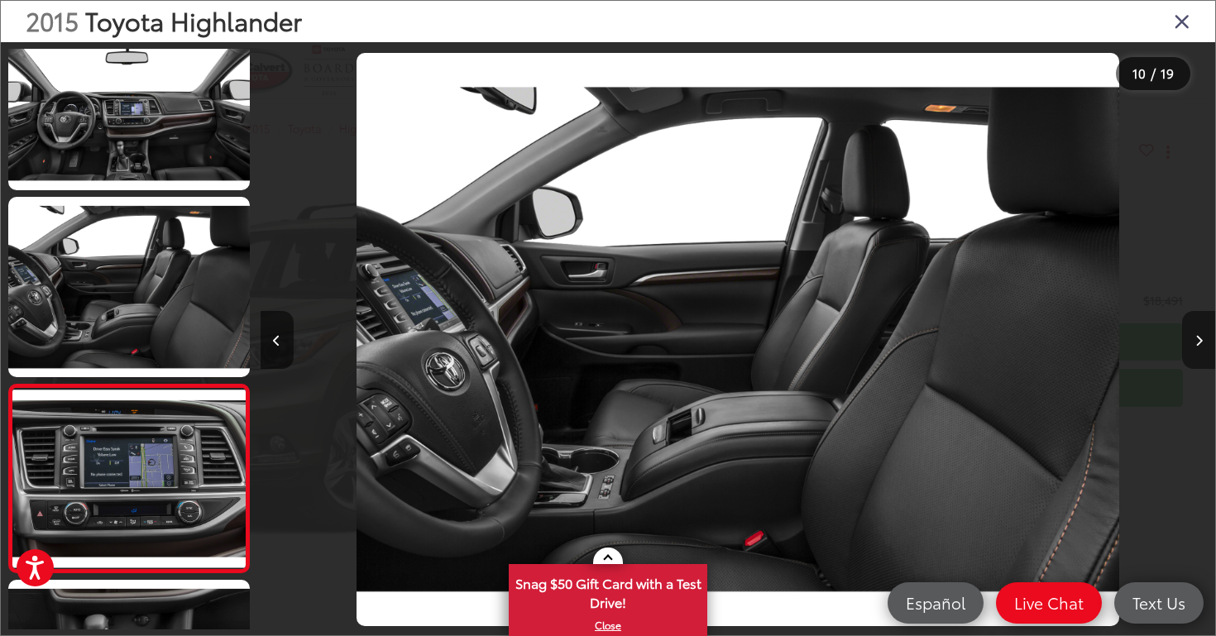
scroll to position [0, 8595]
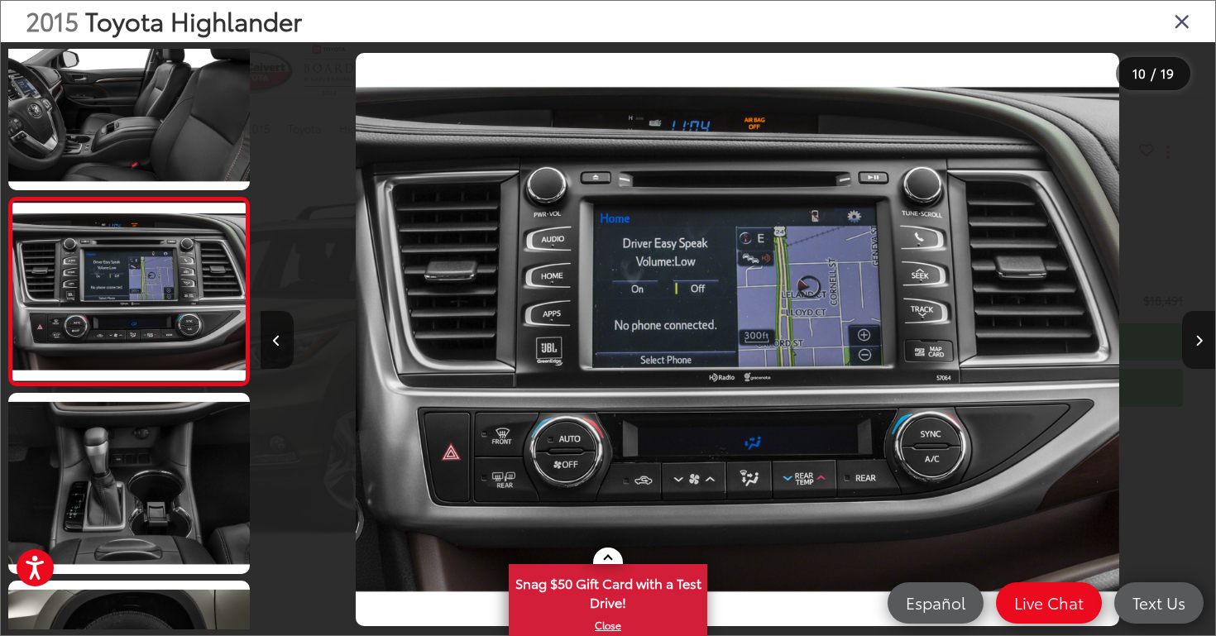
click at [1202, 345] on icon "Next image" at bounding box center [1198, 341] width 7 height 12
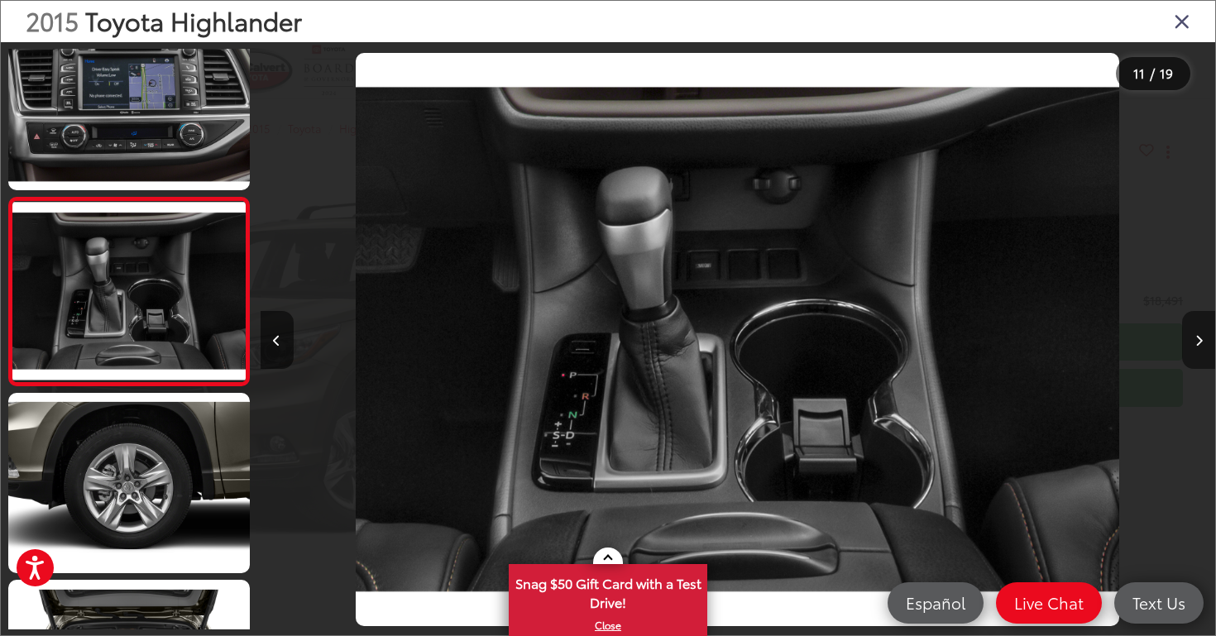
scroll to position [0, 9550]
click at [1202, 345] on icon "Next image" at bounding box center [1198, 341] width 7 height 12
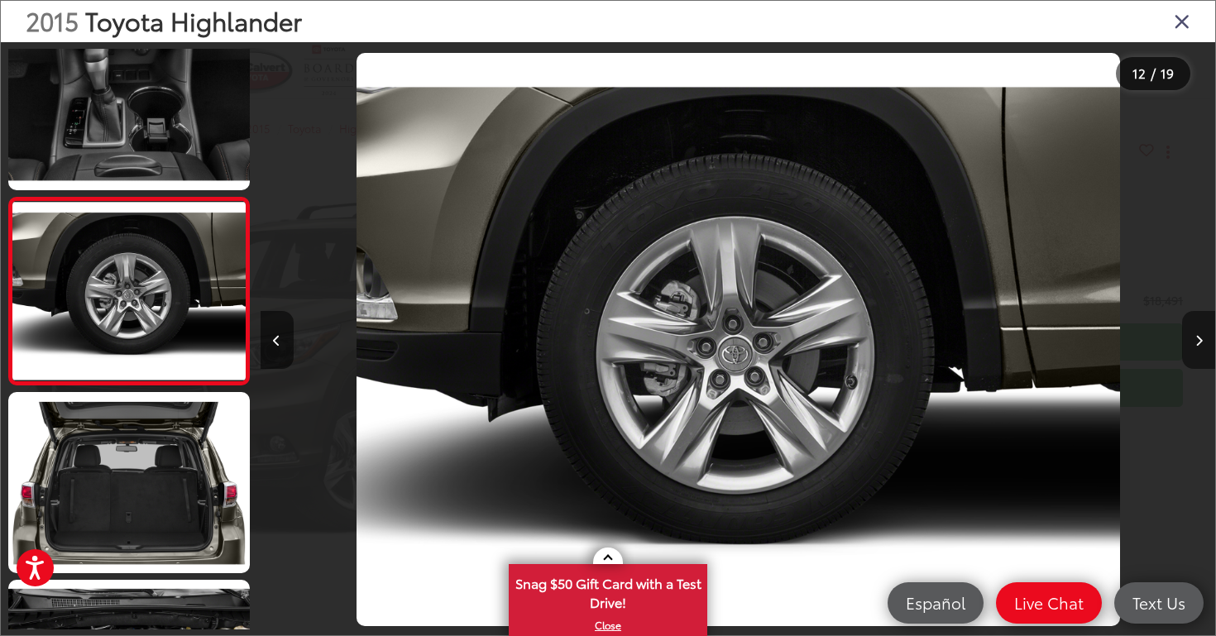
scroll to position [0, 10504]
click at [1202, 345] on icon "Next image" at bounding box center [1198, 341] width 7 height 12
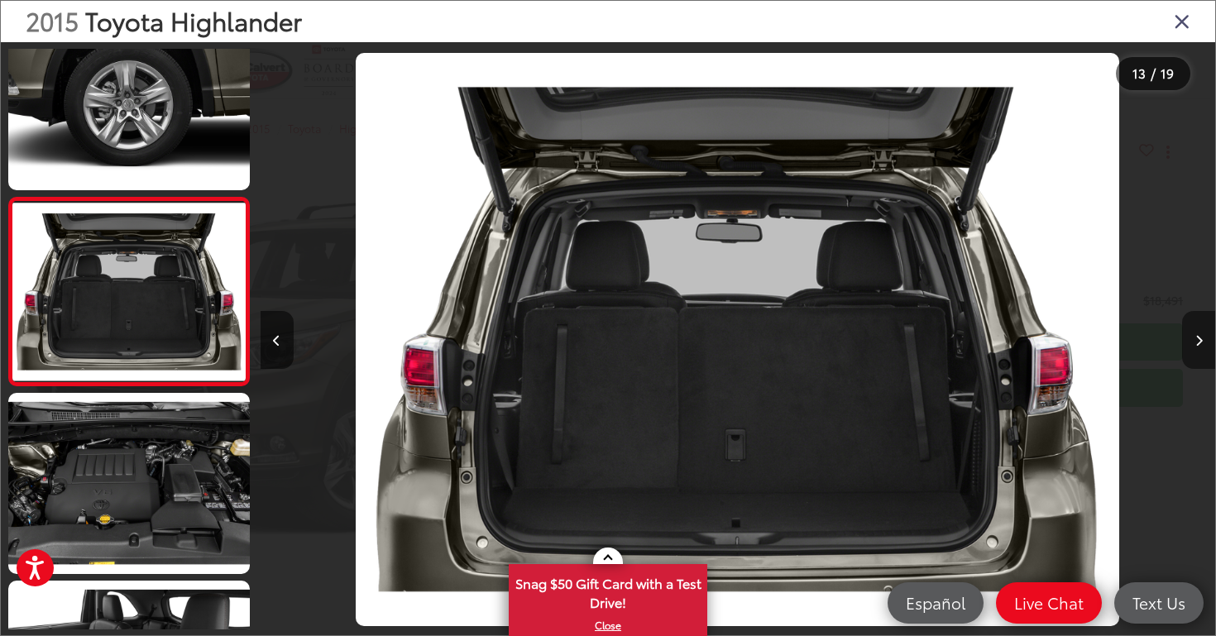
scroll to position [0, 11460]
click at [1202, 345] on icon "Next image" at bounding box center [1198, 341] width 7 height 12
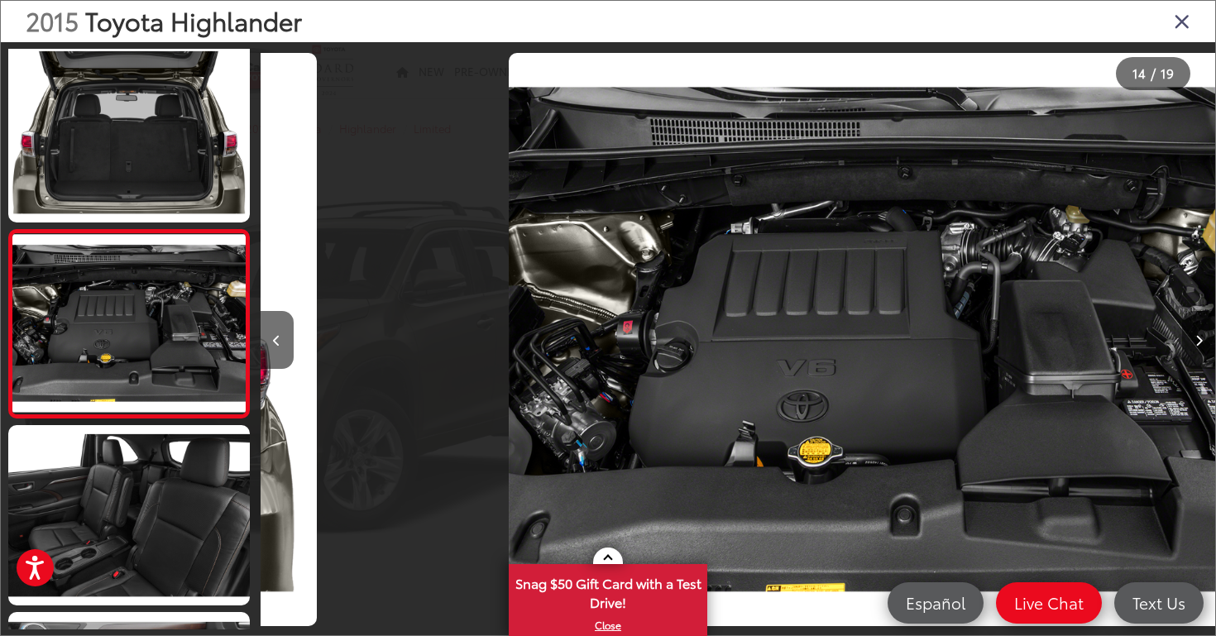
scroll to position [0, 12414]
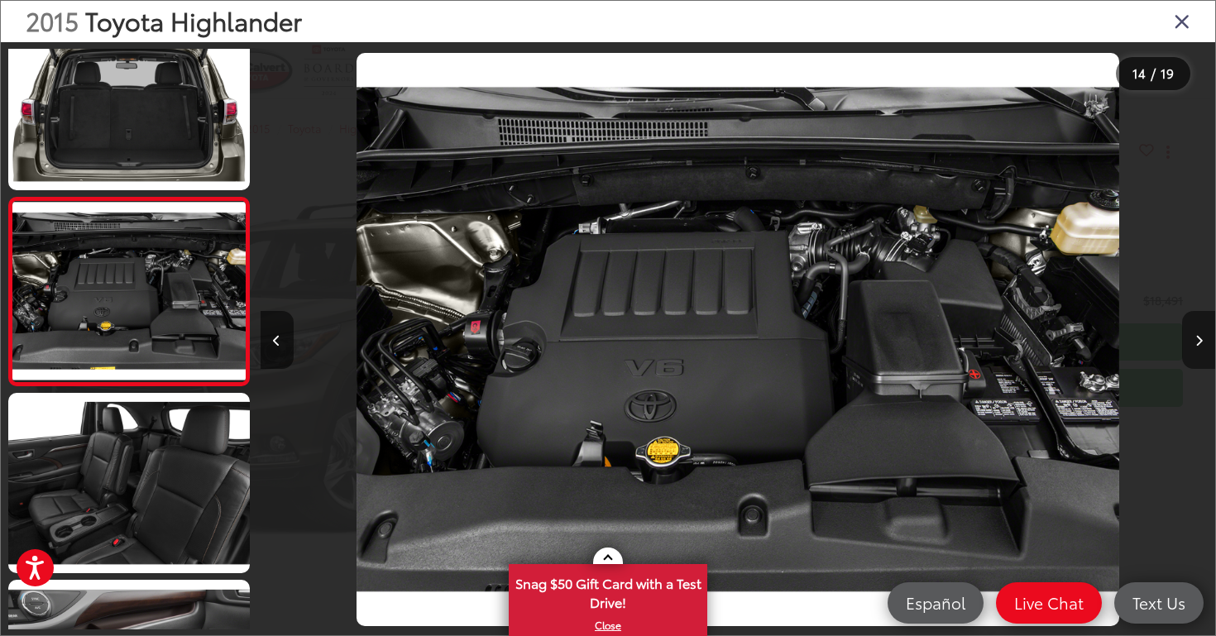
click at [1202, 345] on icon "Next image" at bounding box center [1198, 341] width 7 height 12
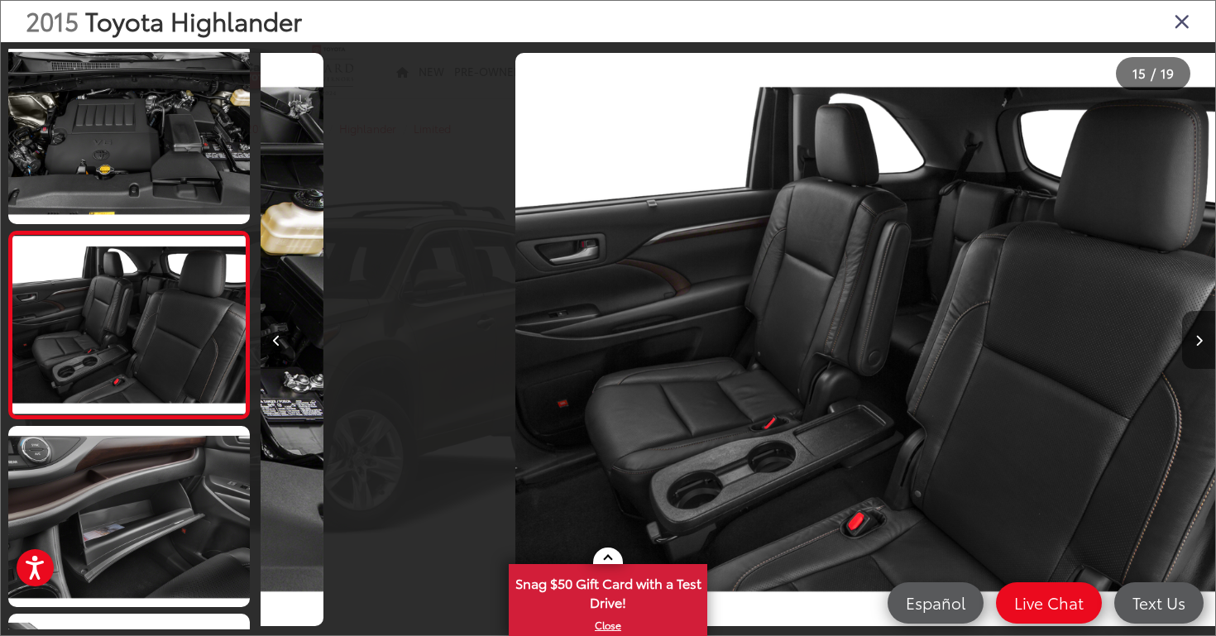
scroll to position [0, 0]
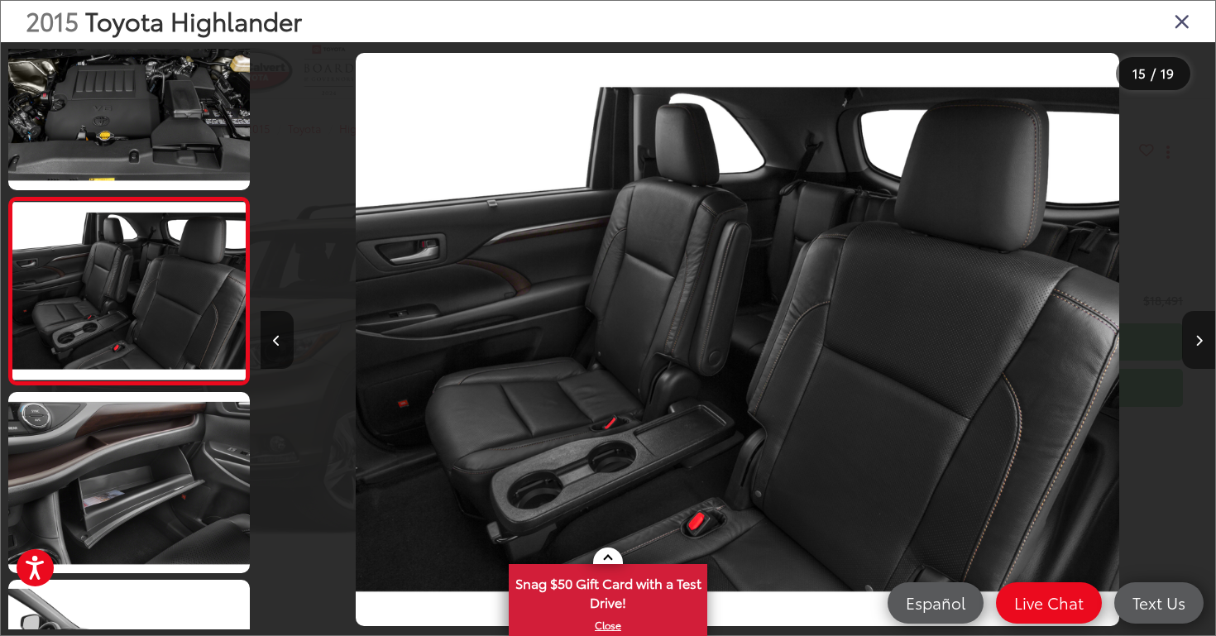
click at [1202, 345] on icon "Next image" at bounding box center [1198, 341] width 7 height 12
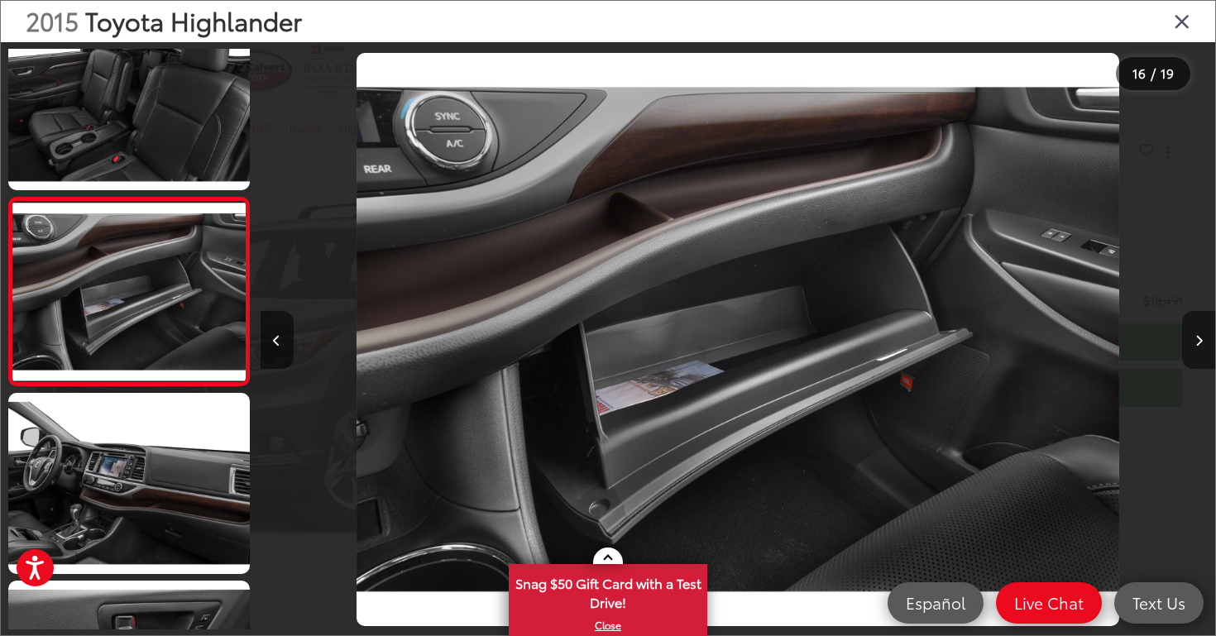
click at [1202, 345] on icon "Next image" at bounding box center [1198, 341] width 7 height 12
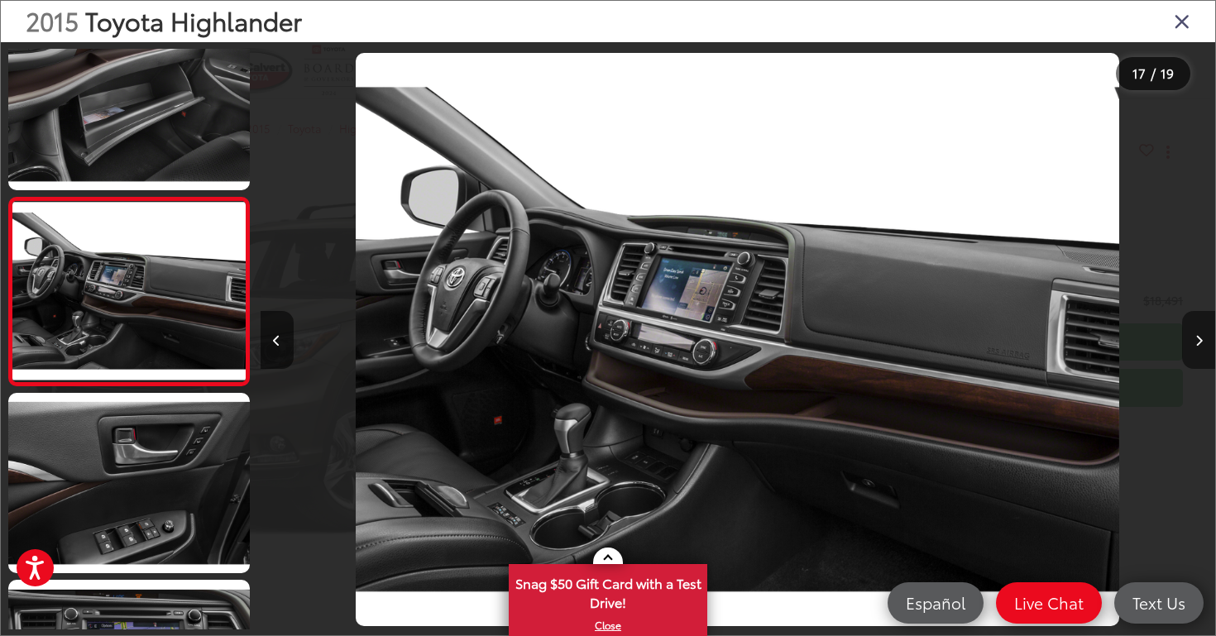
click at [1202, 345] on icon "Next image" at bounding box center [1198, 341] width 7 height 12
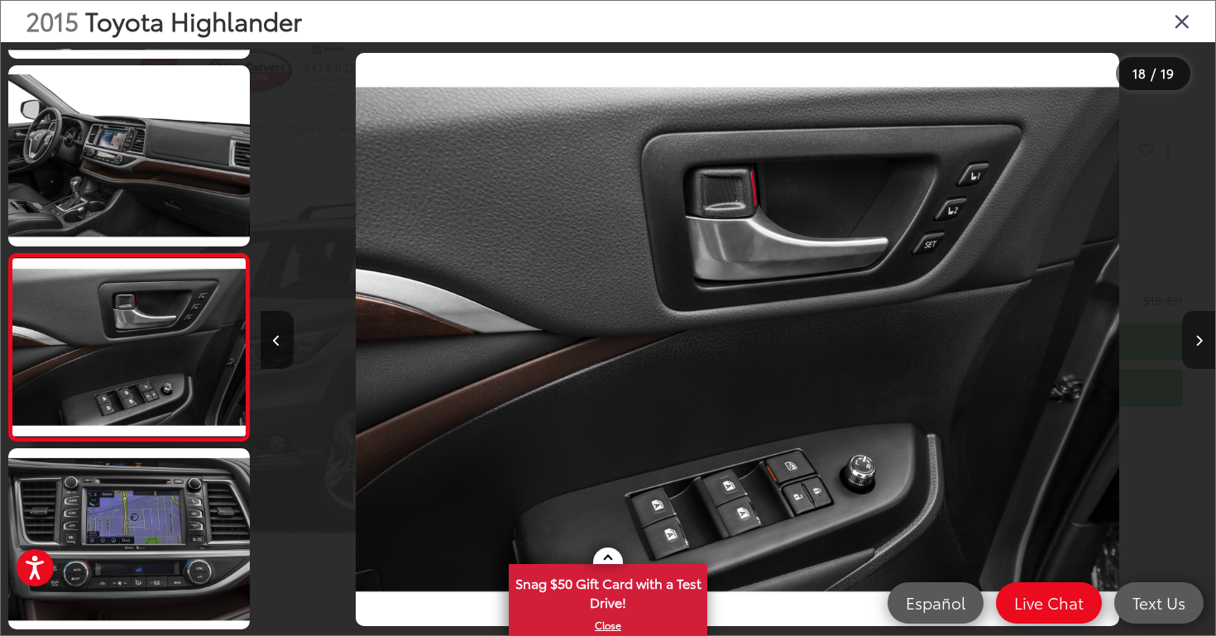
click at [1202, 345] on icon "Next image" at bounding box center [1198, 341] width 7 height 12
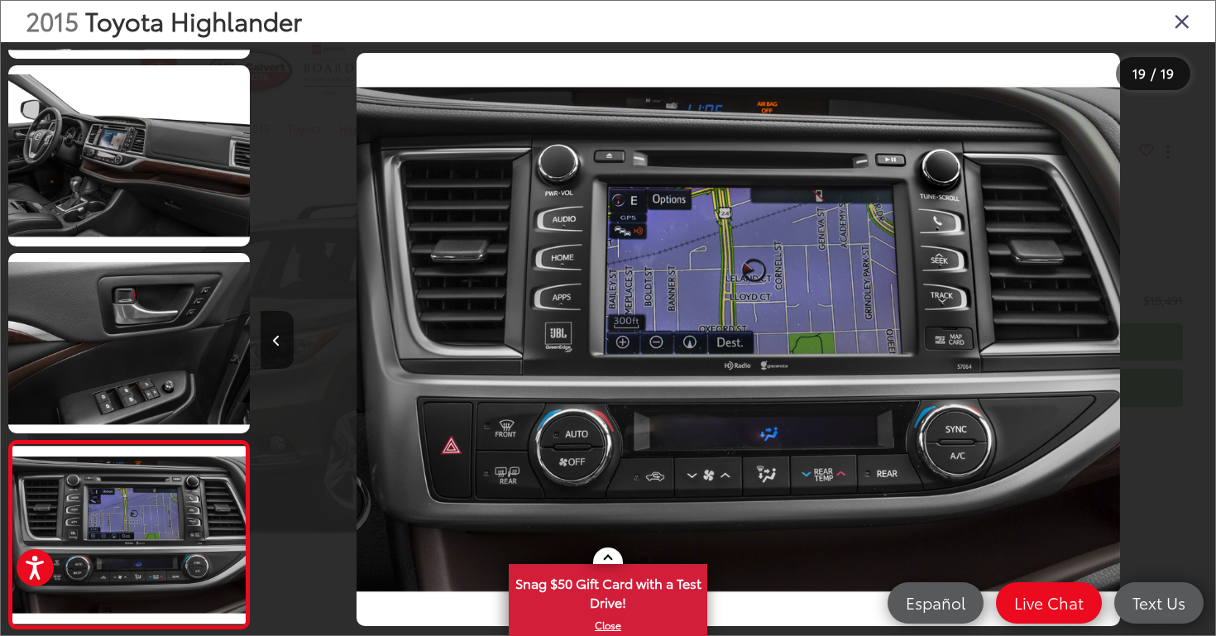
click at [1202, 345] on div at bounding box center [1095, 339] width 239 height 595
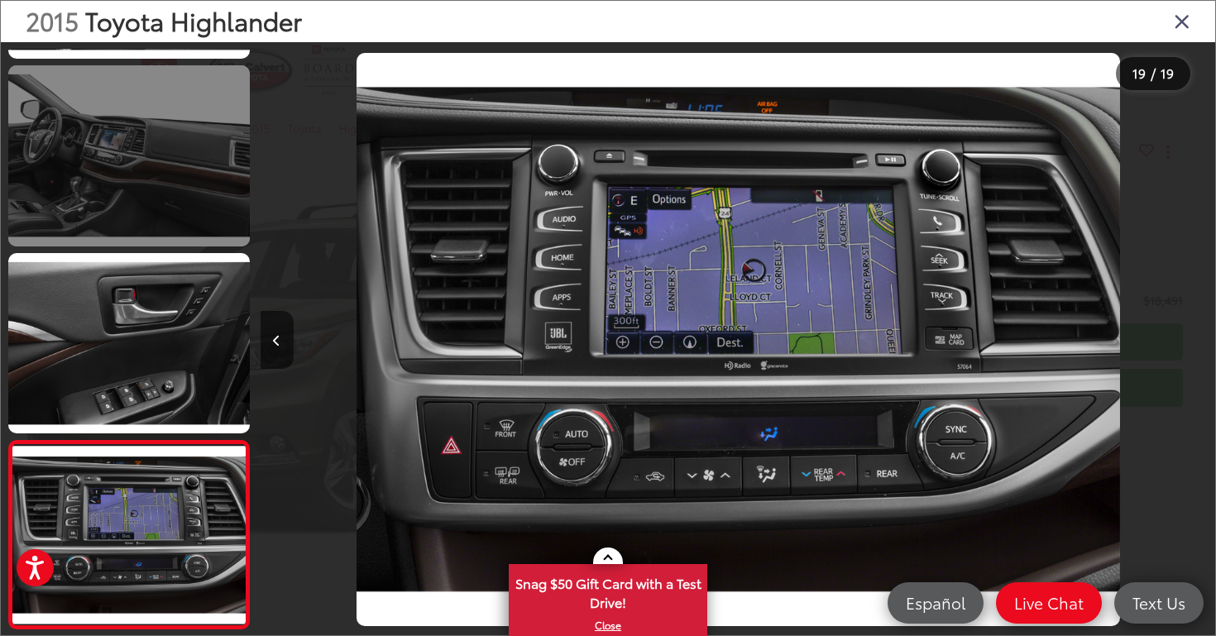
click at [139, 159] on link at bounding box center [129, 155] width 242 height 181
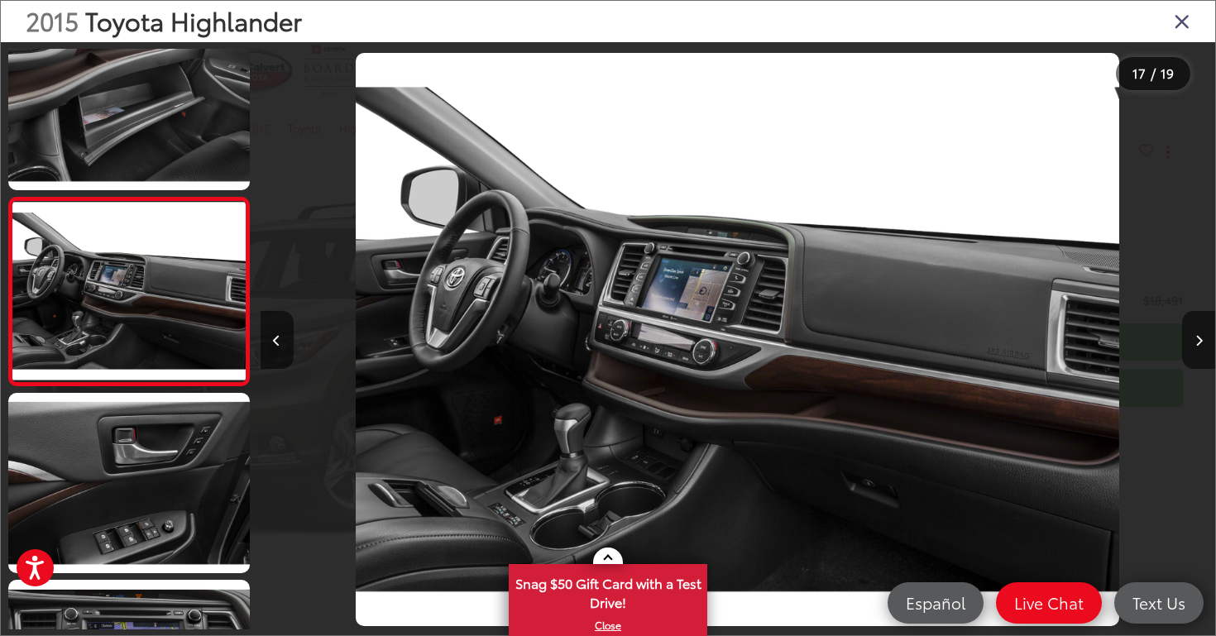
click at [1187, 15] on icon "Close gallery" at bounding box center [1182, 21] width 17 height 22
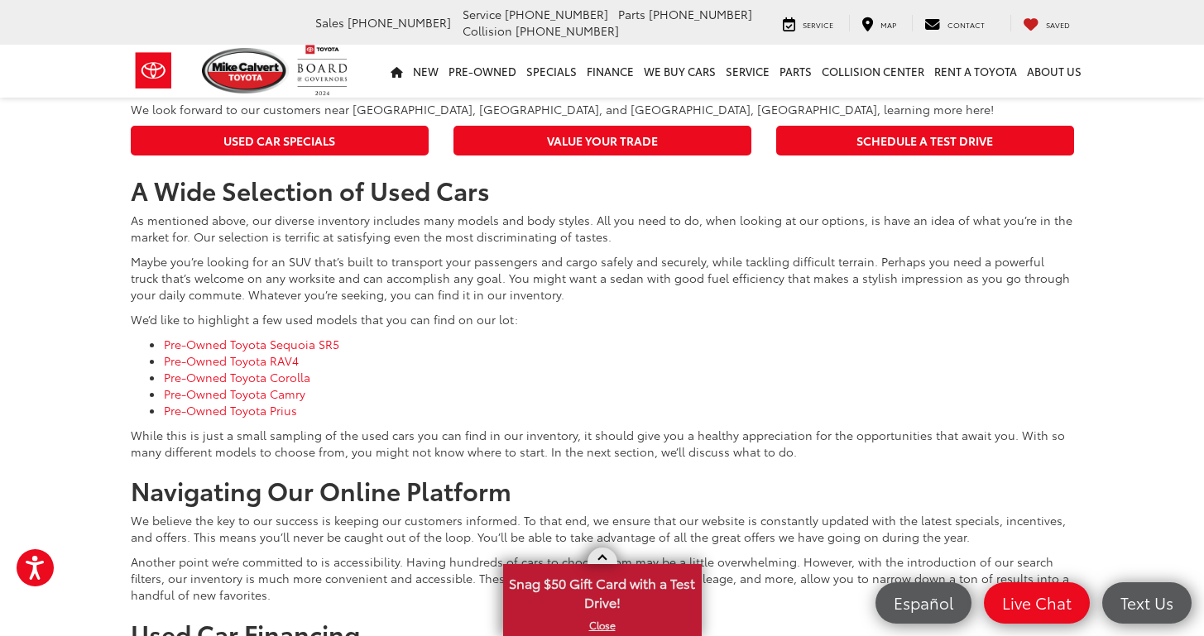
scroll to position [7603, 0]
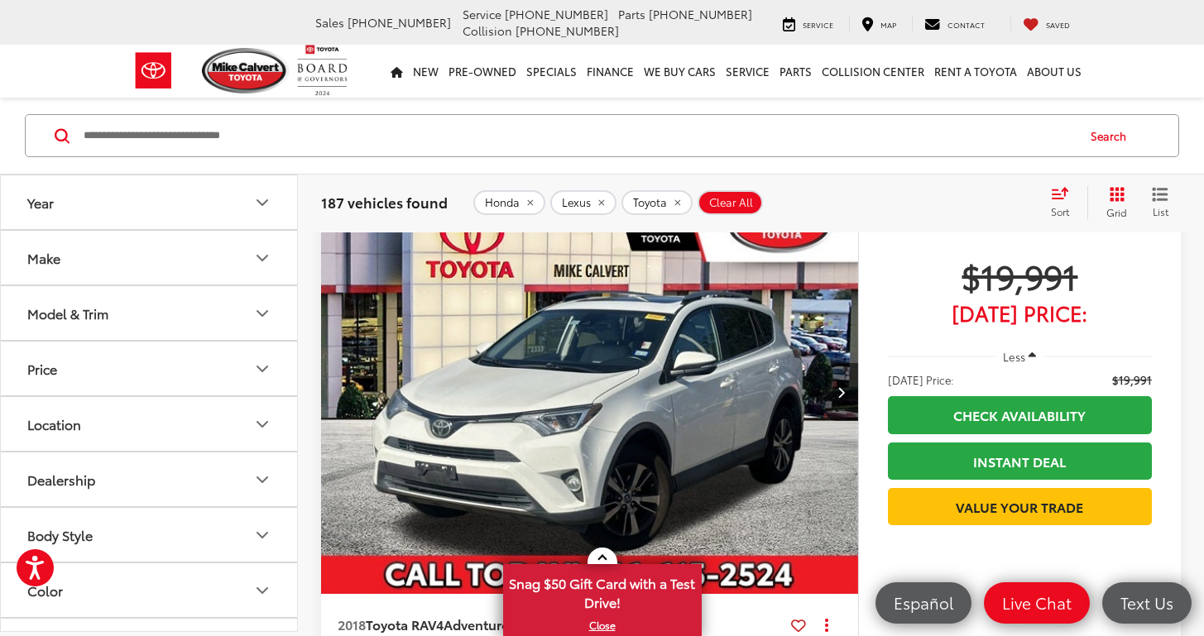
scroll to position [686, 0]
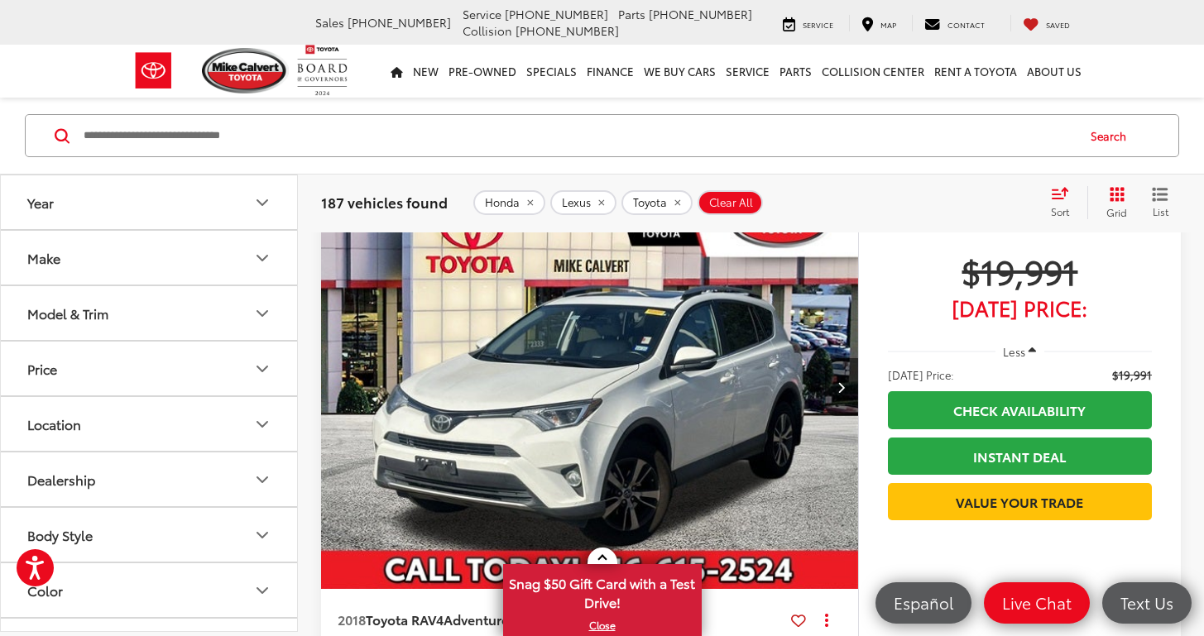
click at [523, 421] on img "2018 Toyota RAV4 Adventure 0" at bounding box center [587, 387] width 539 height 405
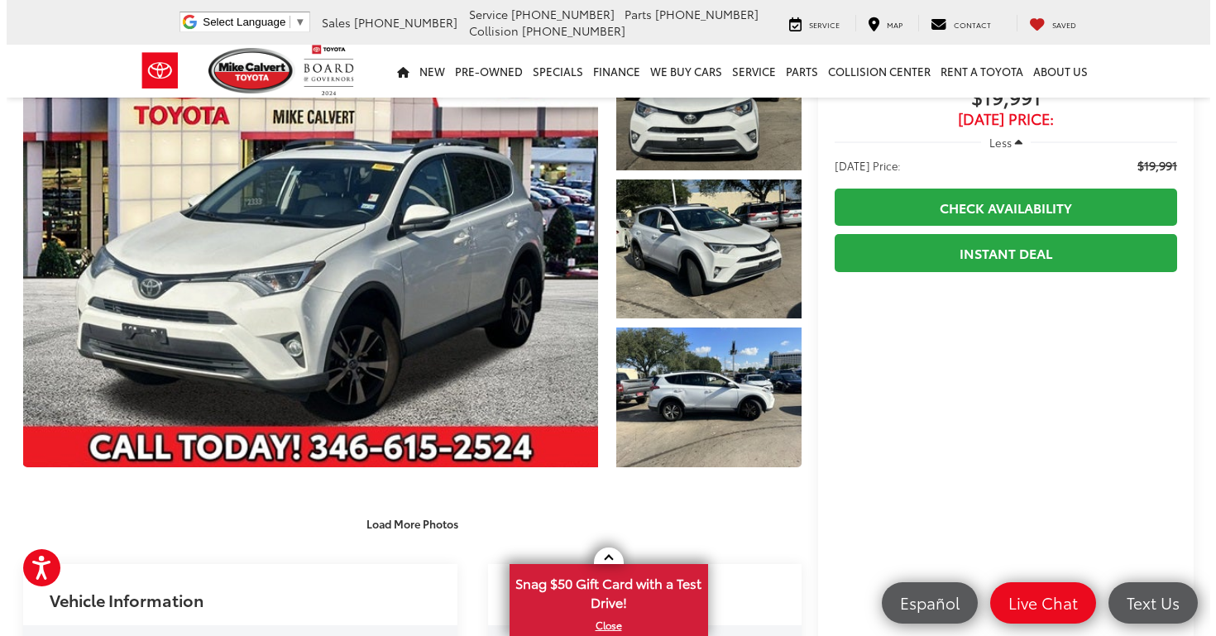
scroll to position [119, 0]
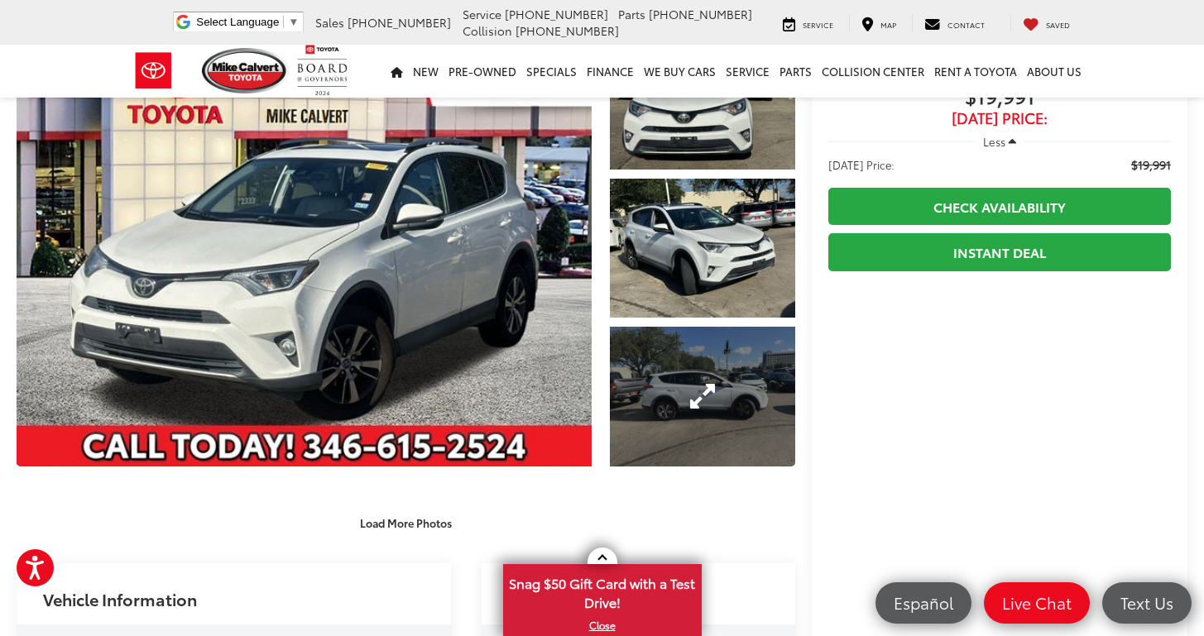
click at [703, 376] on link "Expand Photo 3" at bounding box center [703, 397] width 186 height 140
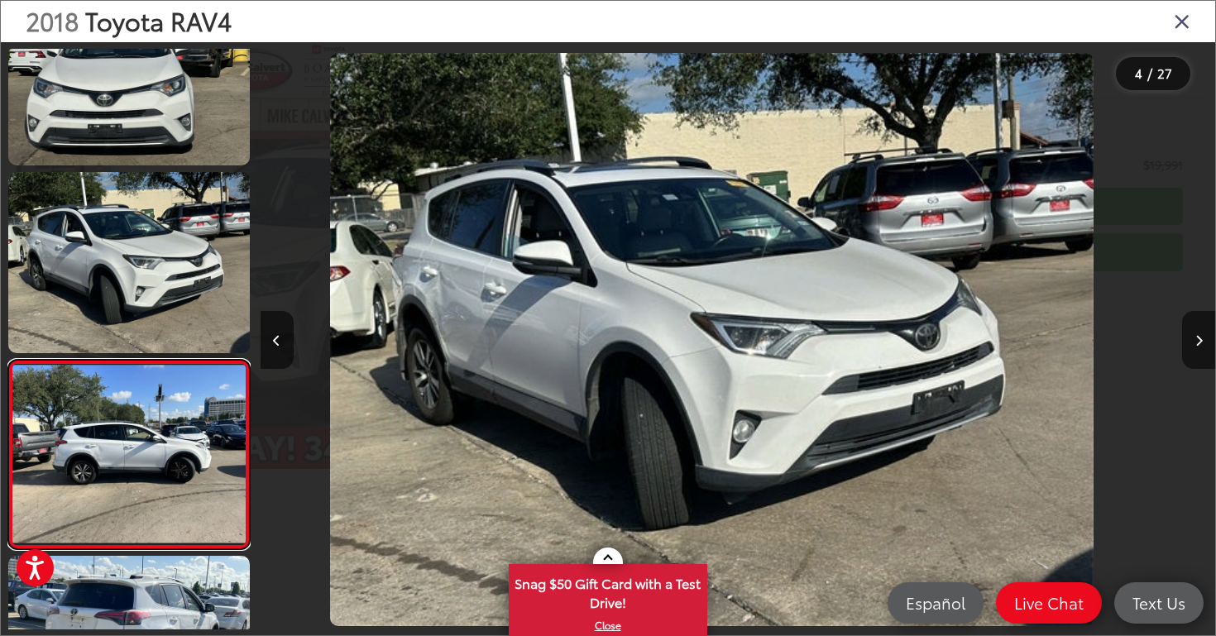
scroll to position [415, 0]
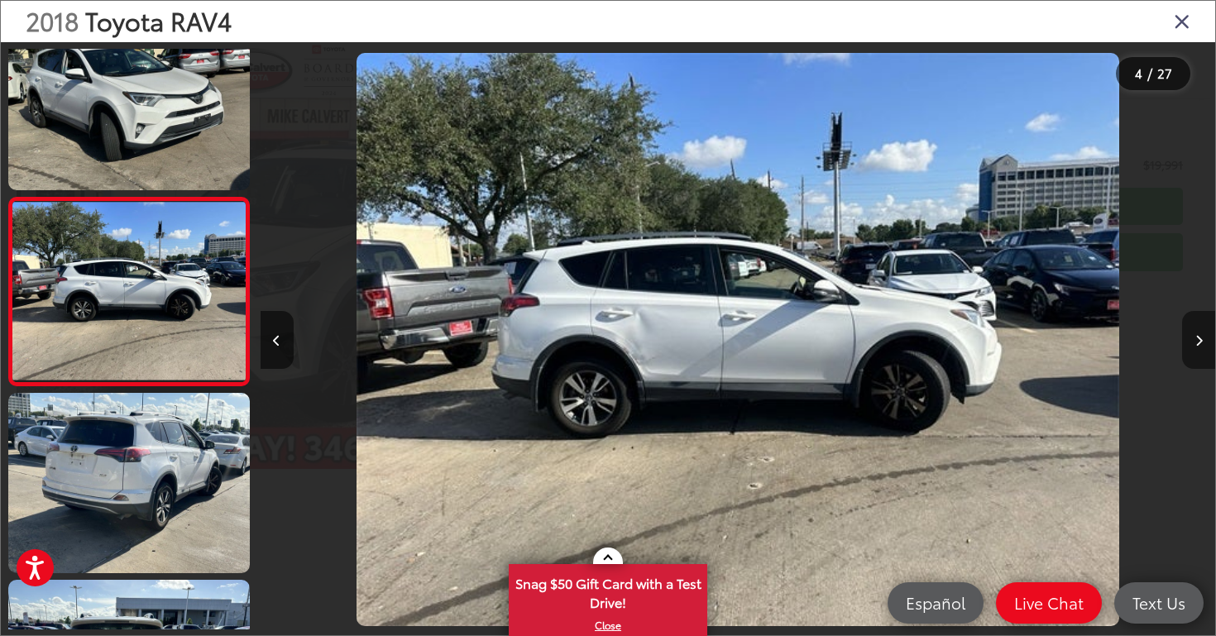
click at [1202, 332] on button "Next image" at bounding box center [1198, 340] width 33 height 58
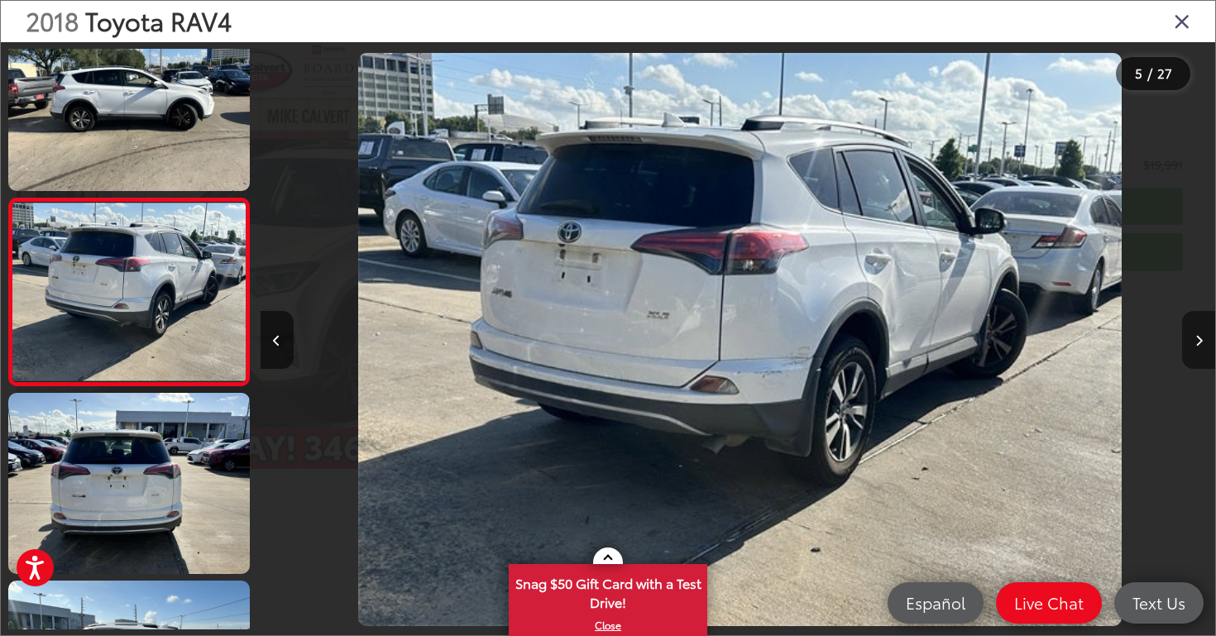
scroll to position [0, 3820]
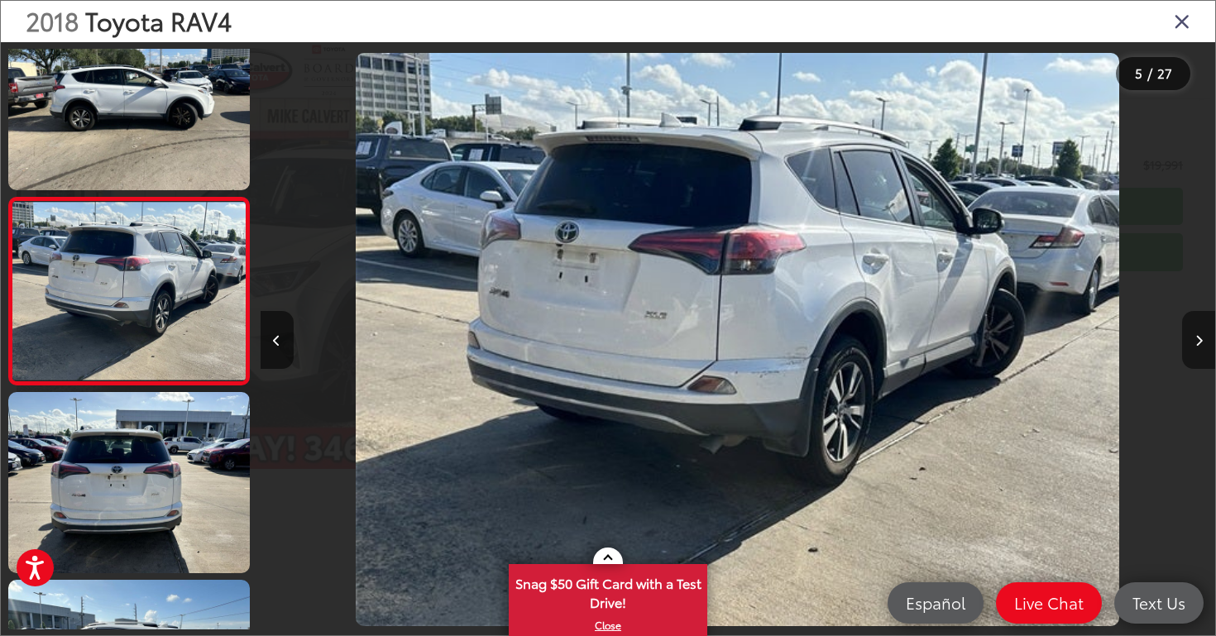
click at [1202, 332] on button "Next image" at bounding box center [1198, 340] width 33 height 58
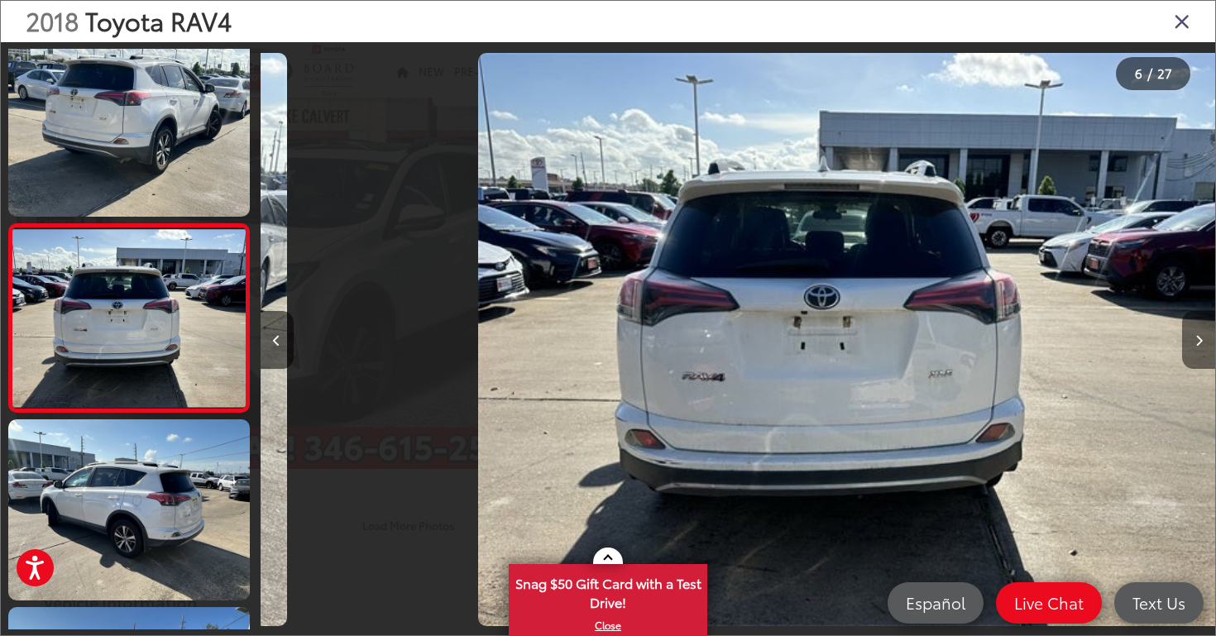
scroll to position [0, 4775]
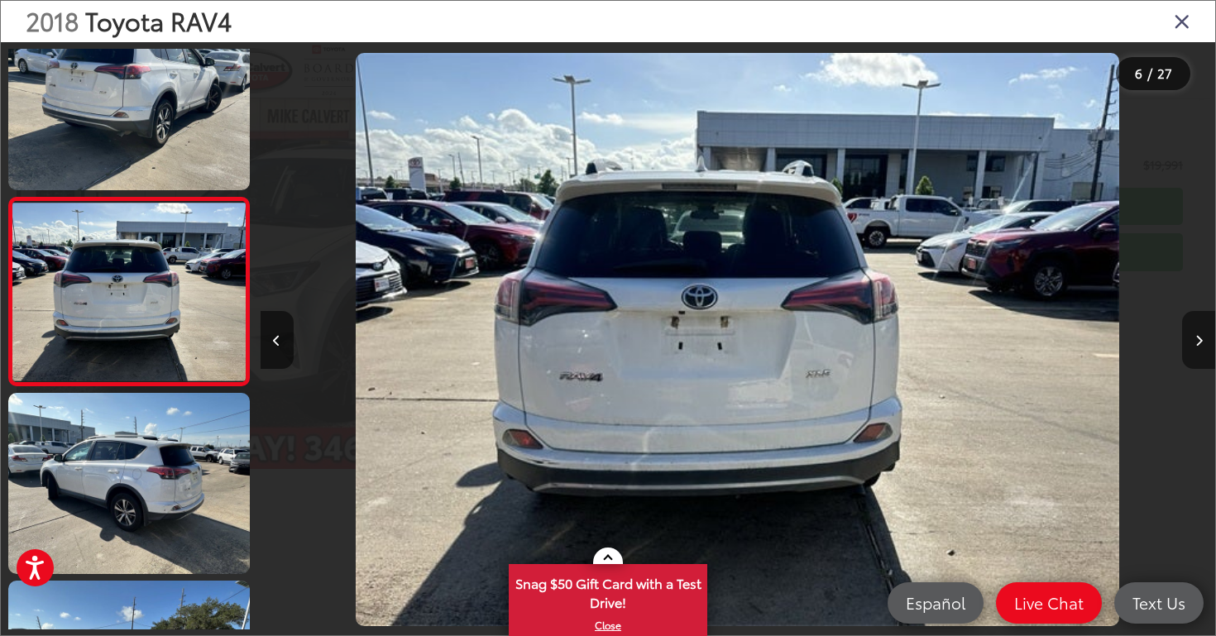
click at [1202, 332] on button "Next image" at bounding box center [1198, 340] width 33 height 58
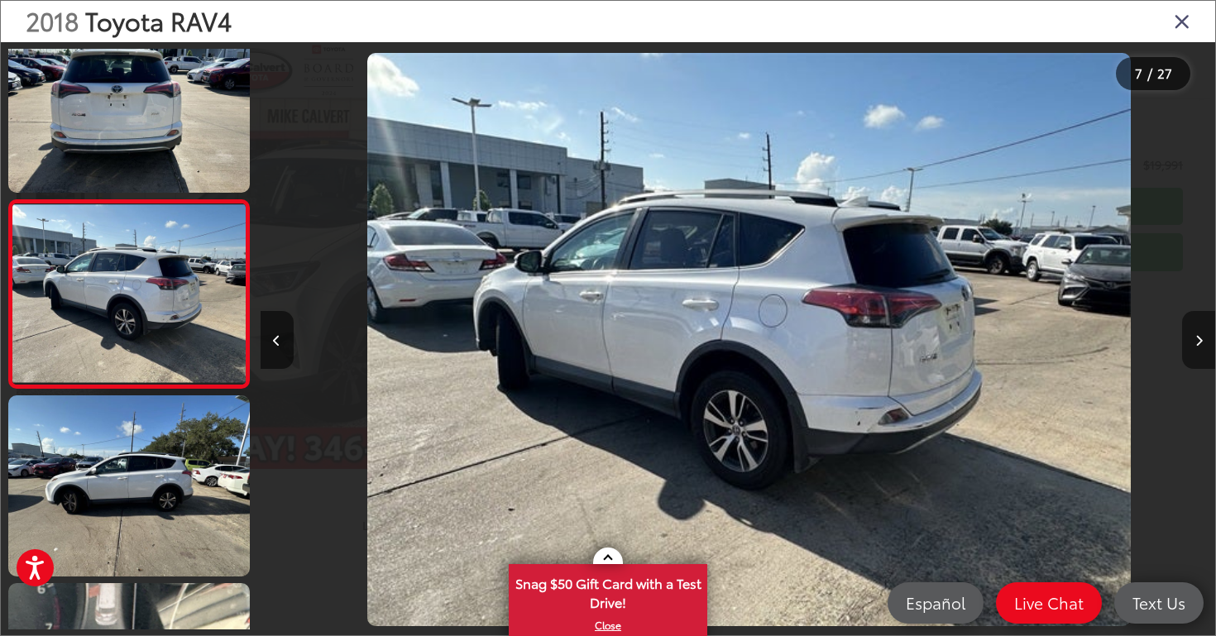
scroll to position [0, 5729]
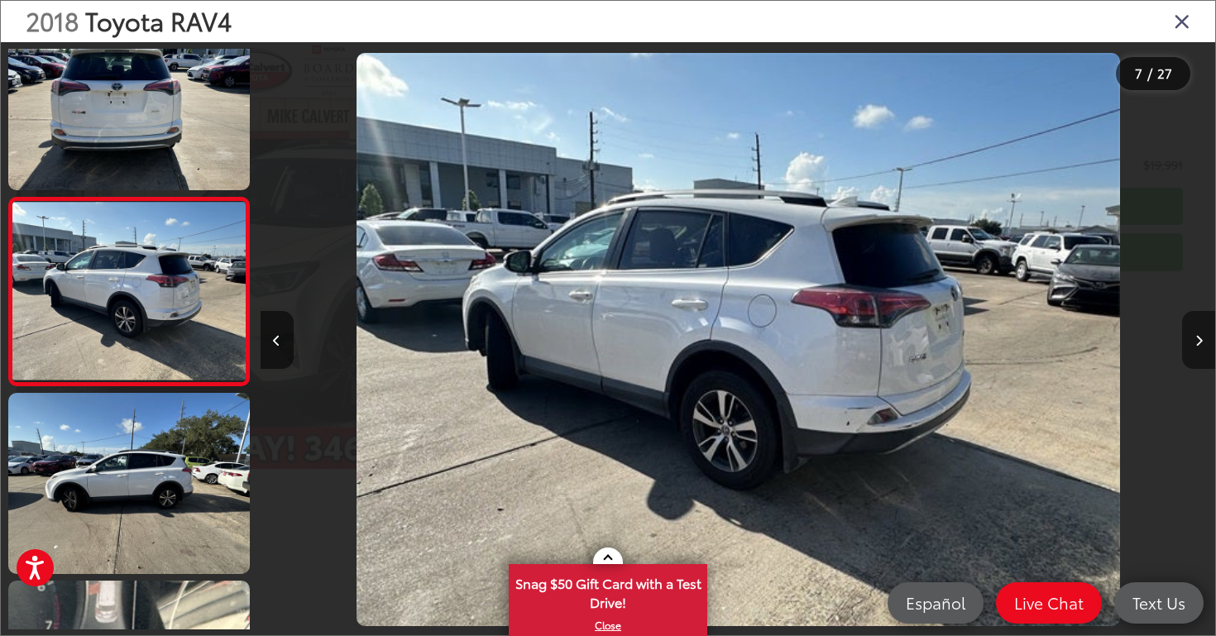
click at [1202, 332] on button "Next image" at bounding box center [1198, 340] width 33 height 58
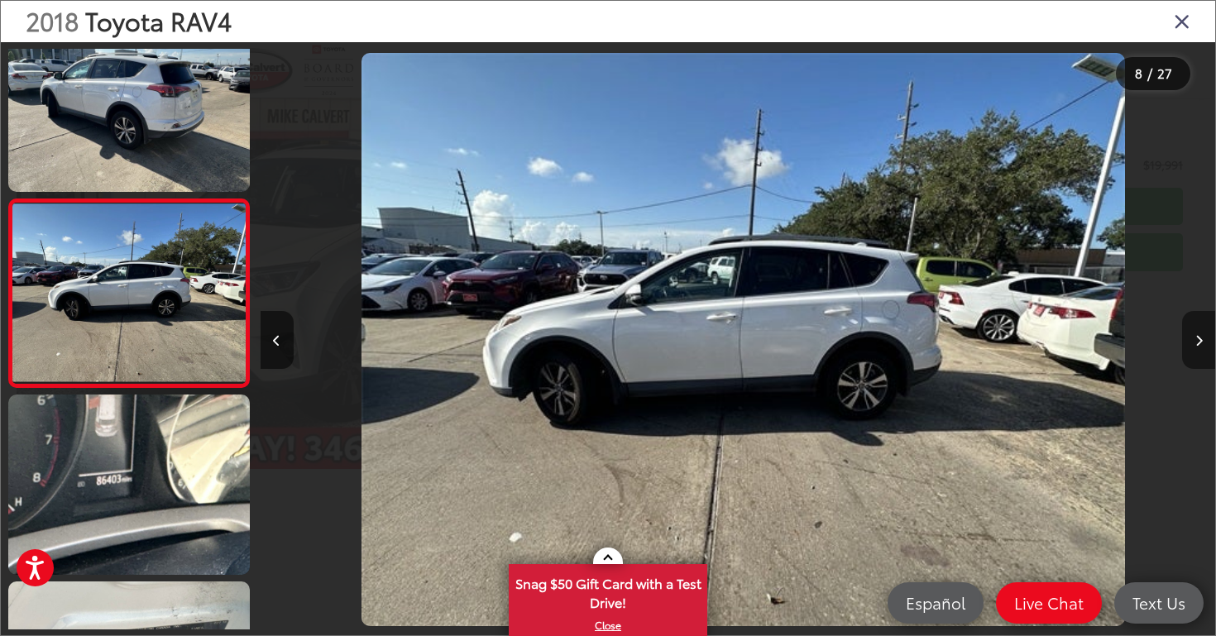
scroll to position [0, 6685]
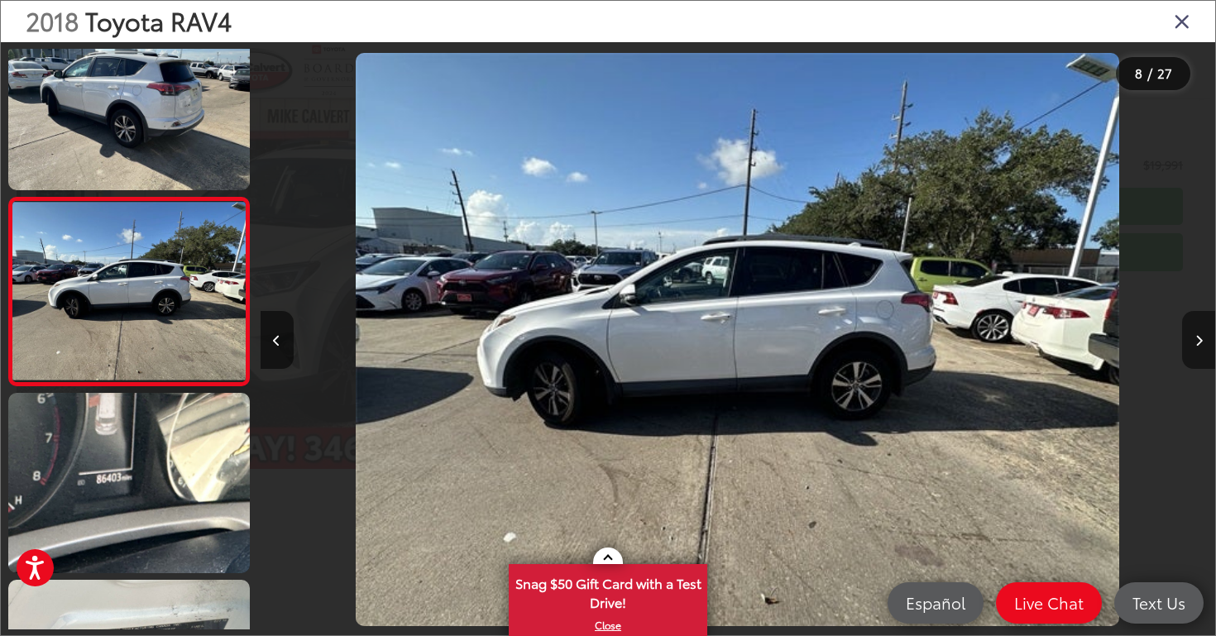
click at [1202, 332] on button "Next image" at bounding box center [1198, 340] width 33 height 58
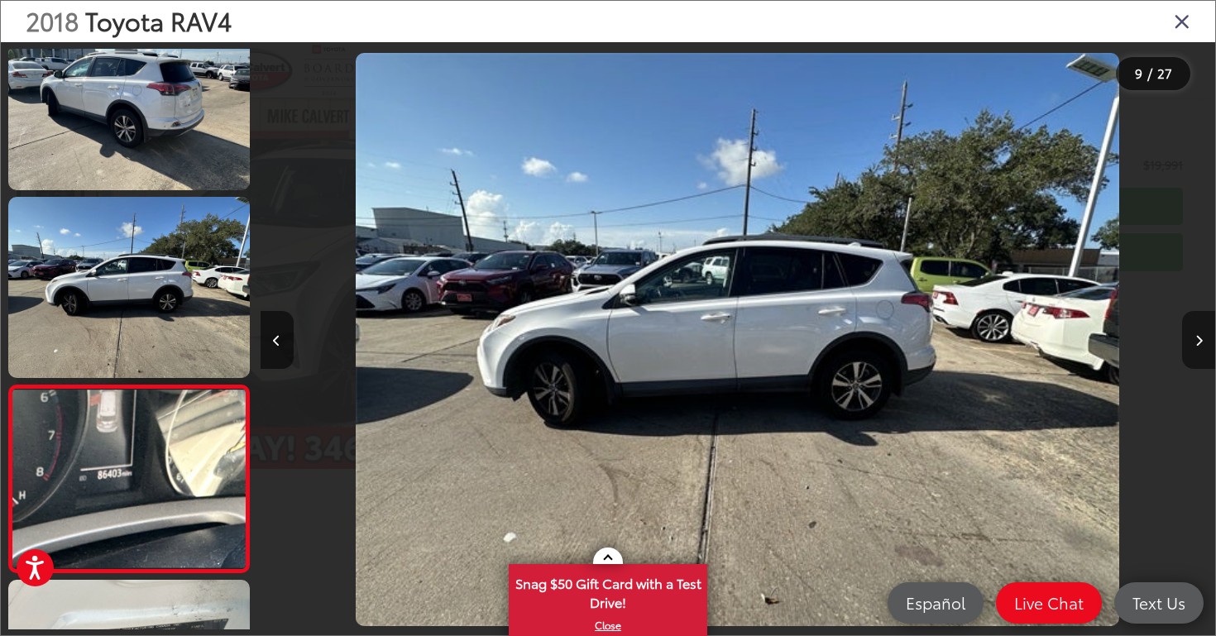
scroll to position [0, 7640]
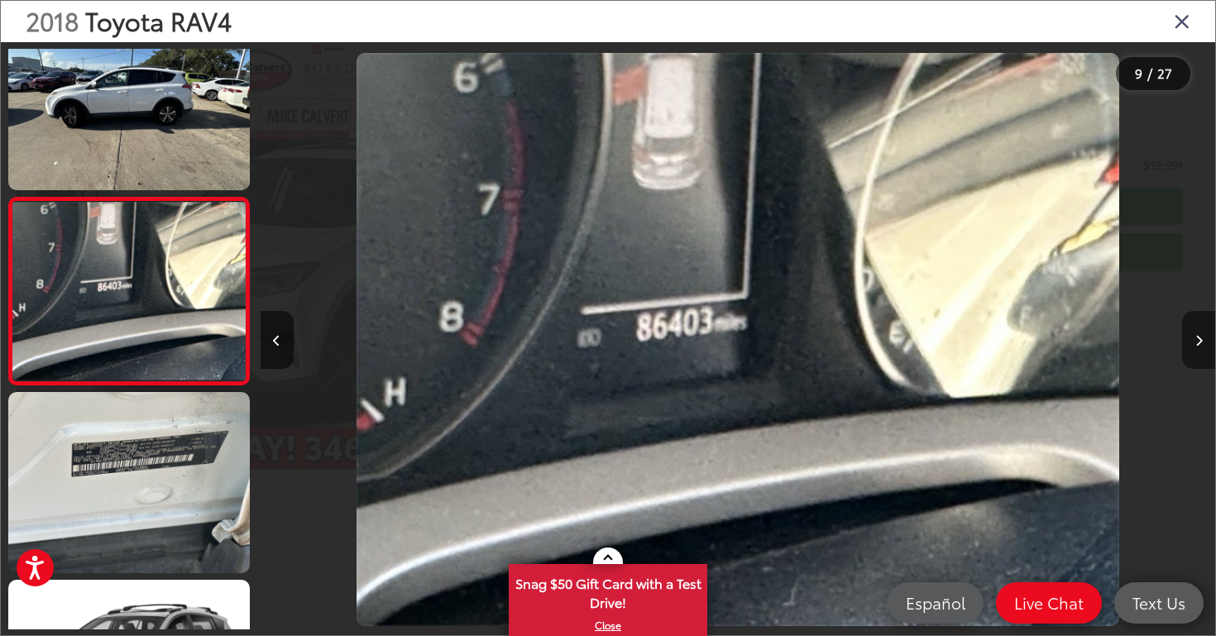
click at [1202, 332] on button "Next image" at bounding box center [1198, 340] width 33 height 58
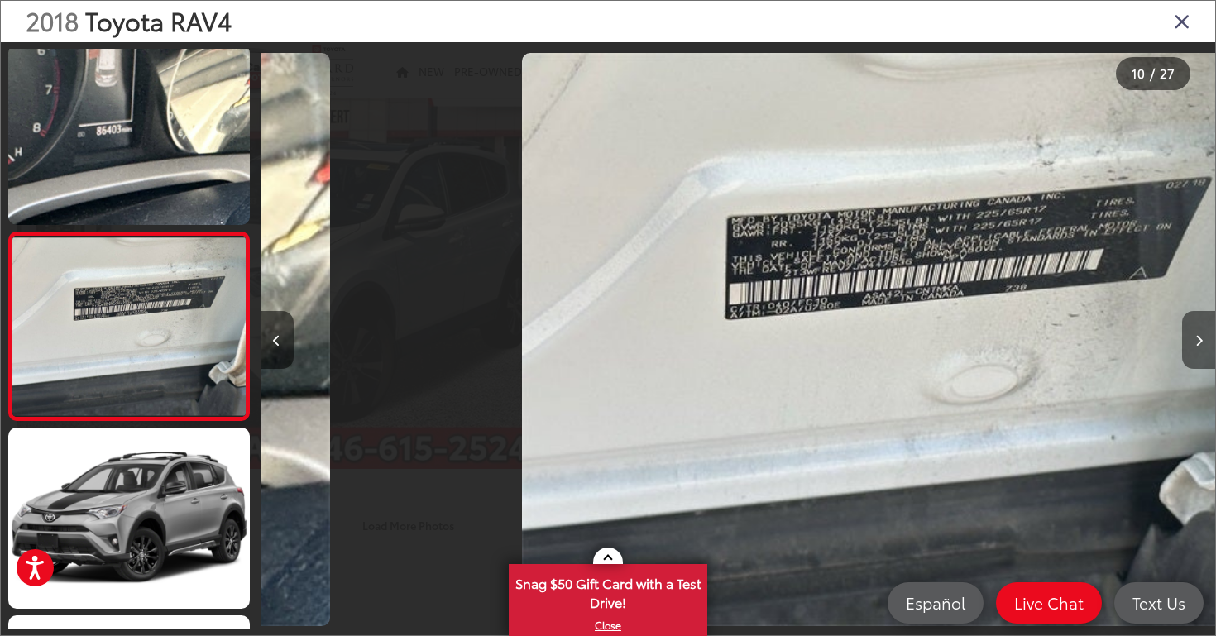
scroll to position [0, 8595]
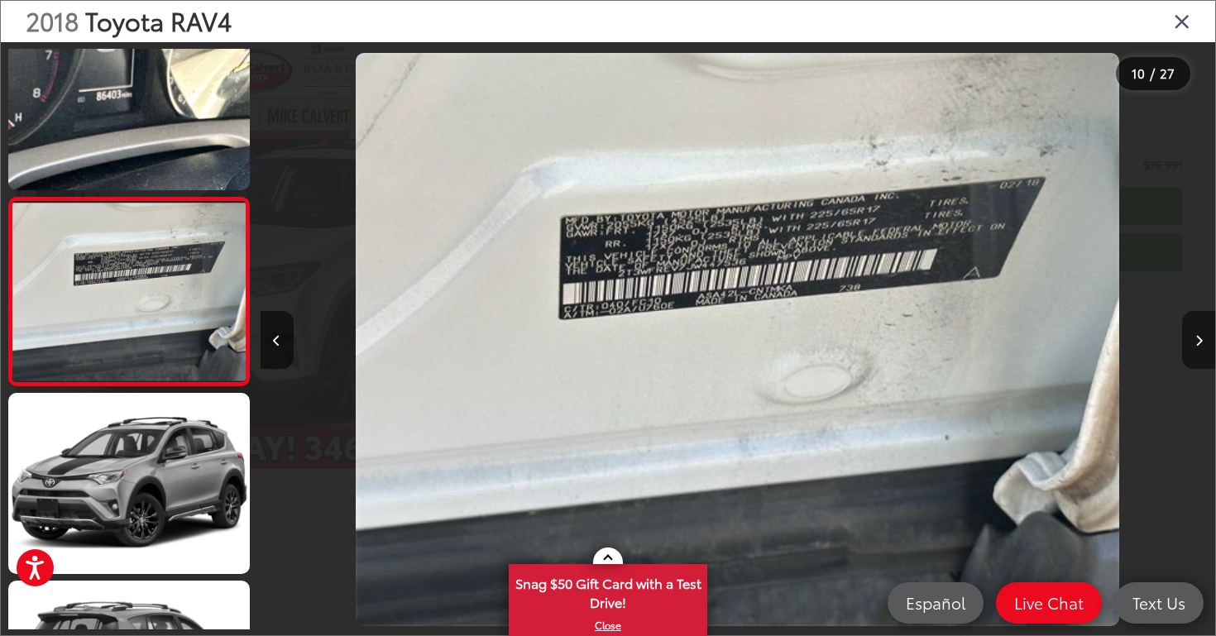
click at [1202, 332] on button "Next image" at bounding box center [1198, 340] width 33 height 58
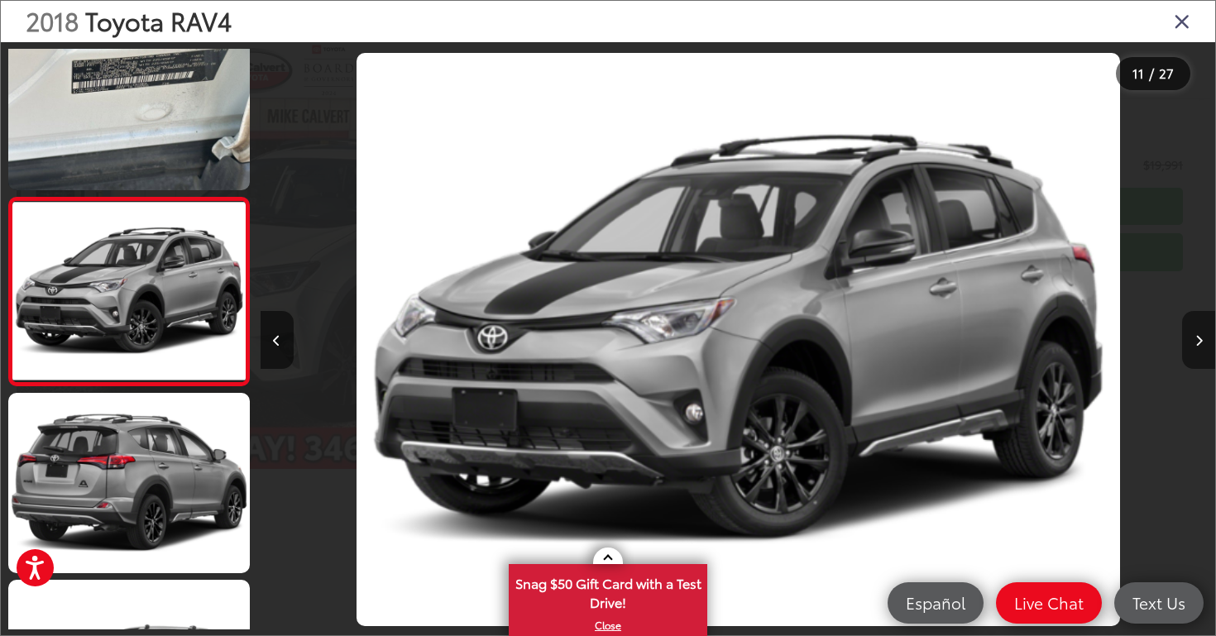
scroll to position [0, 9550]
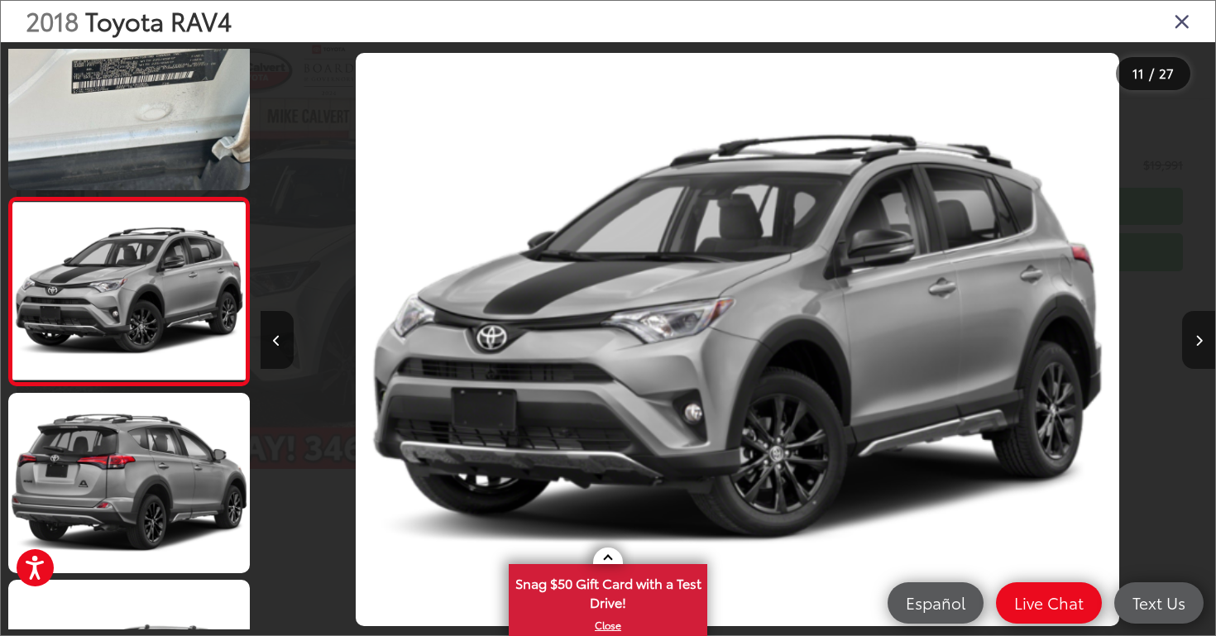
click at [1202, 332] on button "Next image" at bounding box center [1198, 340] width 33 height 58
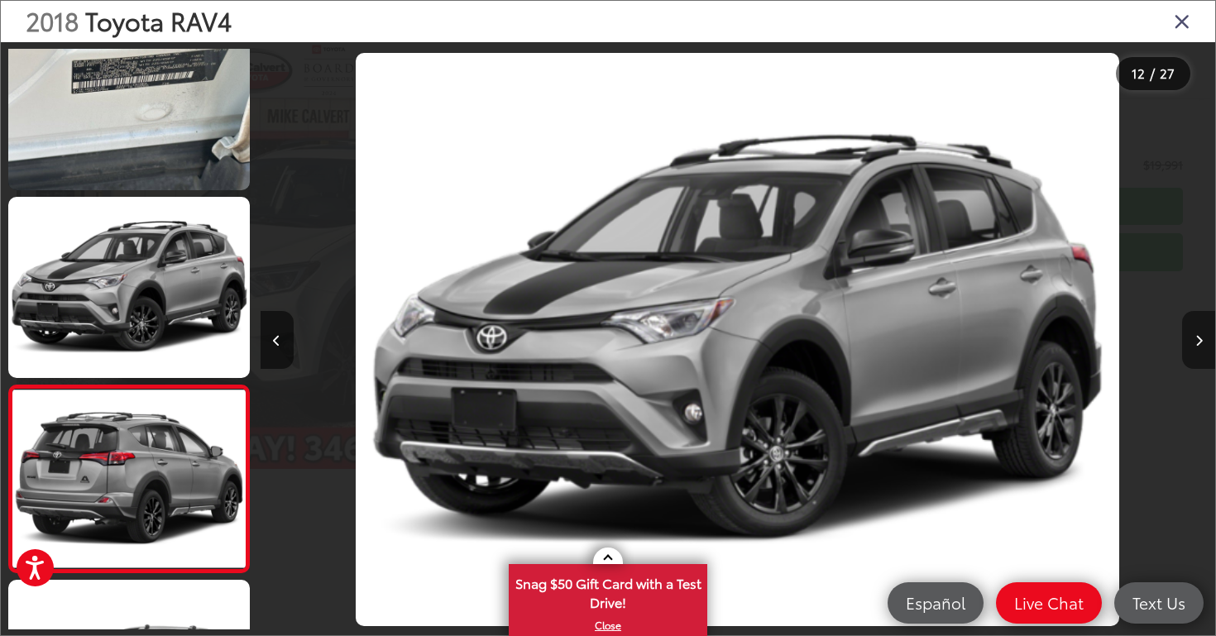
scroll to position [0, 10504]
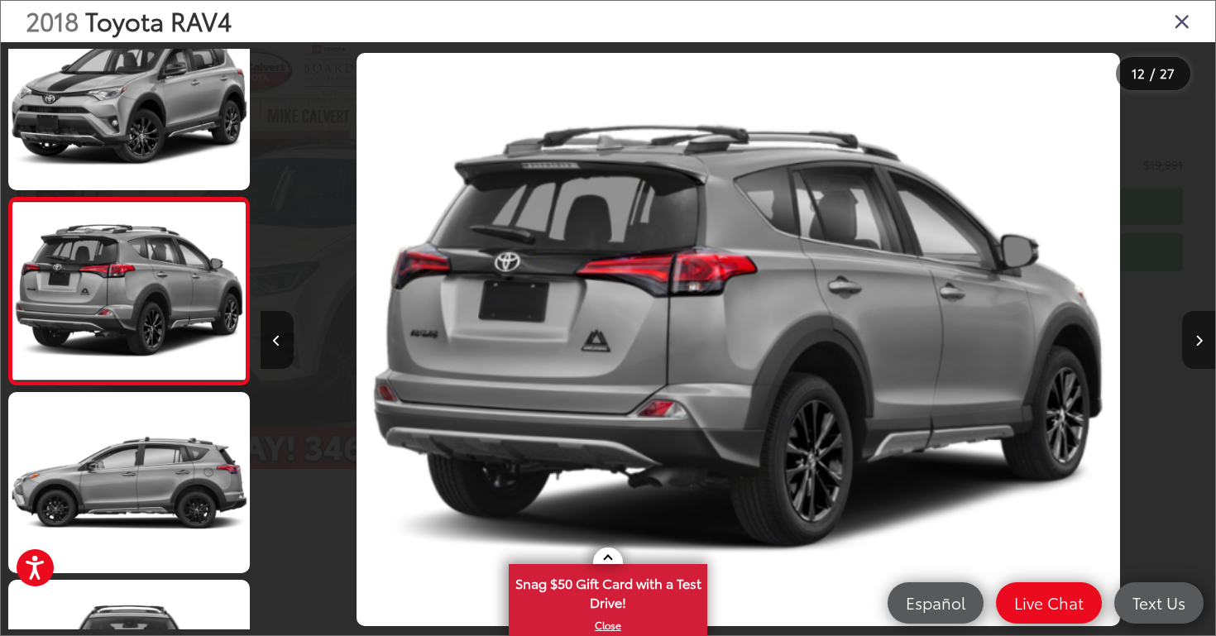
click at [1202, 332] on button "Next image" at bounding box center [1198, 340] width 33 height 58
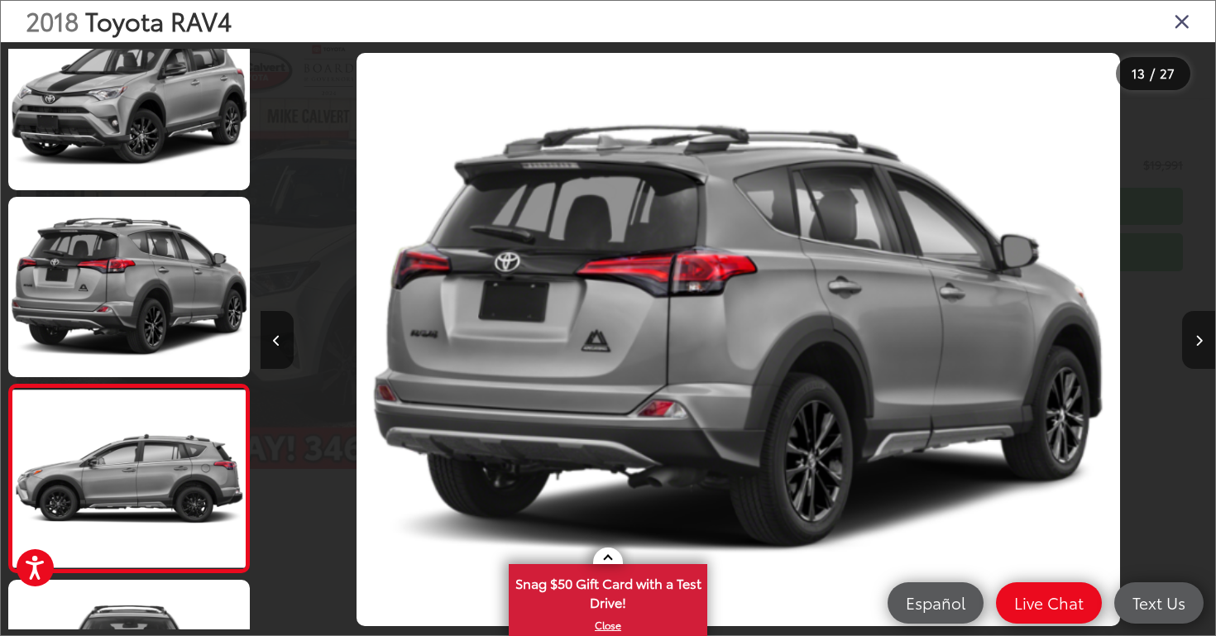
scroll to position [0, 0]
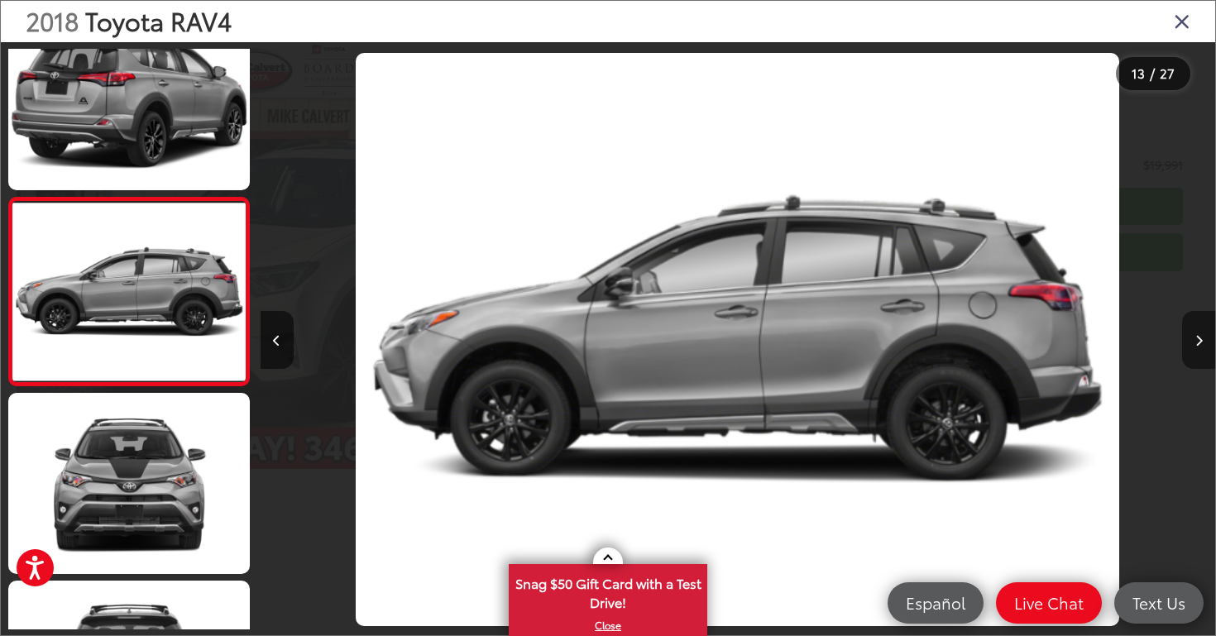
click at [1202, 332] on button "Next image" at bounding box center [1198, 340] width 33 height 58
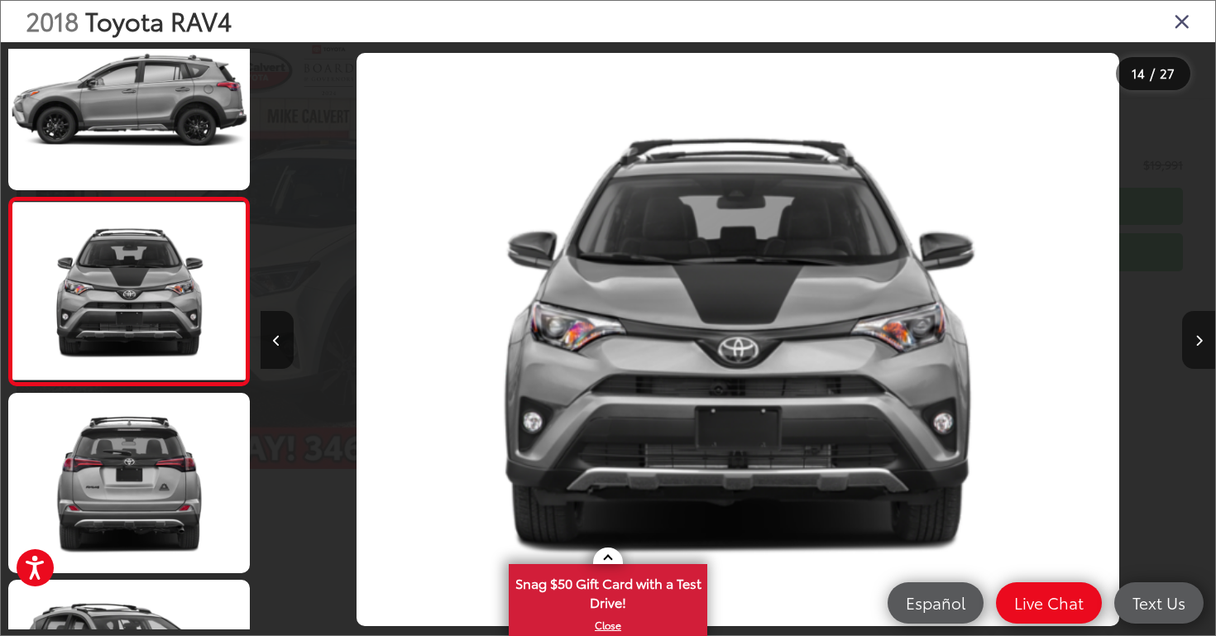
click at [1202, 332] on button "Next image" at bounding box center [1198, 340] width 33 height 58
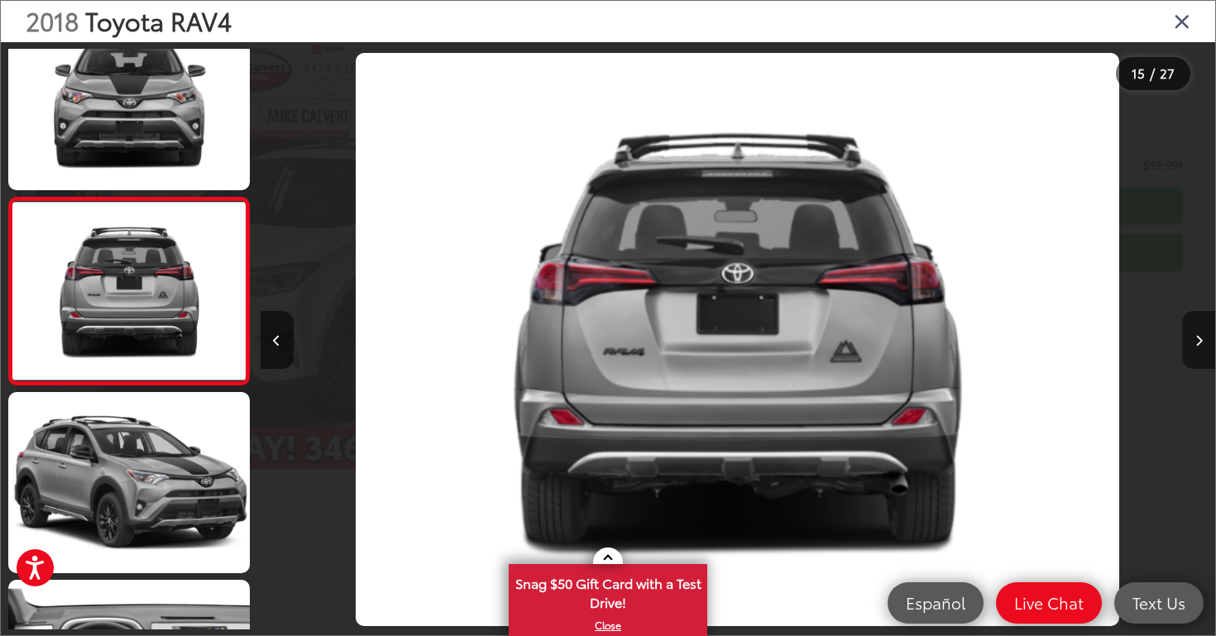
click at [1202, 332] on button "Next image" at bounding box center [1198, 340] width 33 height 58
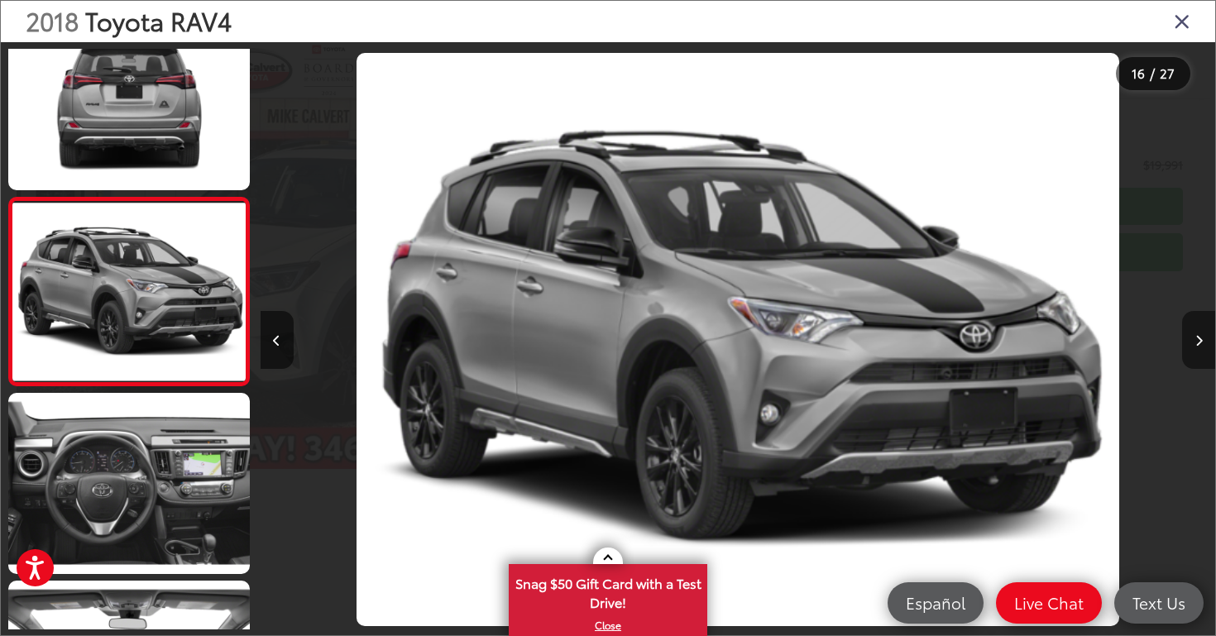
click at [1202, 332] on button "Next image" at bounding box center [1198, 340] width 33 height 58
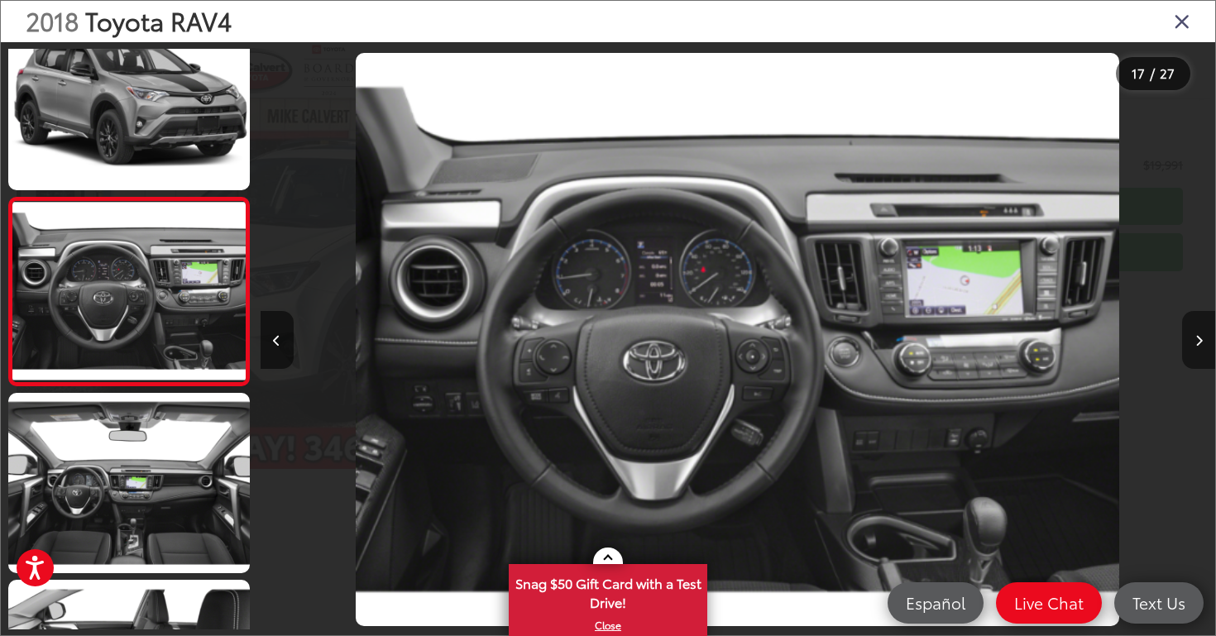
click at [1202, 332] on button "Next image" at bounding box center [1198, 340] width 33 height 58
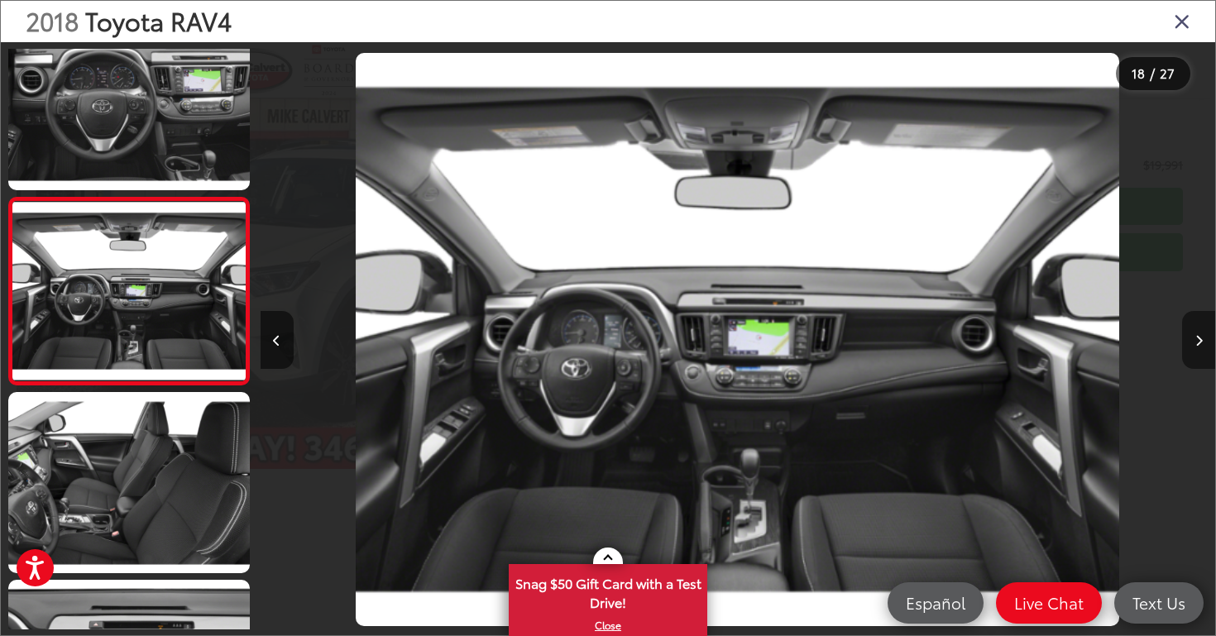
click at [1202, 332] on button "Next image" at bounding box center [1198, 340] width 33 height 58
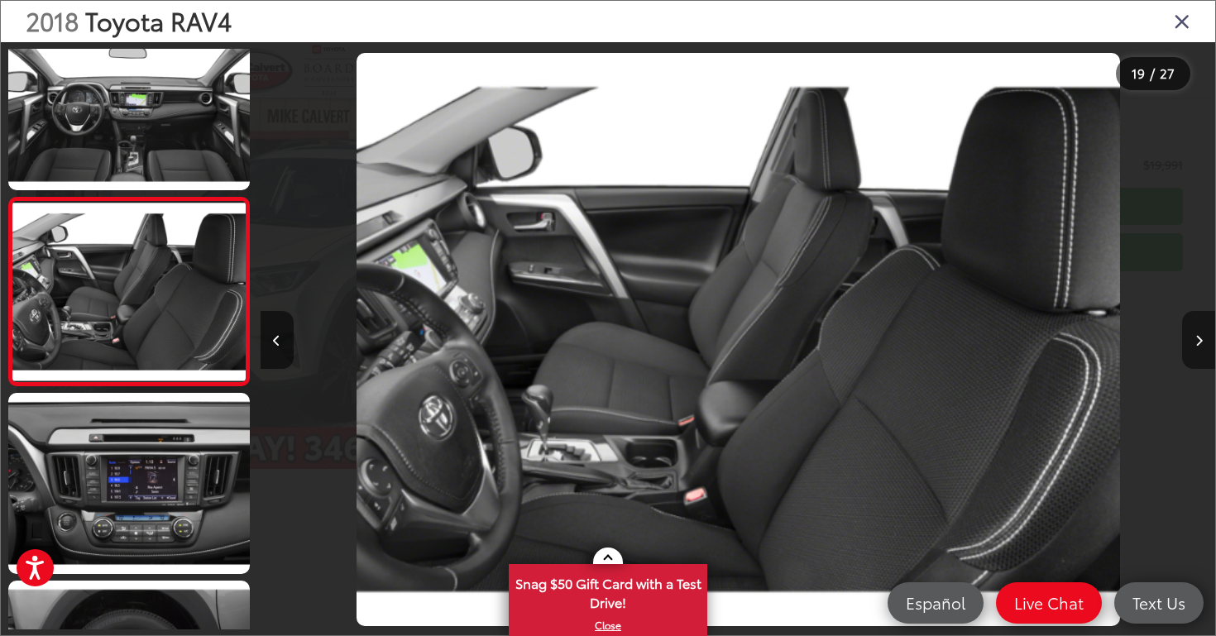
click at [1202, 332] on button "Next image" at bounding box center [1198, 340] width 33 height 58
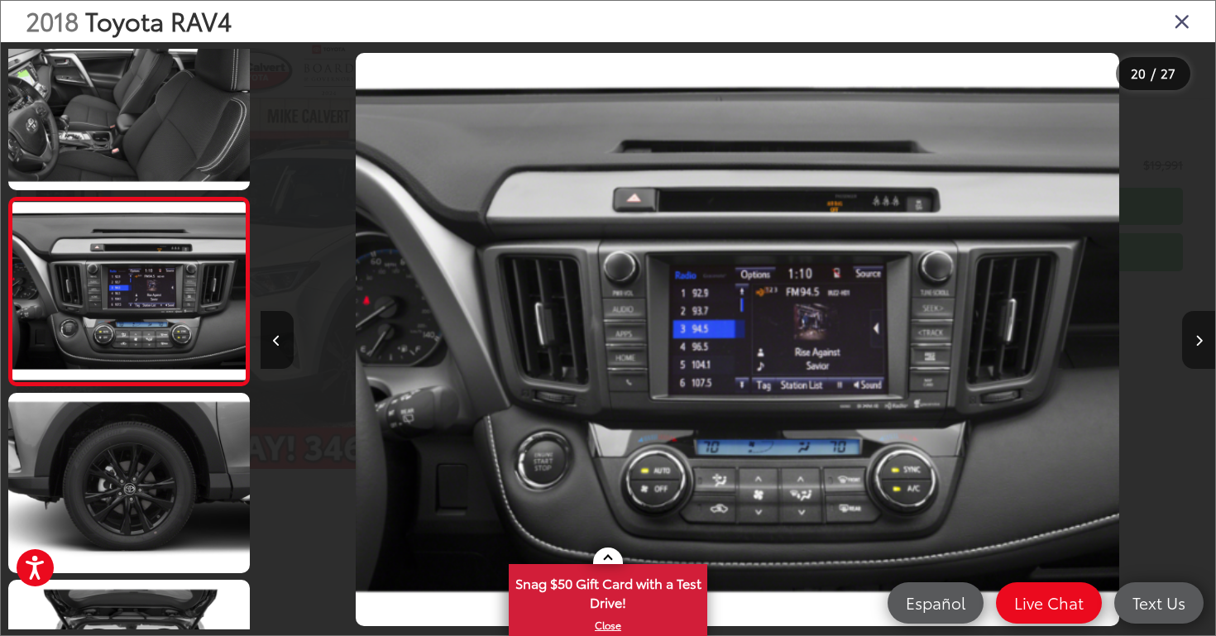
click at [1202, 332] on button "Next image" at bounding box center [1198, 340] width 33 height 58
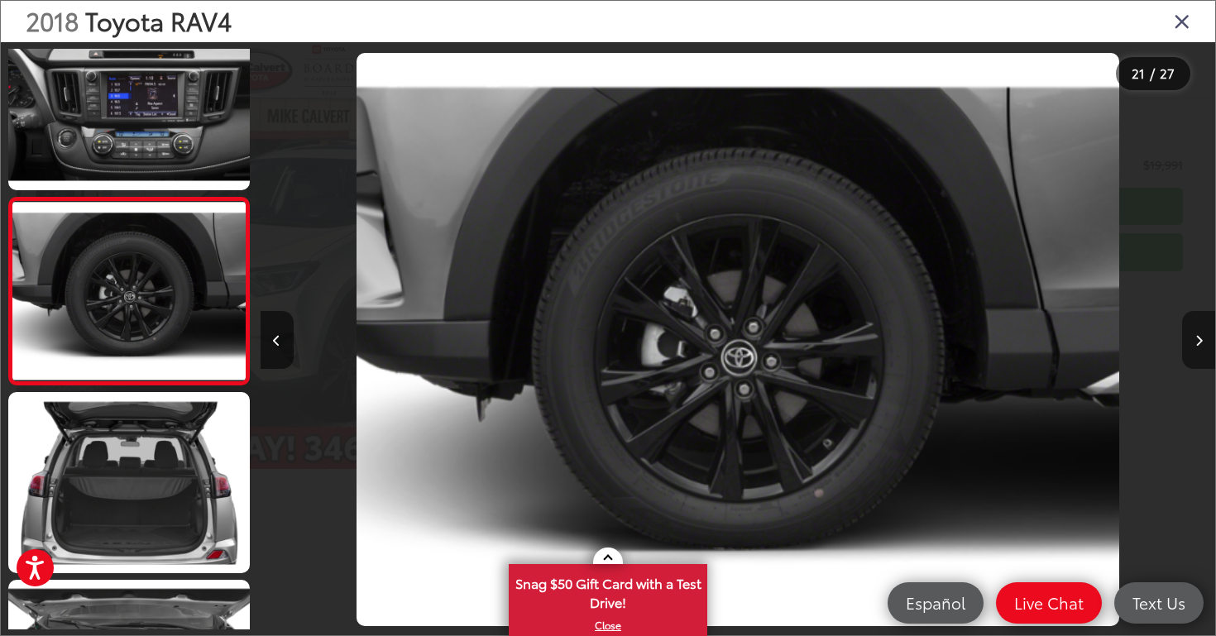
click at [1202, 332] on button "Next image" at bounding box center [1198, 340] width 33 height 58
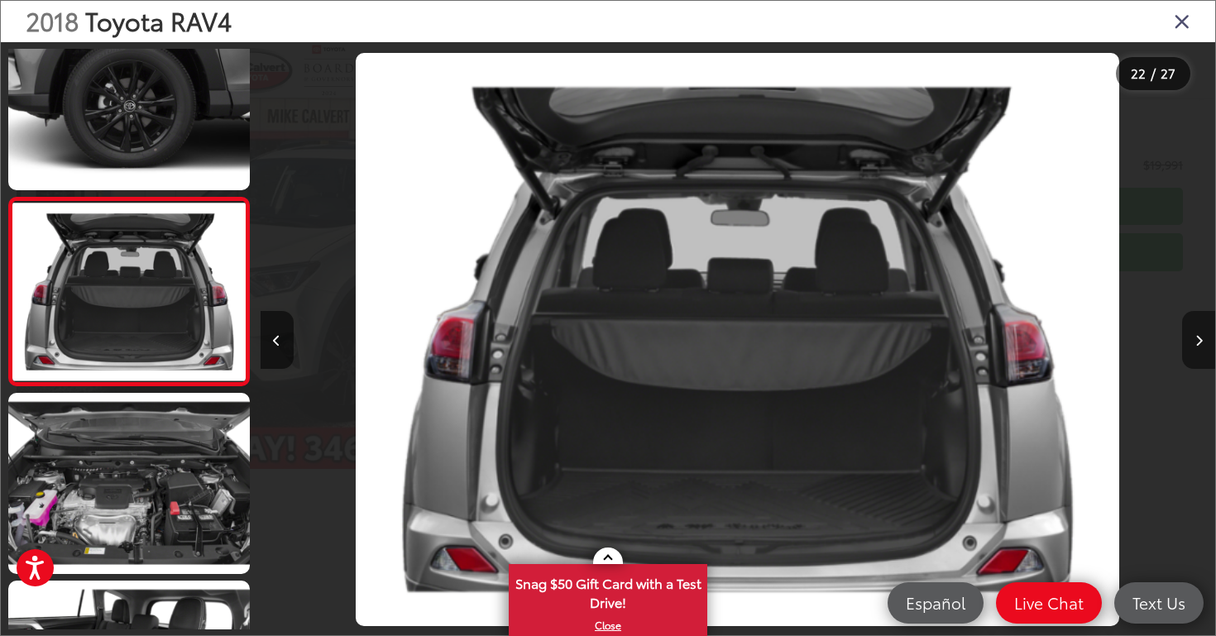
click at [1202, 332] on button "Next image" at bounding box center [1198, 340] width 33 height 58
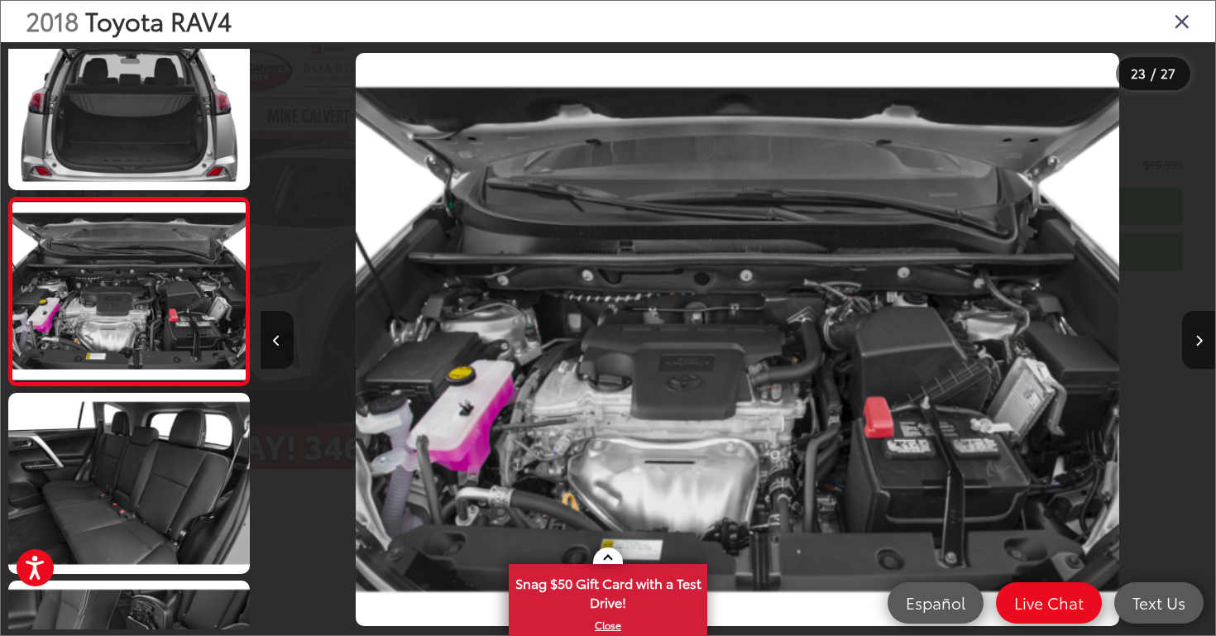
click at [1184, 23] on icon "Close gallery" at bounding box center [1182, 21] width 17 height 22
